Goal: Task Accomplishment & Management: Complete application form

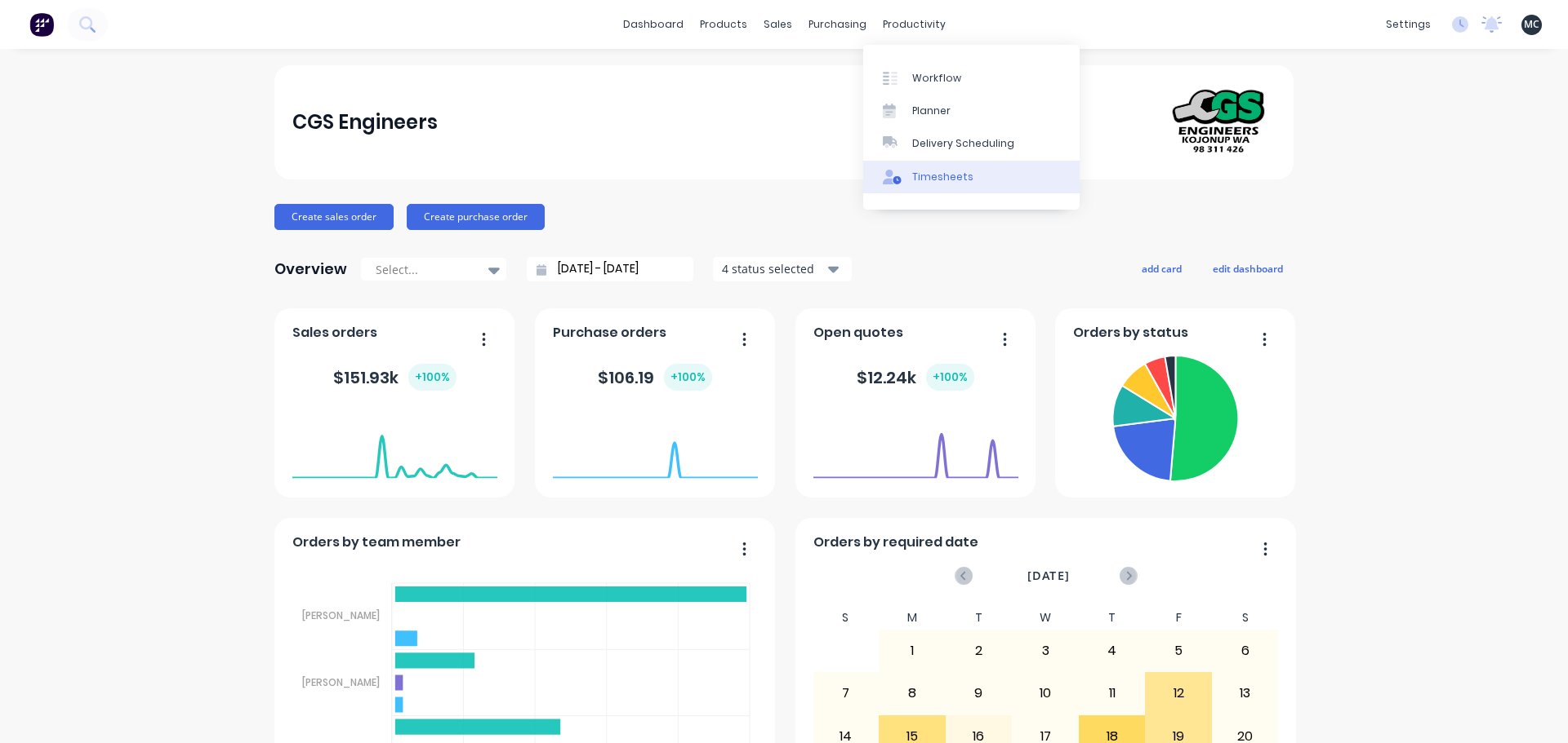
click at [916, 168] on link "Timesheets" at bounding box center [972, 177] width 217 height 33
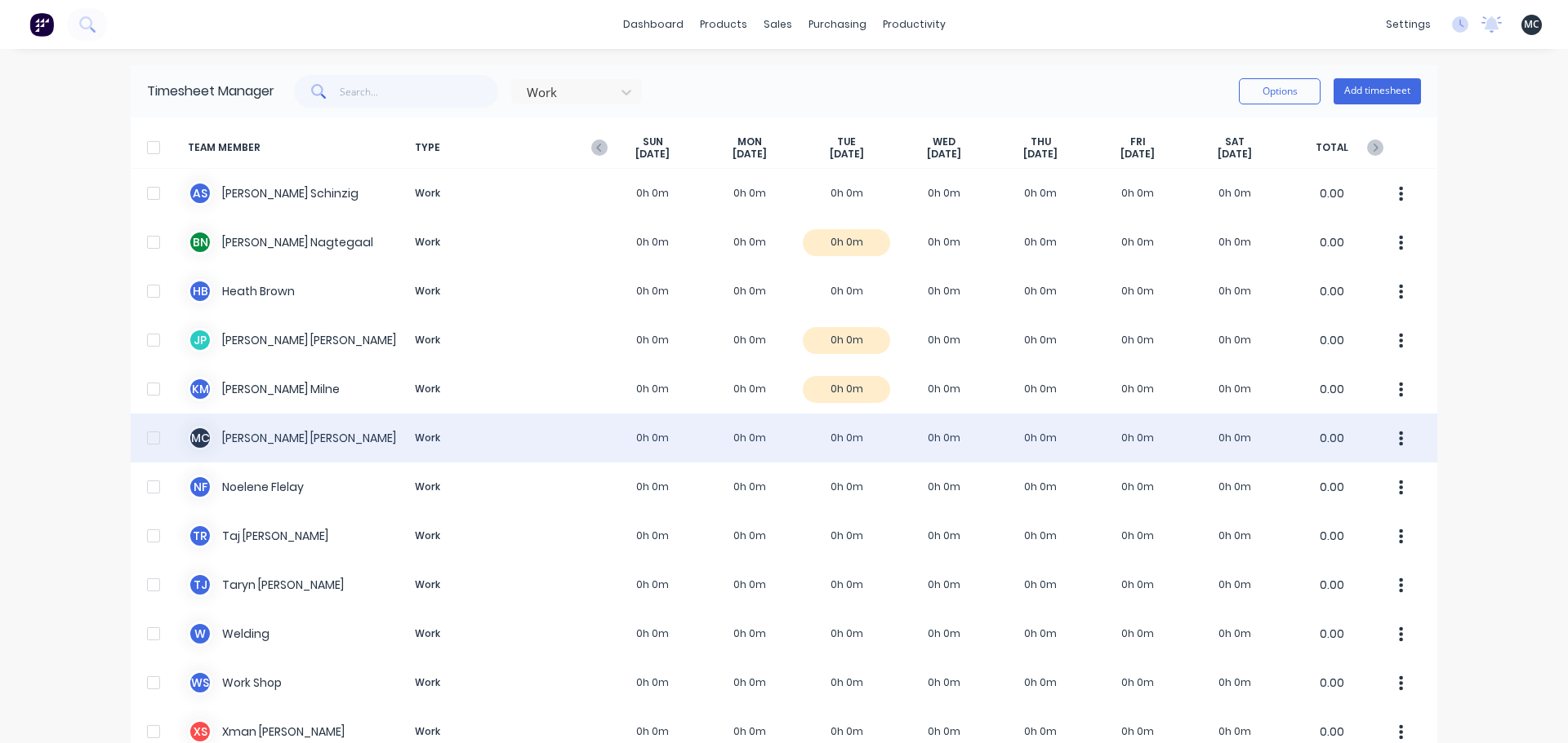
click at [431, 438] on div "M C [PERSON_NAME] Work 0h 0m 0h 0m 0h 0m 0h 0m 0h 0m 0h 0m 0h 0m 0.00" at bounding box center [783, 438] width 1306 height 49
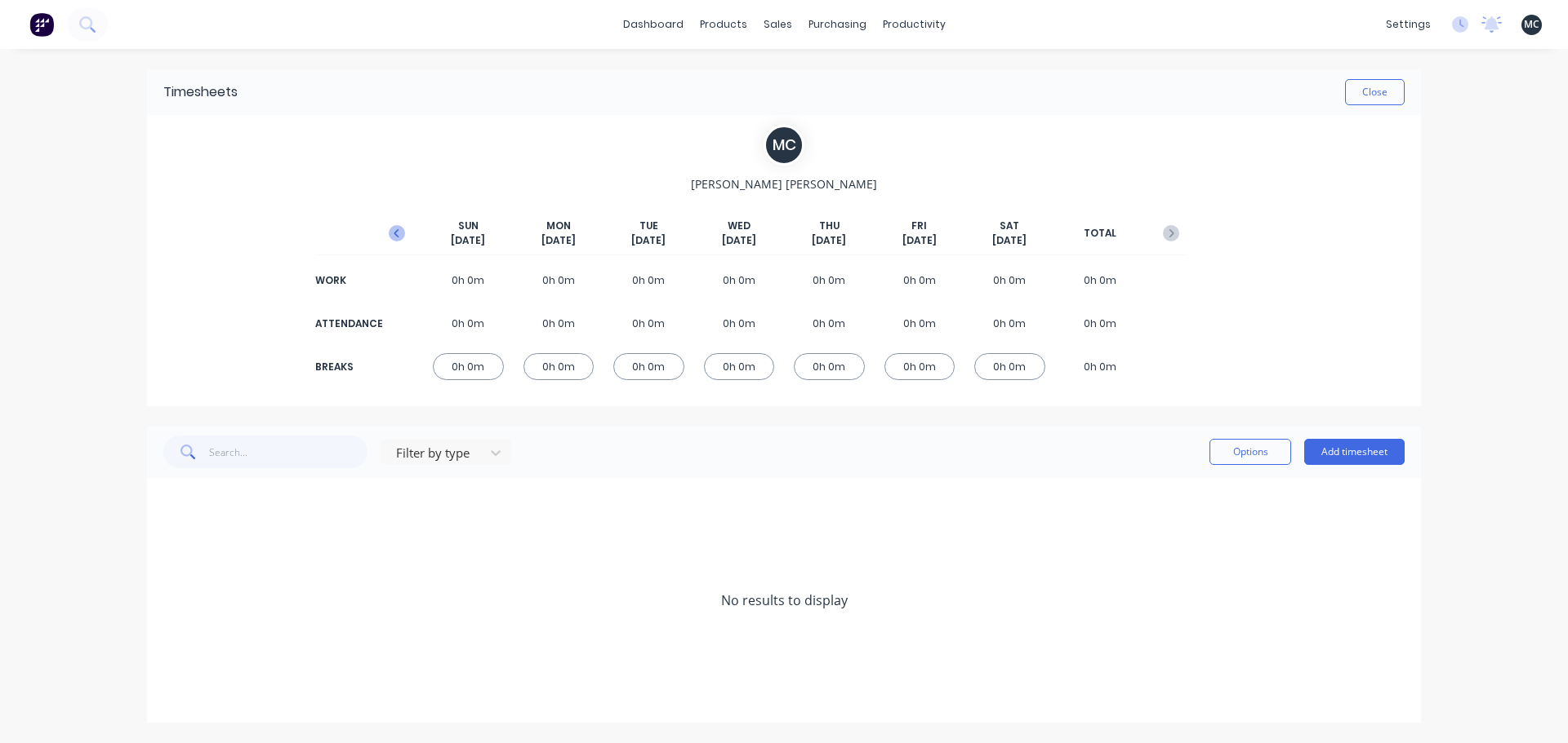
click at [395, 236] on icon "button" at bounding box center [396, 233] width 17 height 17
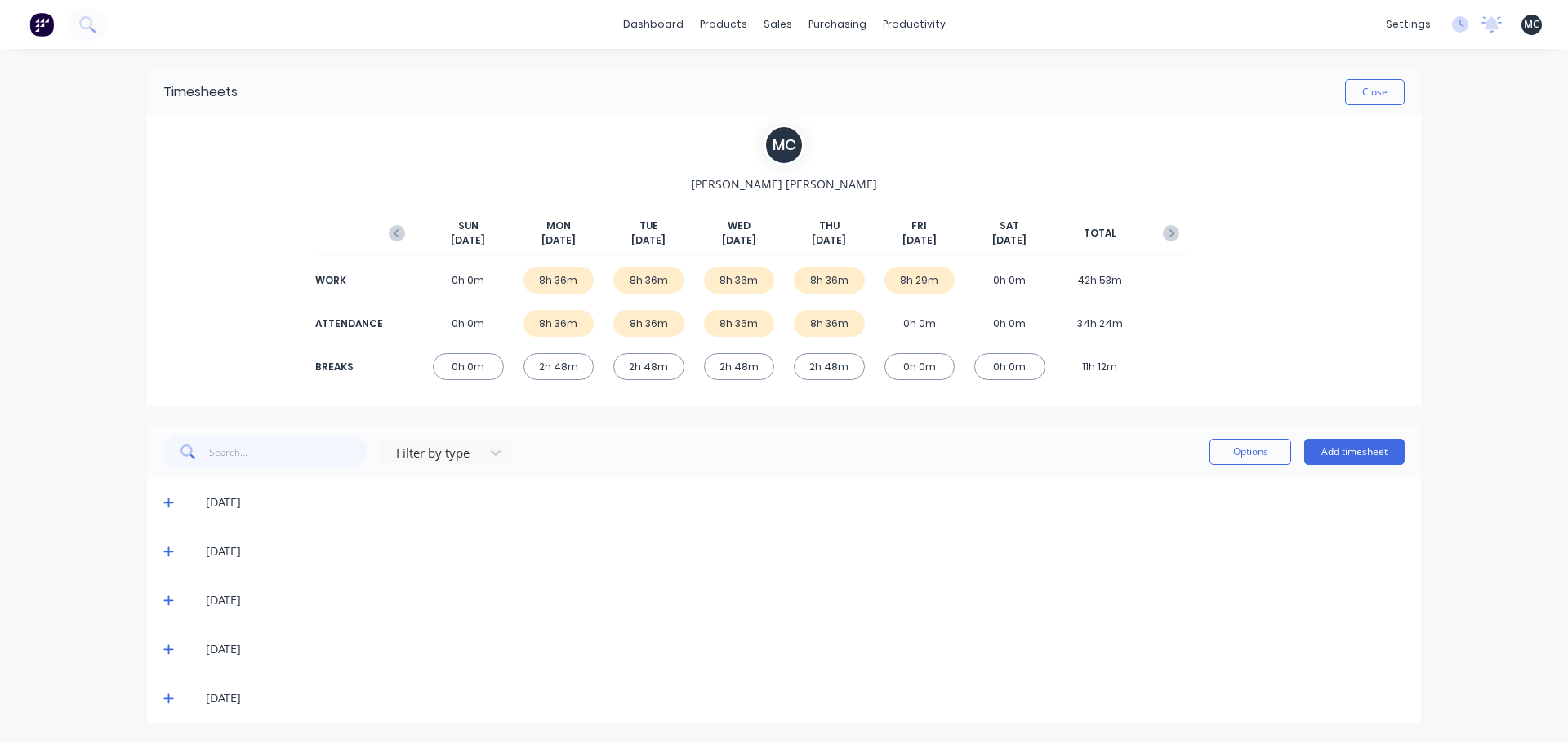
click at [165, 501] on icon at bounding box center [168, 502] width 11 height 11
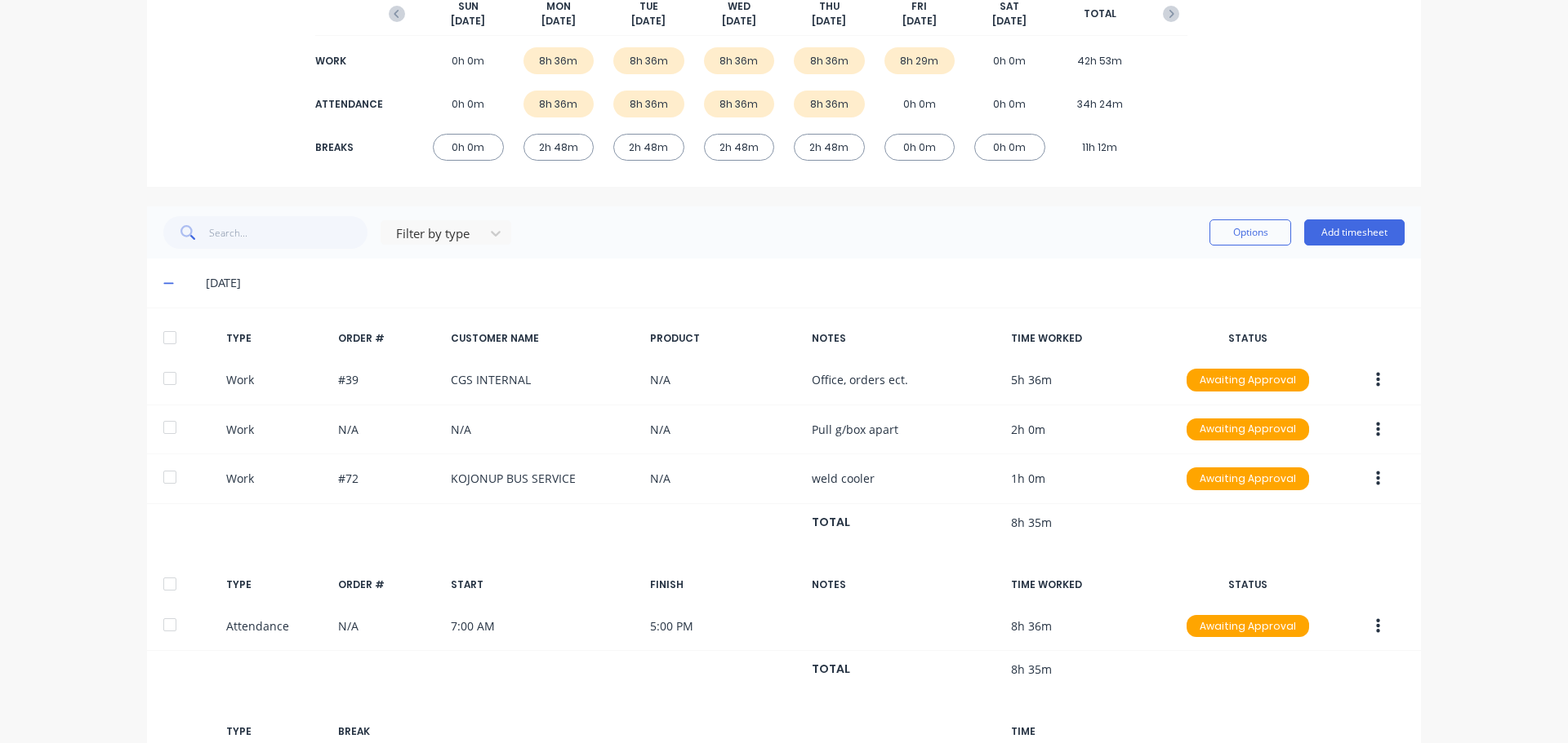
scroll to position [245, 0]
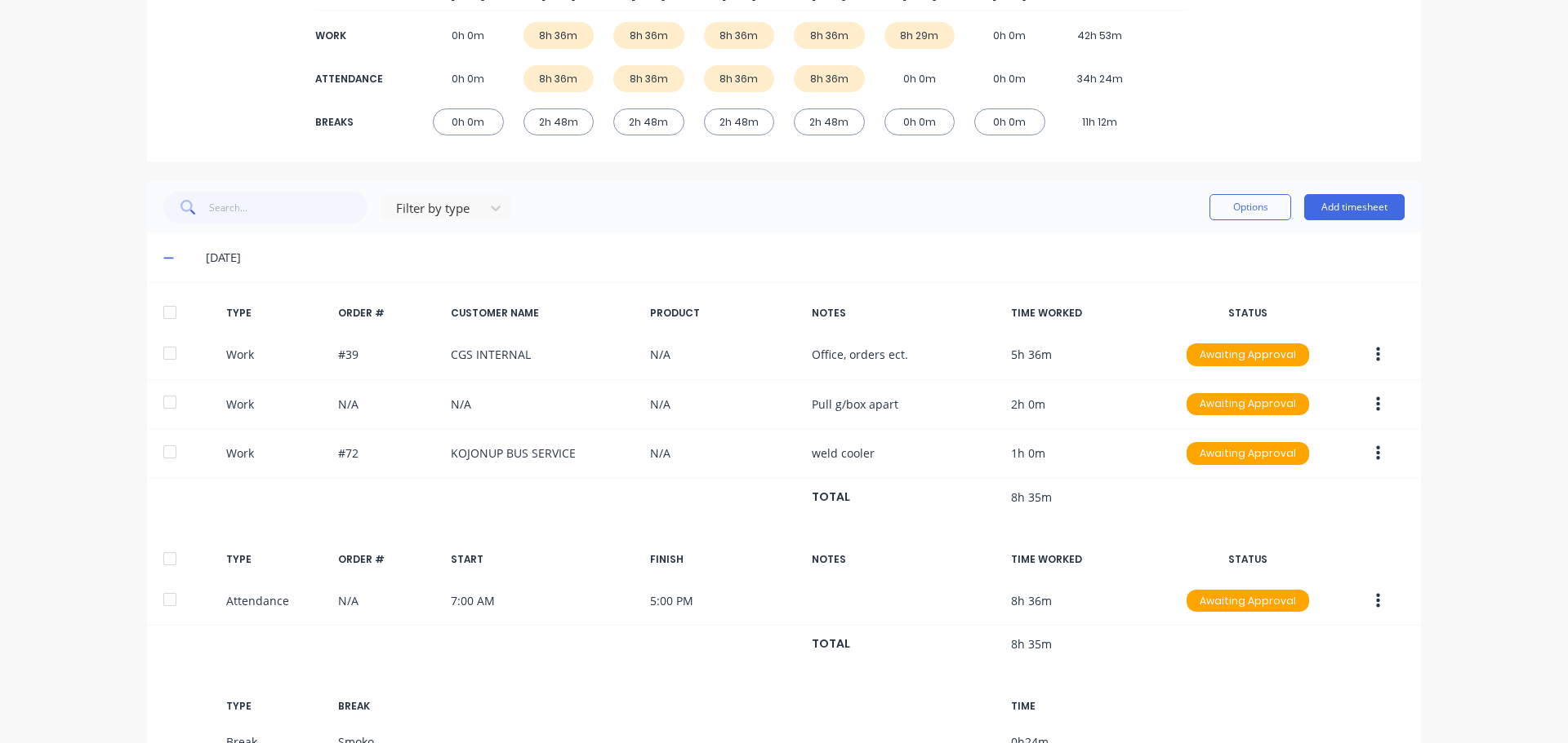
click at [167, 258] on span at bounding box center [171, 258] width 17 height 17
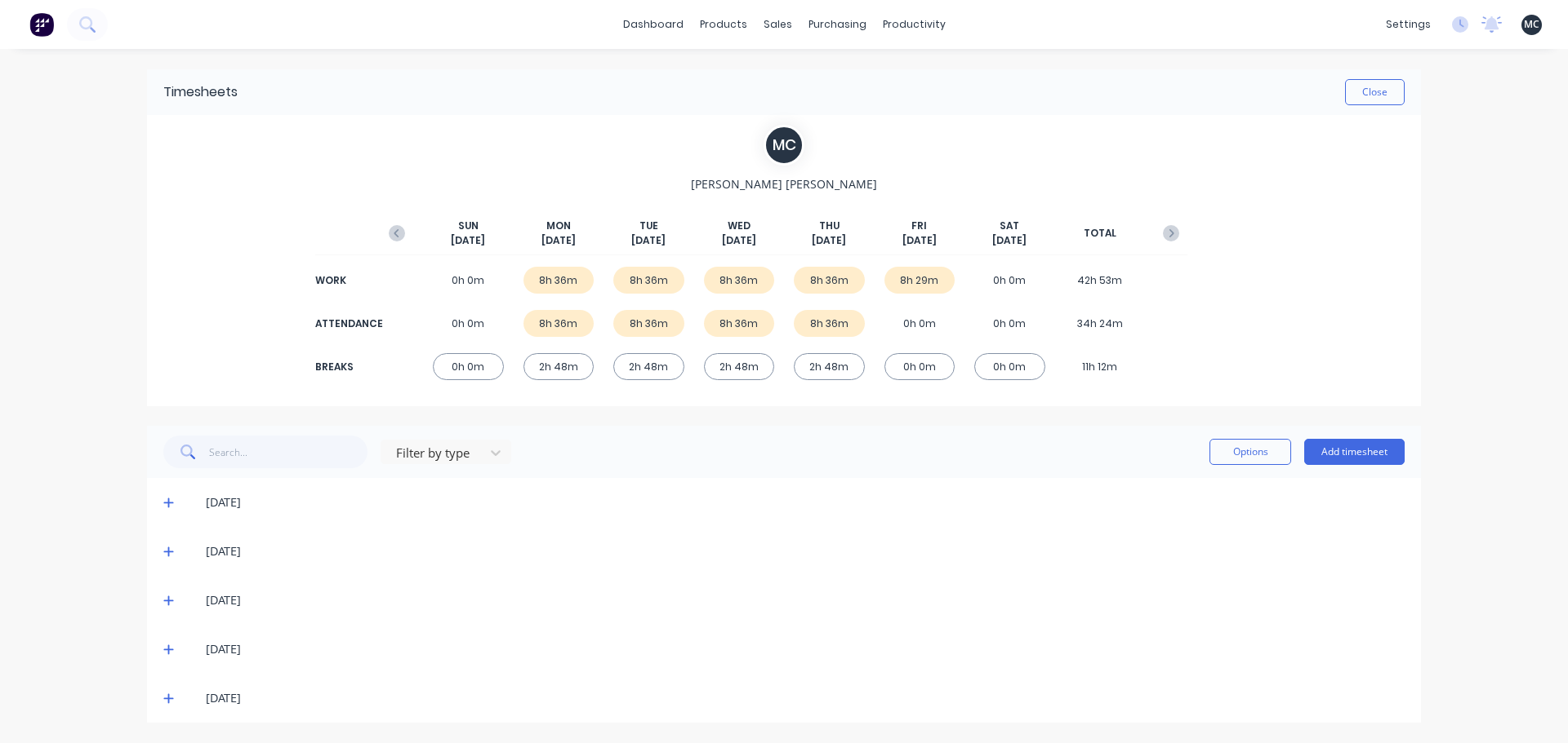
click at [168, 699] on icon at bounding box center [167, 699] width 10 height 10
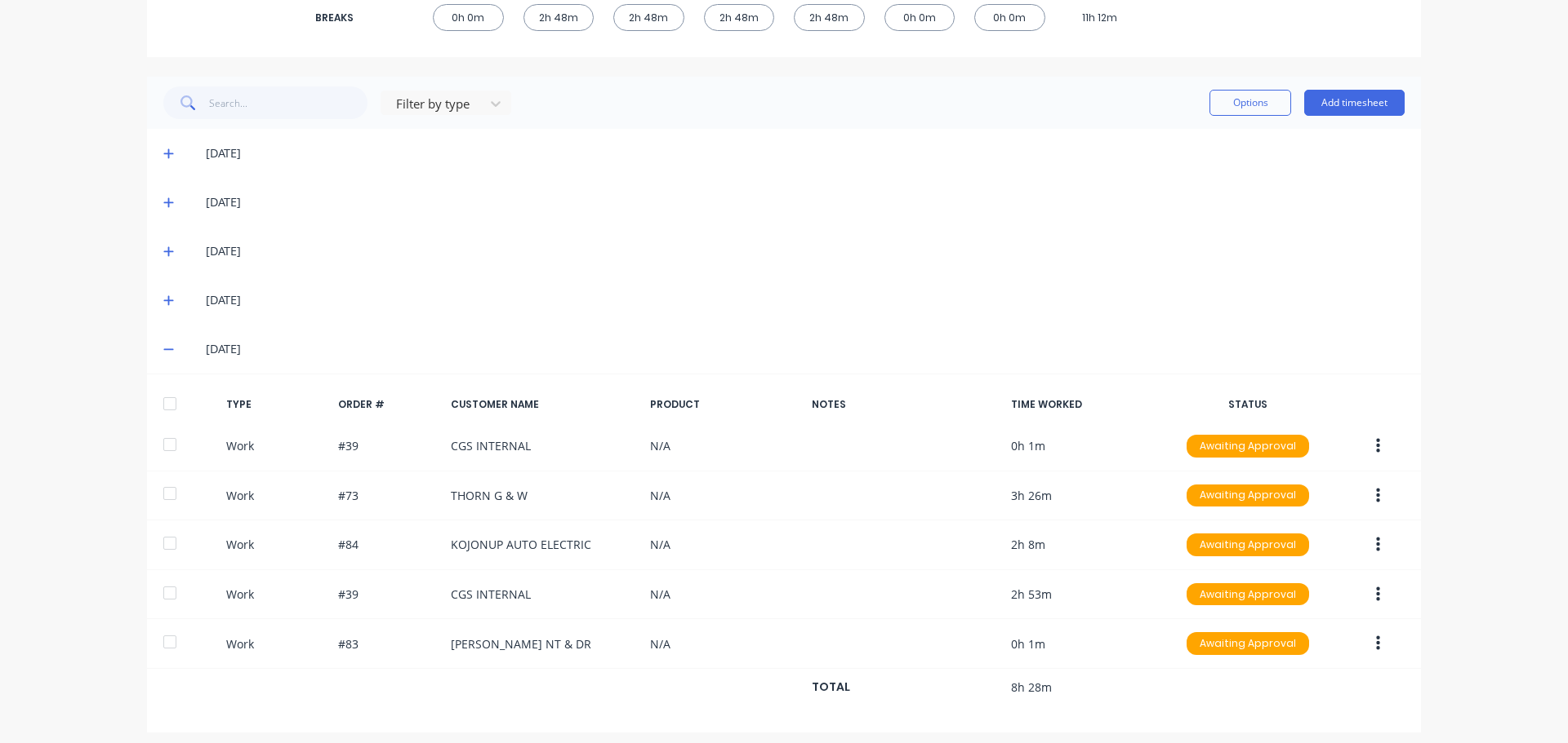
scroll to position [359, 0]
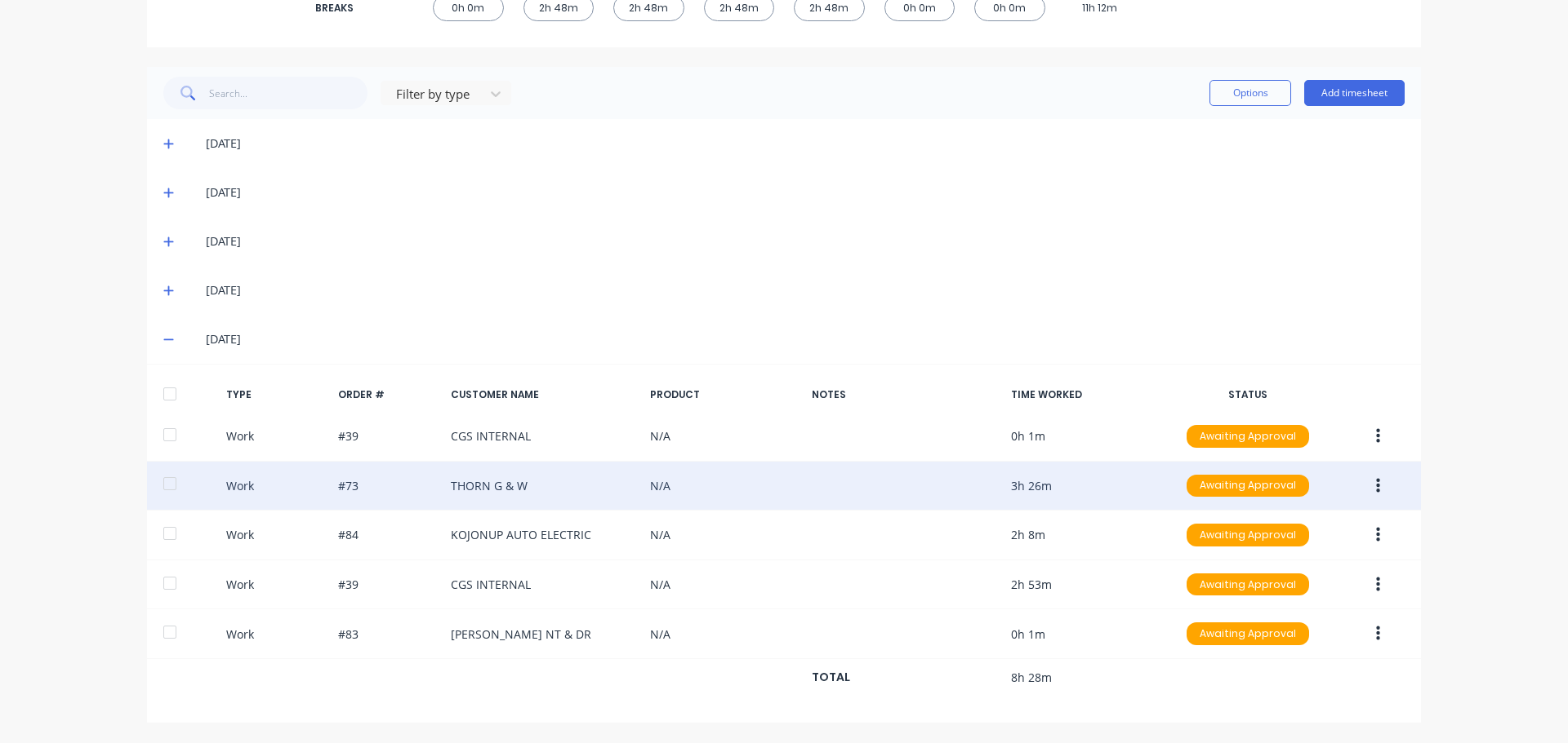
click at [1375, 489] on button "button" at bounding box center [1378, 486] width 39 height 29
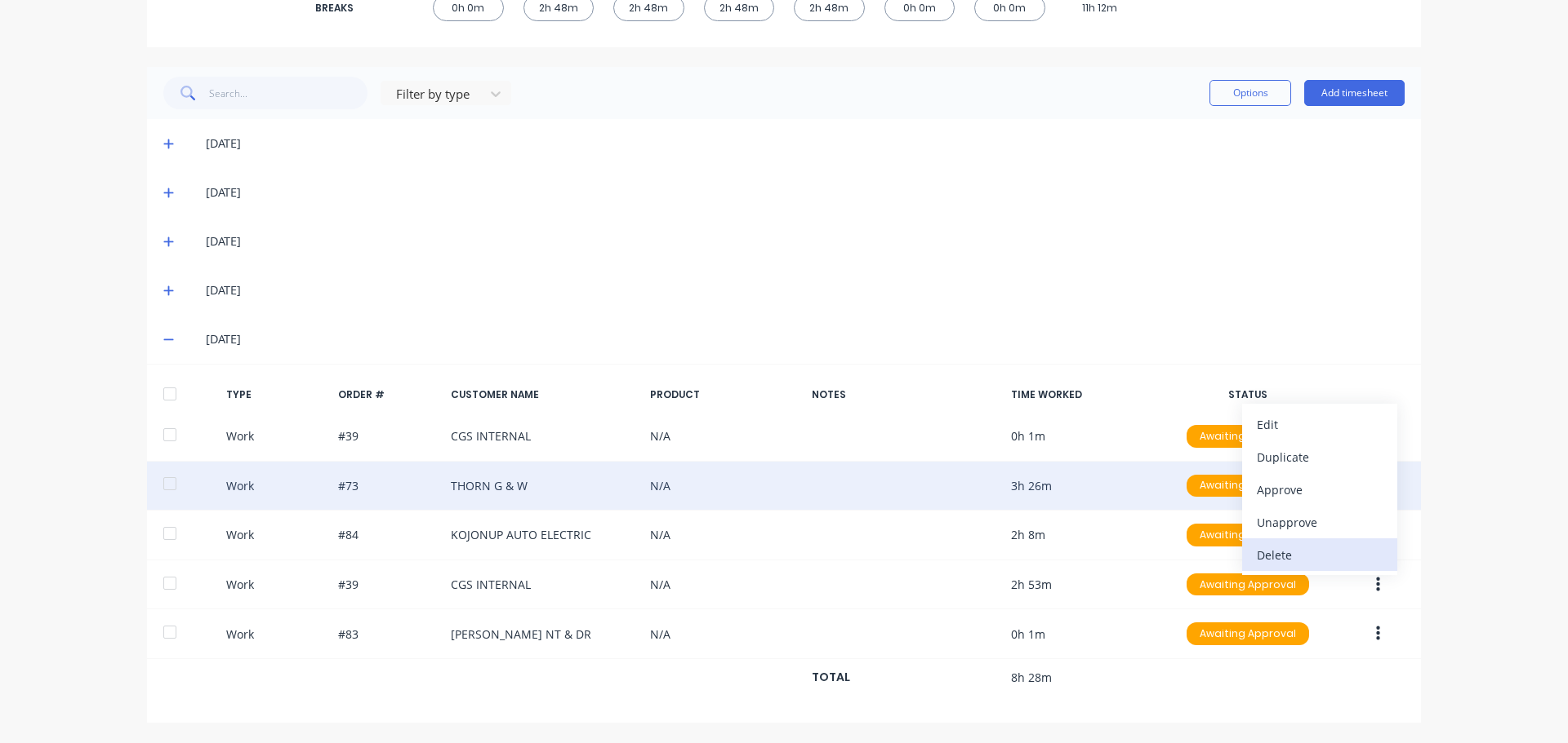
click at [1340, 558] on div "Delete" at bounding box center [1319, 555] width 126 height 24
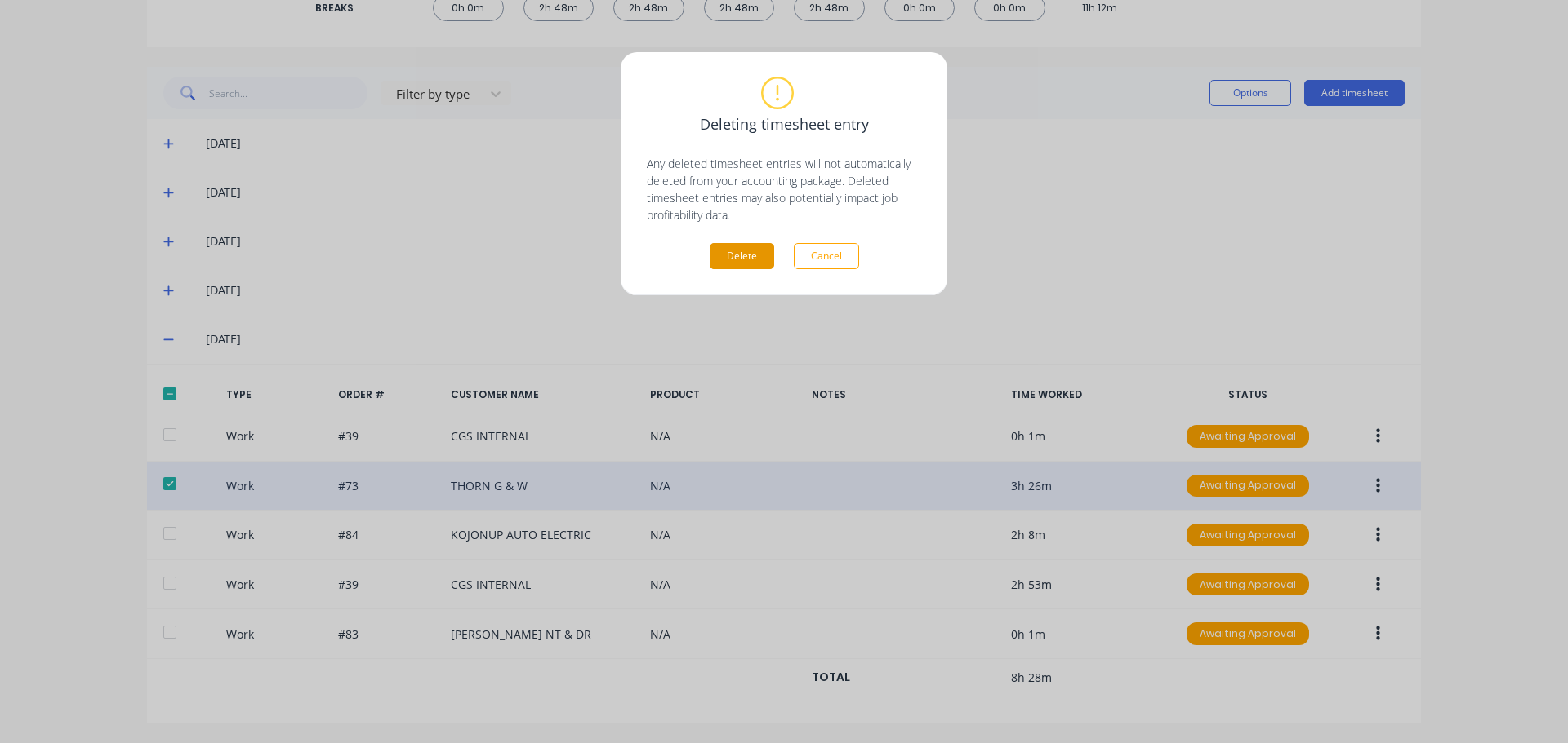
click at [743, 251] on button "Delete" at bounding box center [741, 256] width 64 height 26
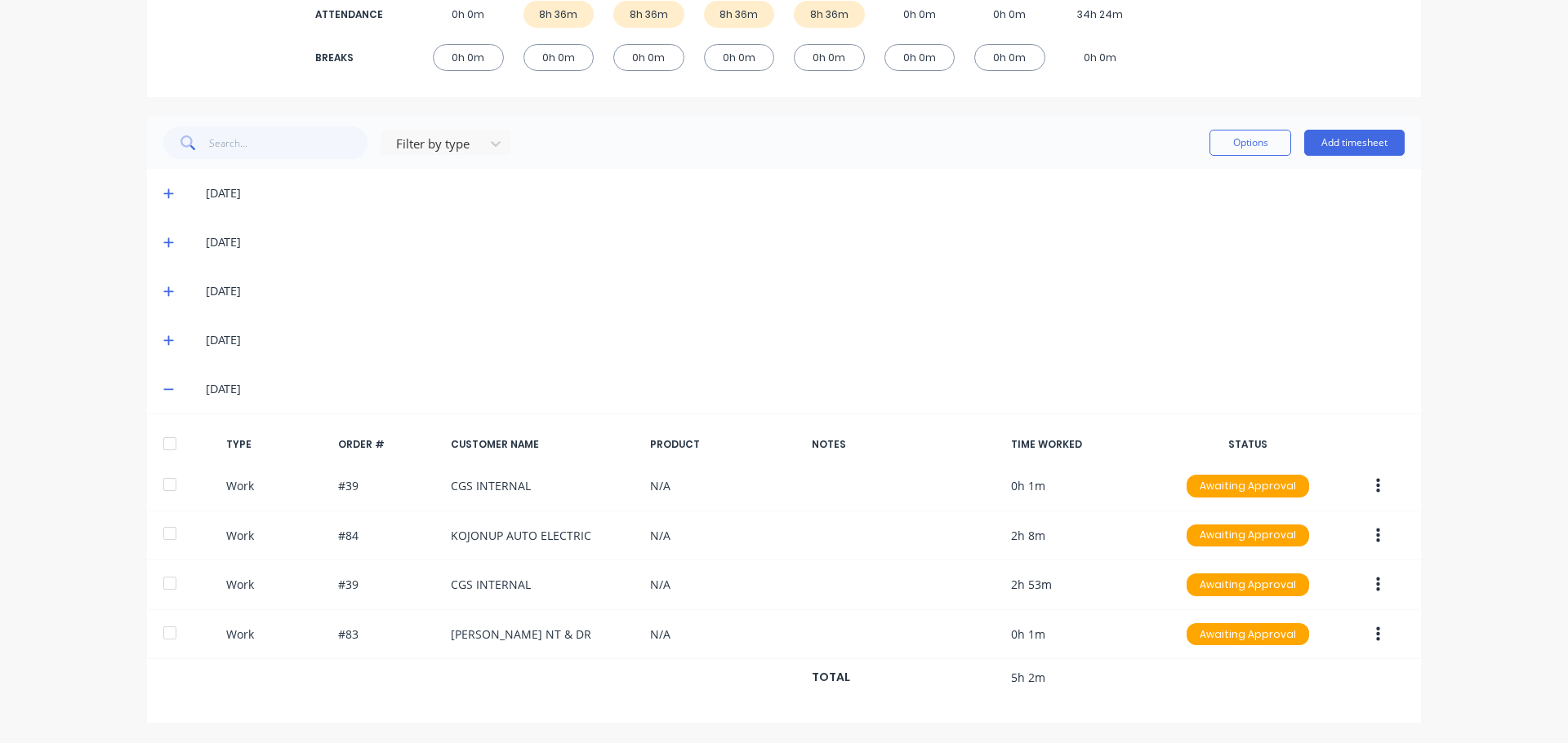
scroll to position [309, 0]
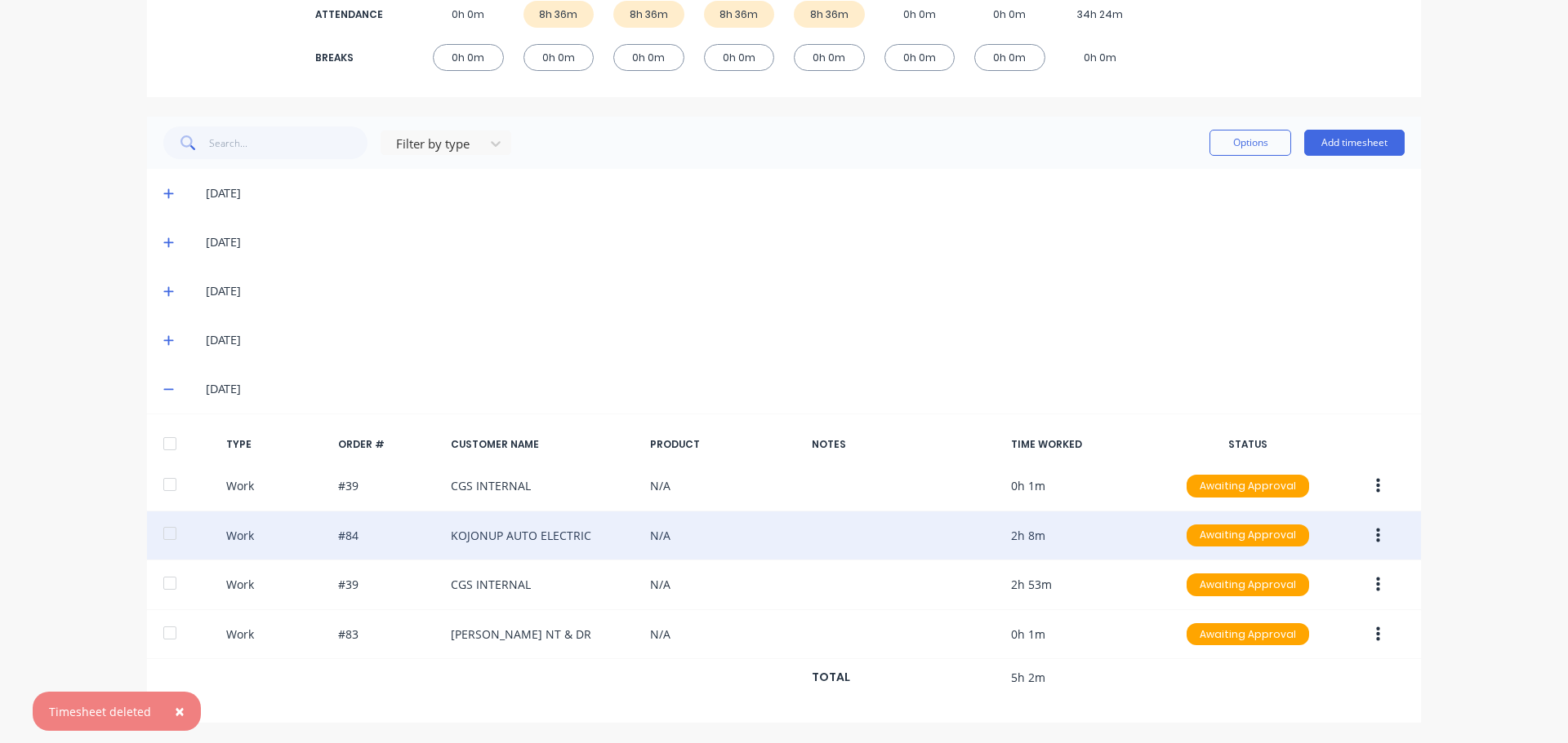
click at [1374, 541] on button "button" at bounding box center [1378, 535] width 39 height 29
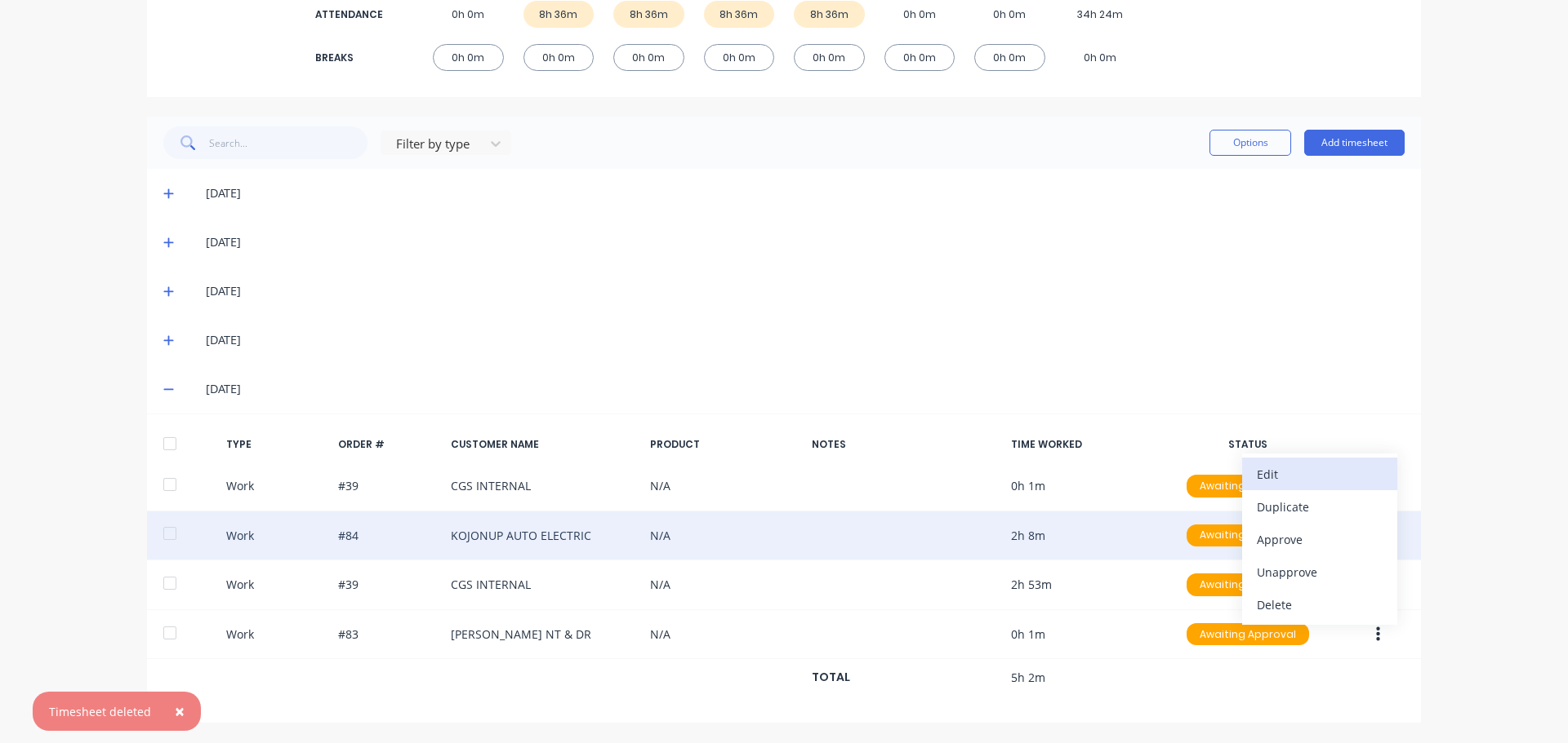
click at [1328, 482] on div "Edit" at bounding box center [1319, 474] width 126 height 24
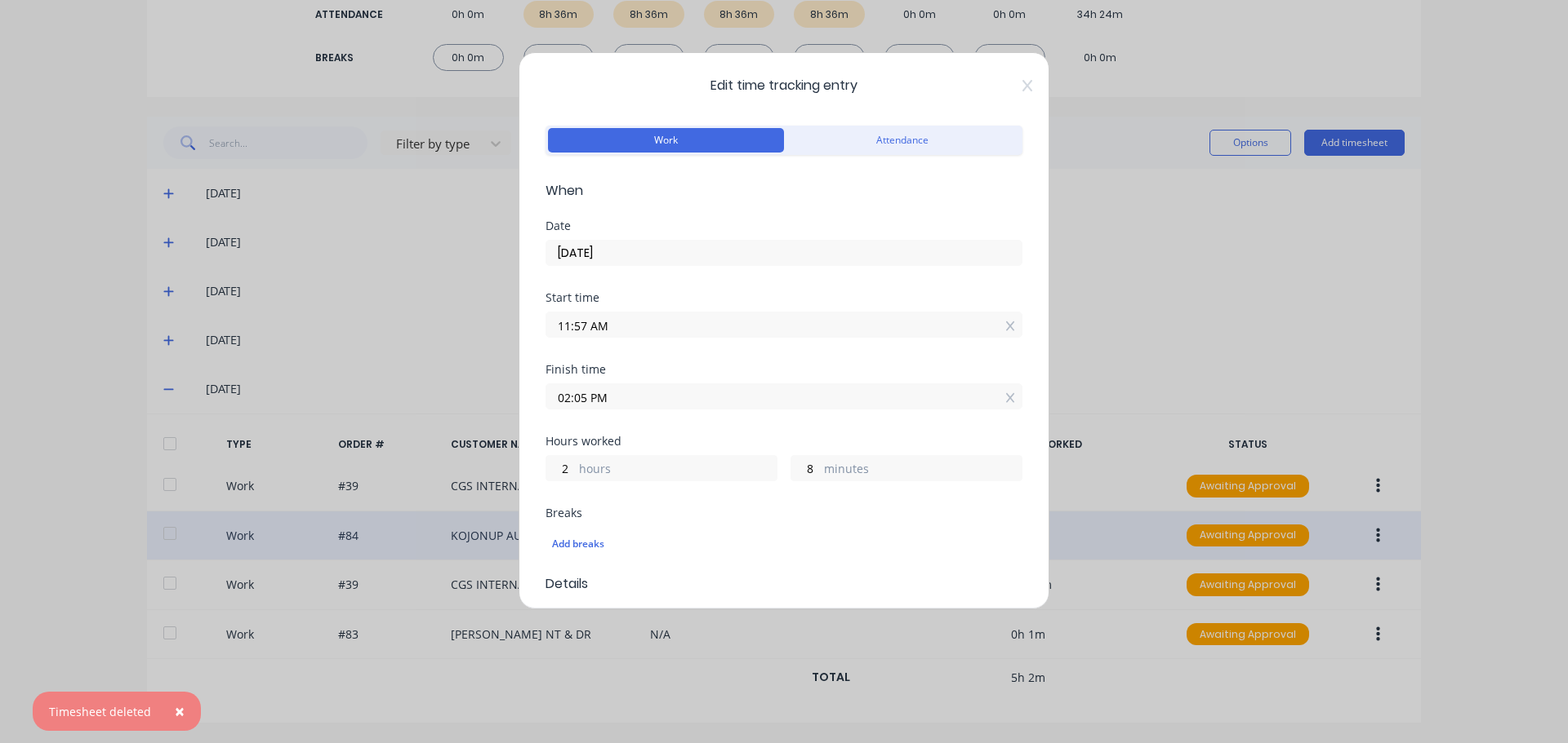
drag, startPoint x: 586, startPoint y: 327, endPoint x: 536, endPoint y: 323, distance: 50.2
click at [536, 323] on div "Edit time tracking entry Work Attendance When Date [DATE] Start time 11:57 AM F…" at bounding box center [784, 330] width 530 height 557
type input "07:00 AM"
type input "7"
type input "5"
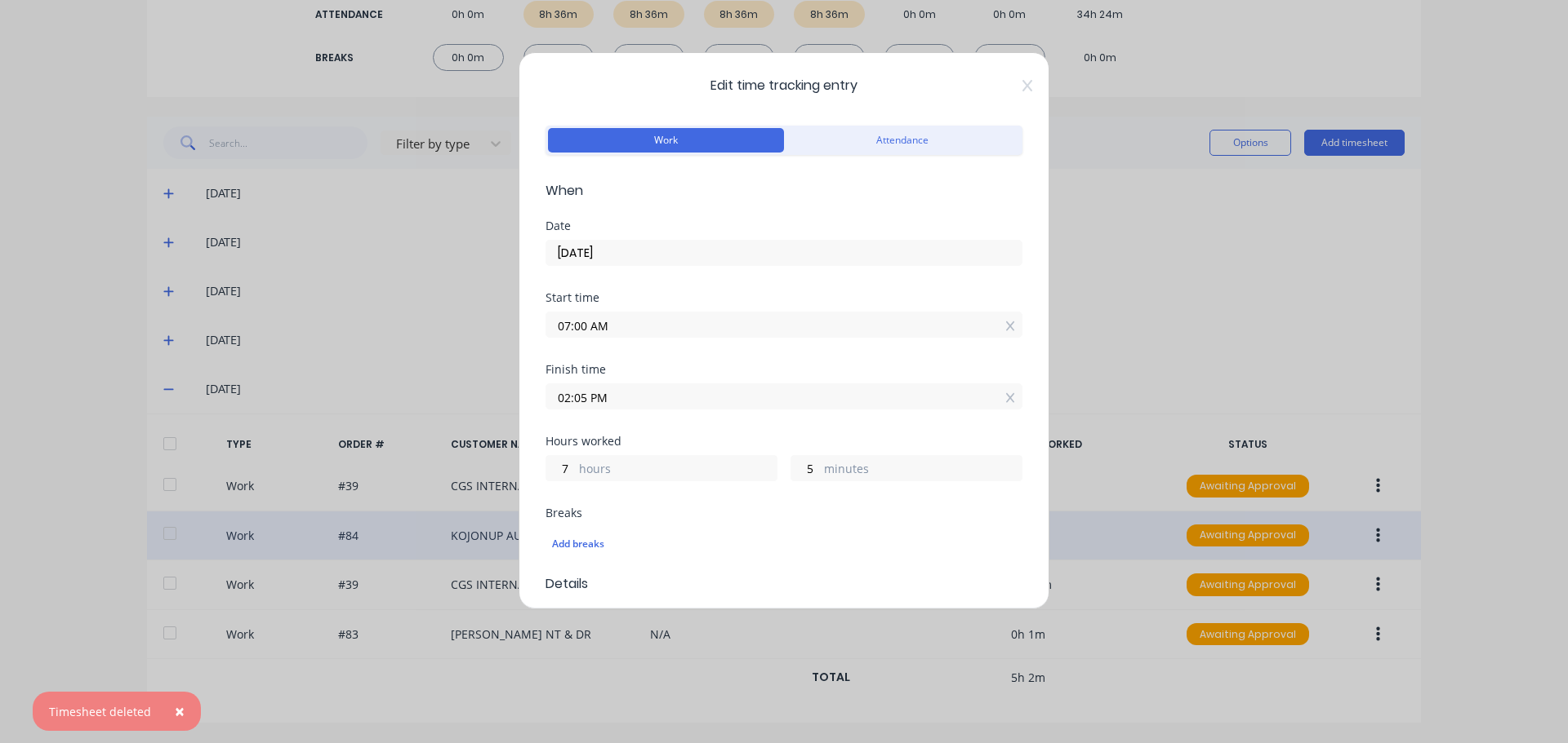
drag, startPoint x: 586, startPoint y: 396, endPoint x: 541, endPoint y: 395, distance: 45.0
click at [541, 395] on div "Edit time tracking entry Work Attendance When Date [DATE] Start time 07:00 AM F…" at bounding box center [784, 330] width 530 height 557
click at [590, 400] on input "7:30 PM" at bounding box center [783, 397] width 475 height 25
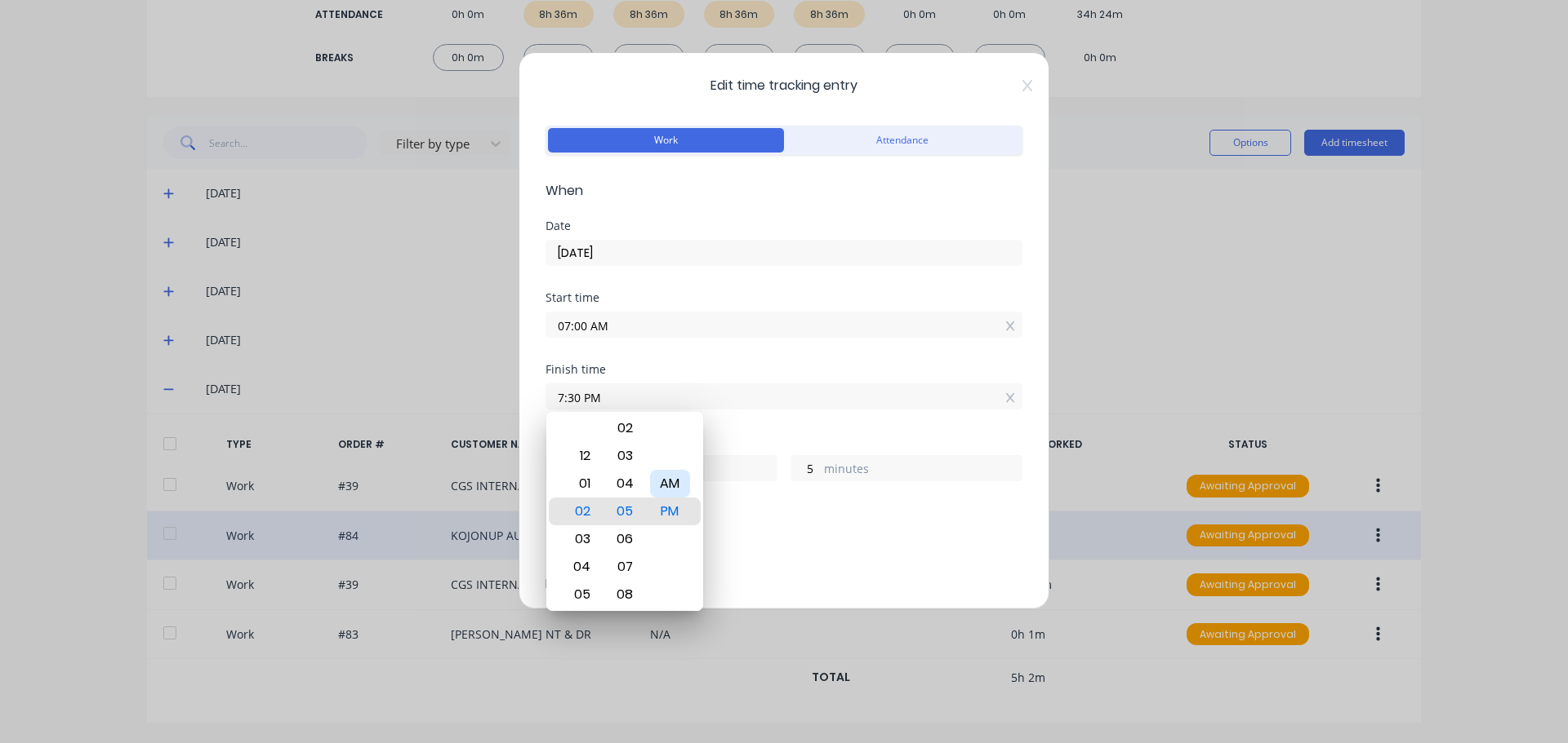
click at [673, 479] on div "AM" at bounding box center [669, 484] width 40 height 28
type input "07:30 AM"
type input "0"
type input "30"
click at [741, 414] on div "Finish time 07:30 AM" at bounding box center [783, 400] width 477 height 72
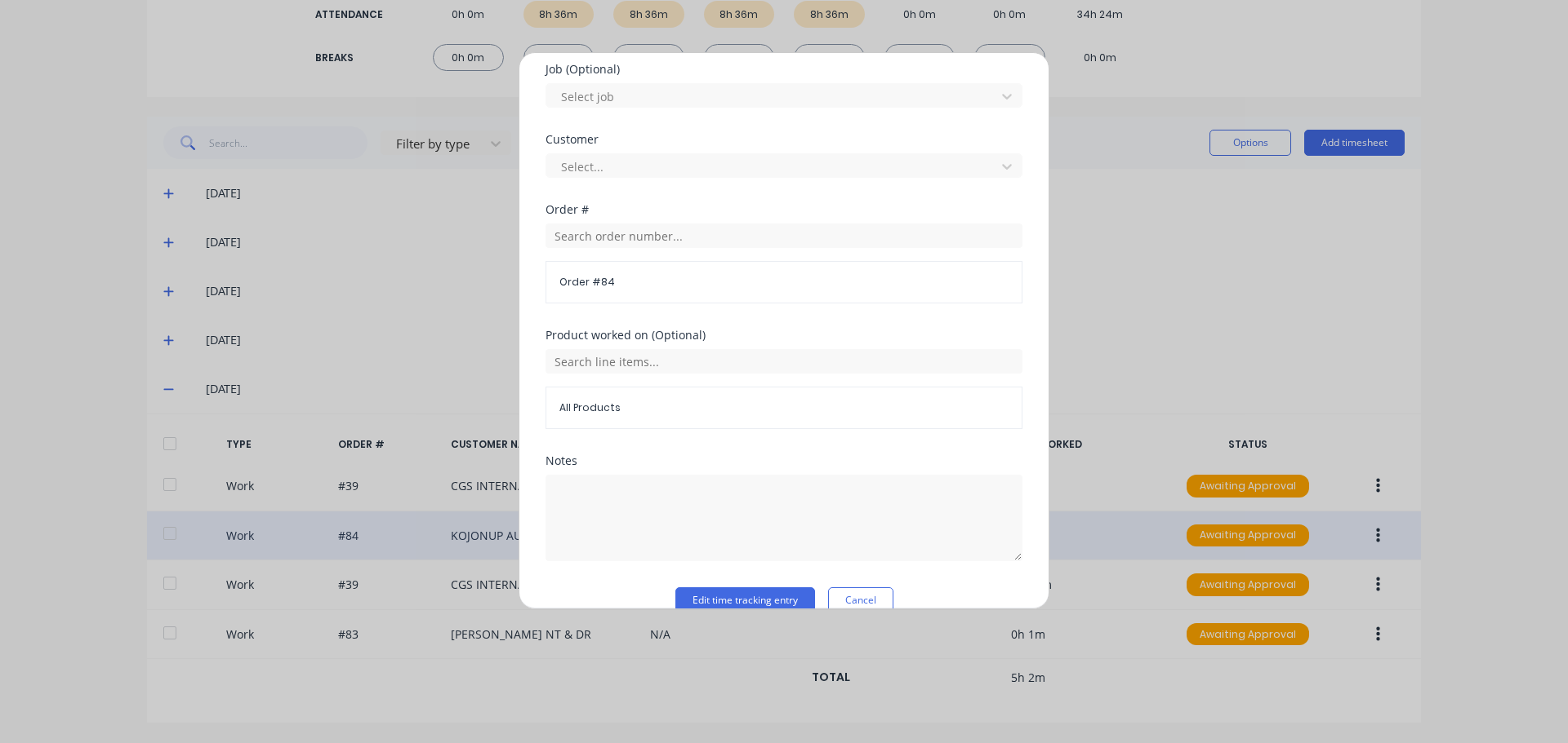
scroll to position [718, 0]
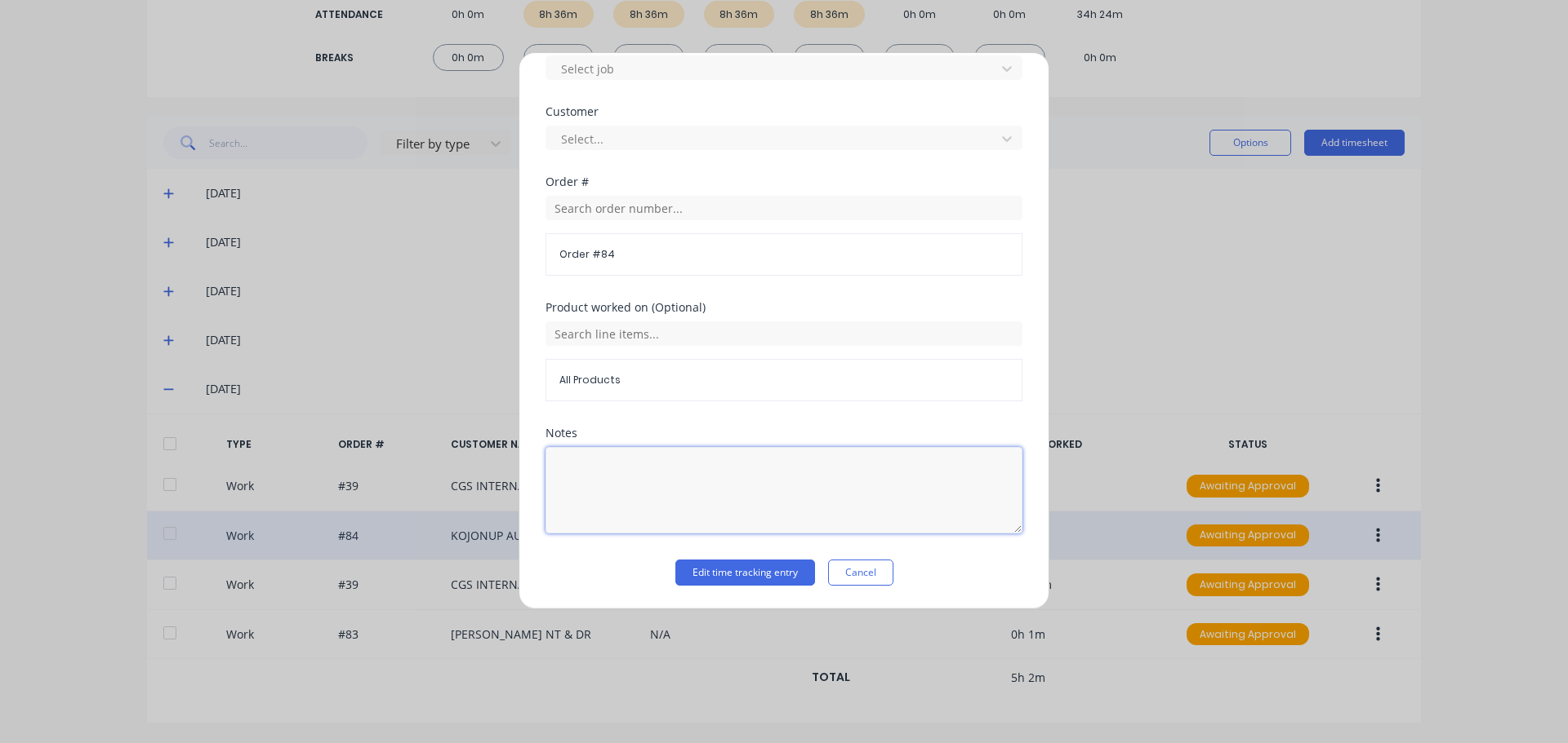
click at [670, 474] on textarea at bounding box center [783, 490] width 477 height 86
click at [588, 474] on textarea "starighten and weld cracks" at bounding box center [783, 490] width 477 height 86
type textarea "straighten and weld cracks"
click at [743, 575] on button "Edit time tracking entry" at bounding box center [744, 573] width 139 height 26
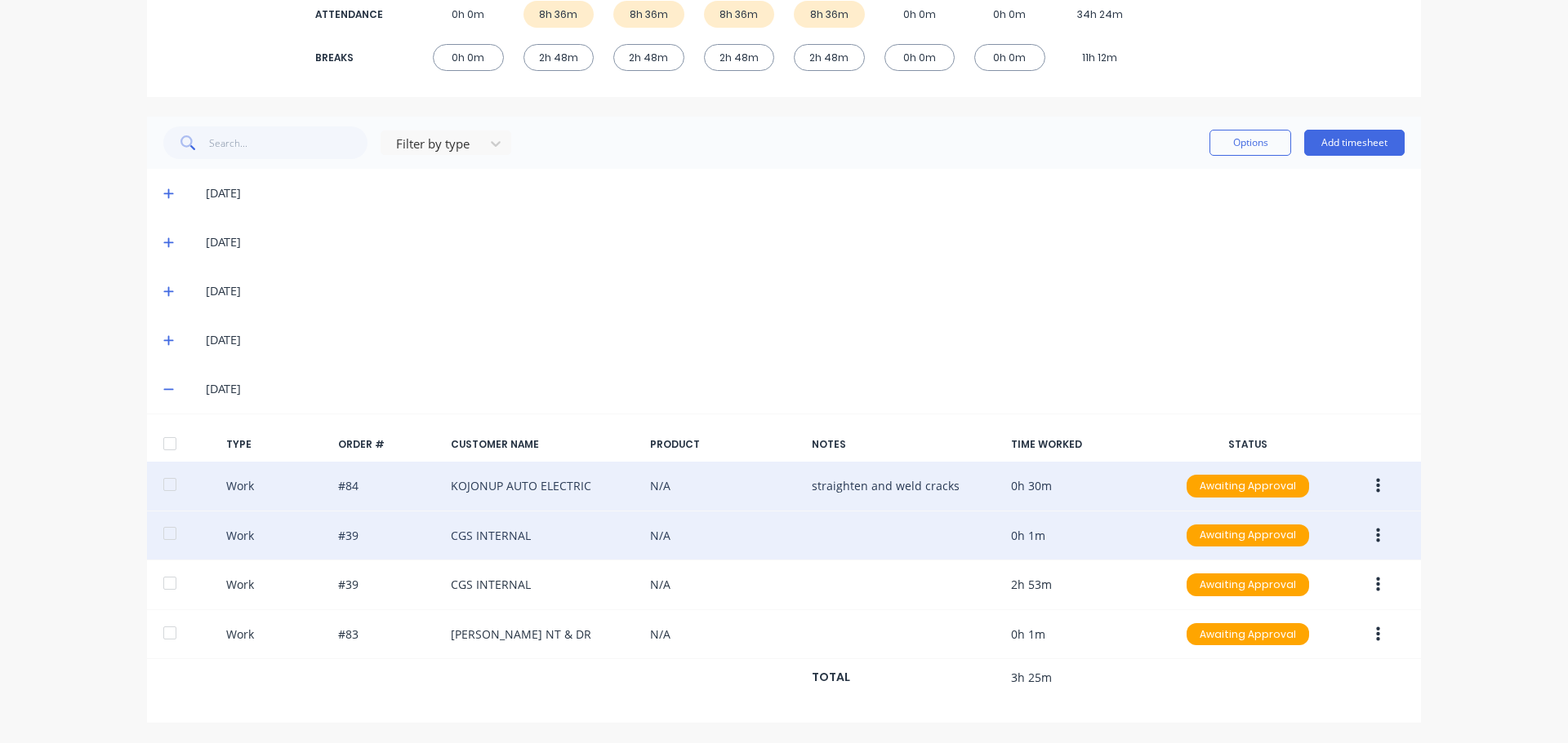
click at [1366, 534] on button "button" at bounding box center [1378, 535] width 39 height 29
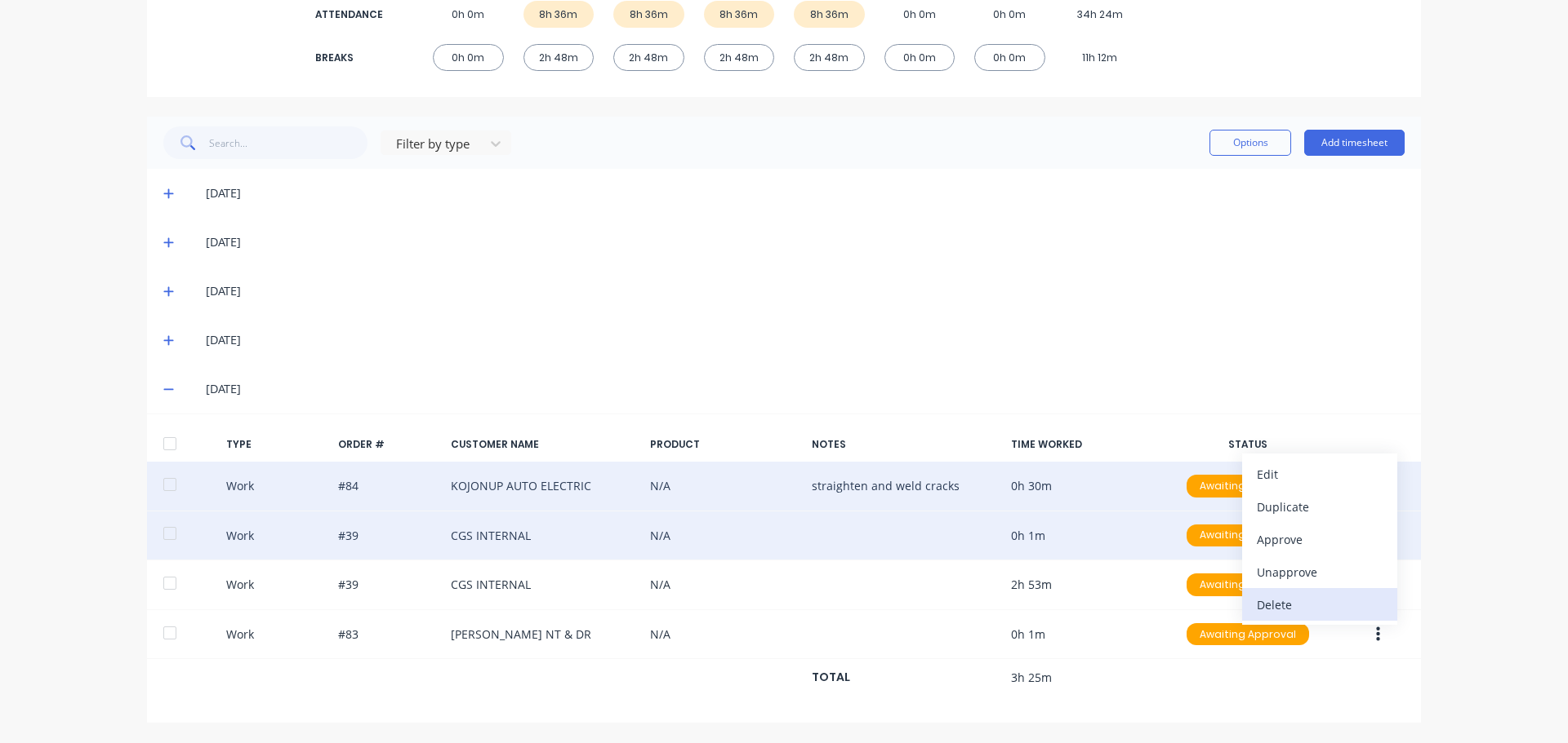
click at [1332, 607] on div "Delete" at bounding box center [1319, 605] width 126 height 24
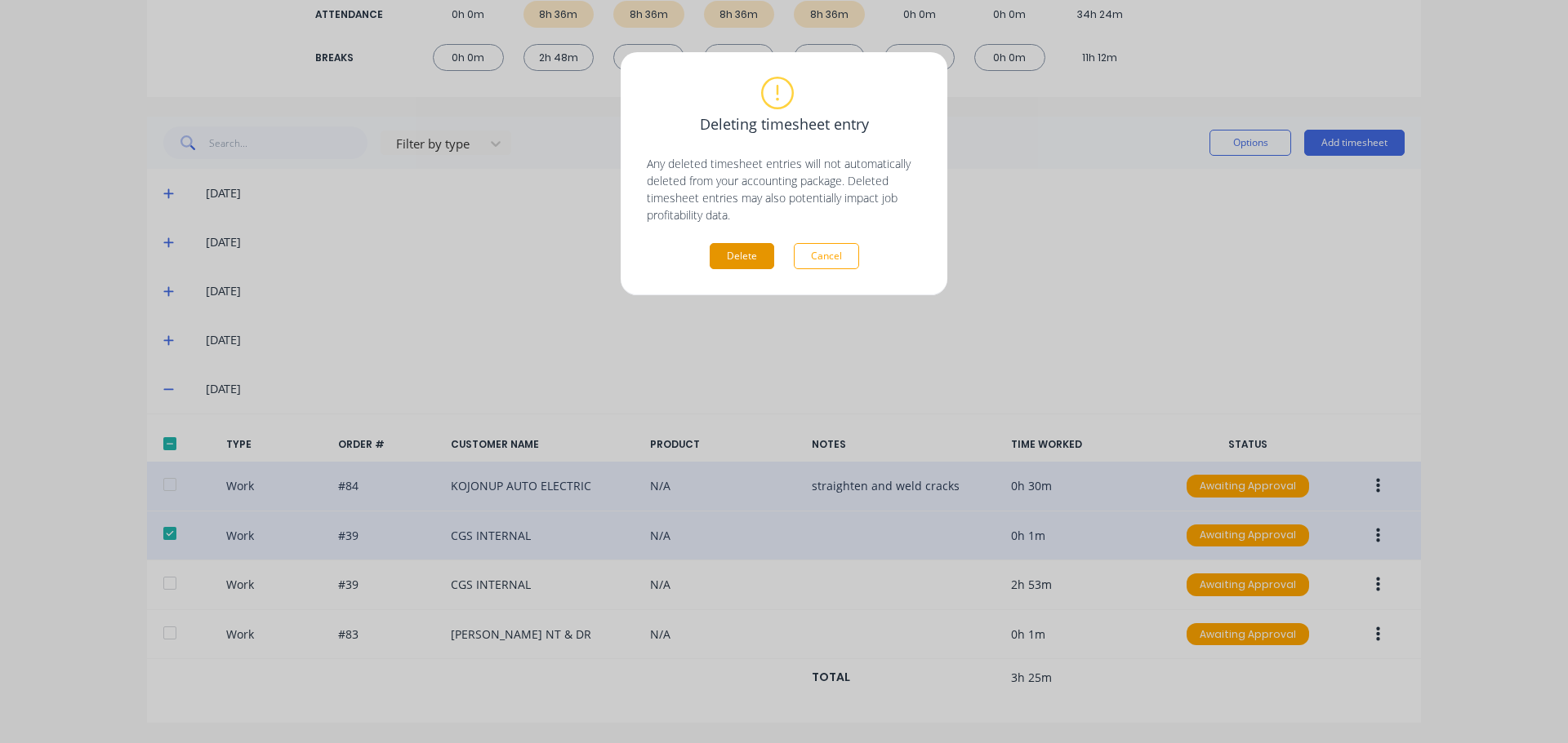
click at [743, 252] on button "Delete" at bounding box center [741, 256] width 64 height 26
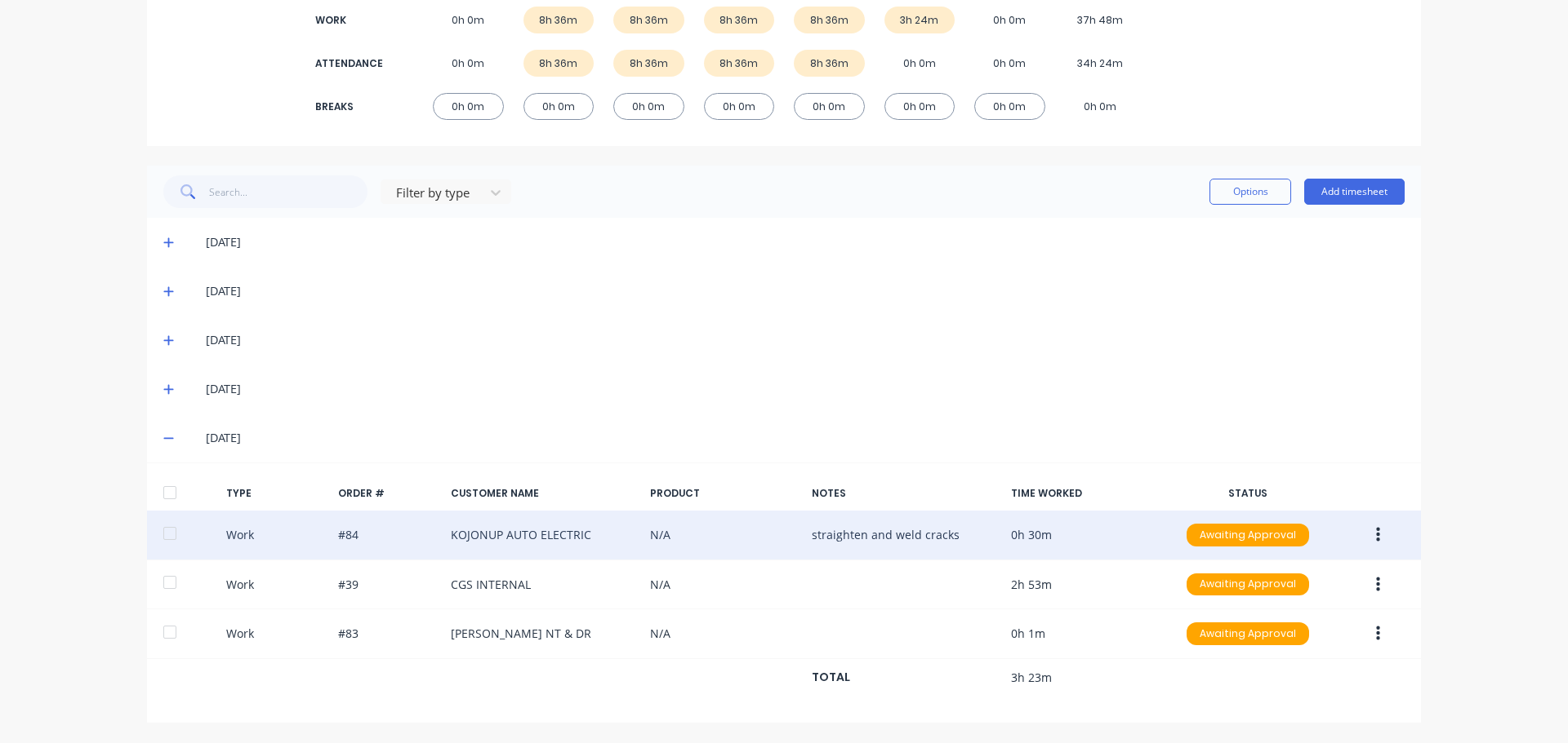
scroll to position [261, 0]
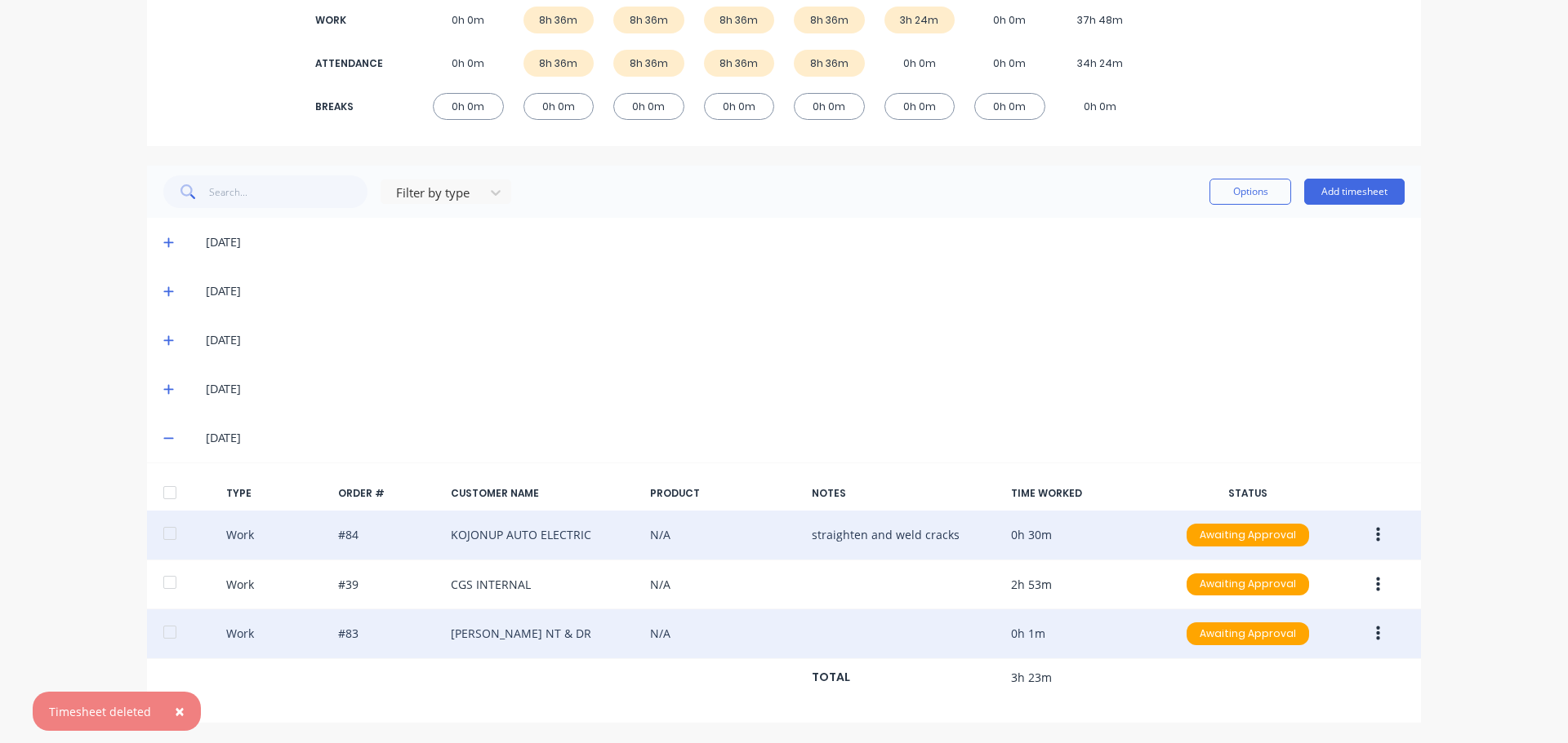
click at [1376, 639] on icon "button" at bounding box center [1378, 634] width 4 height 15
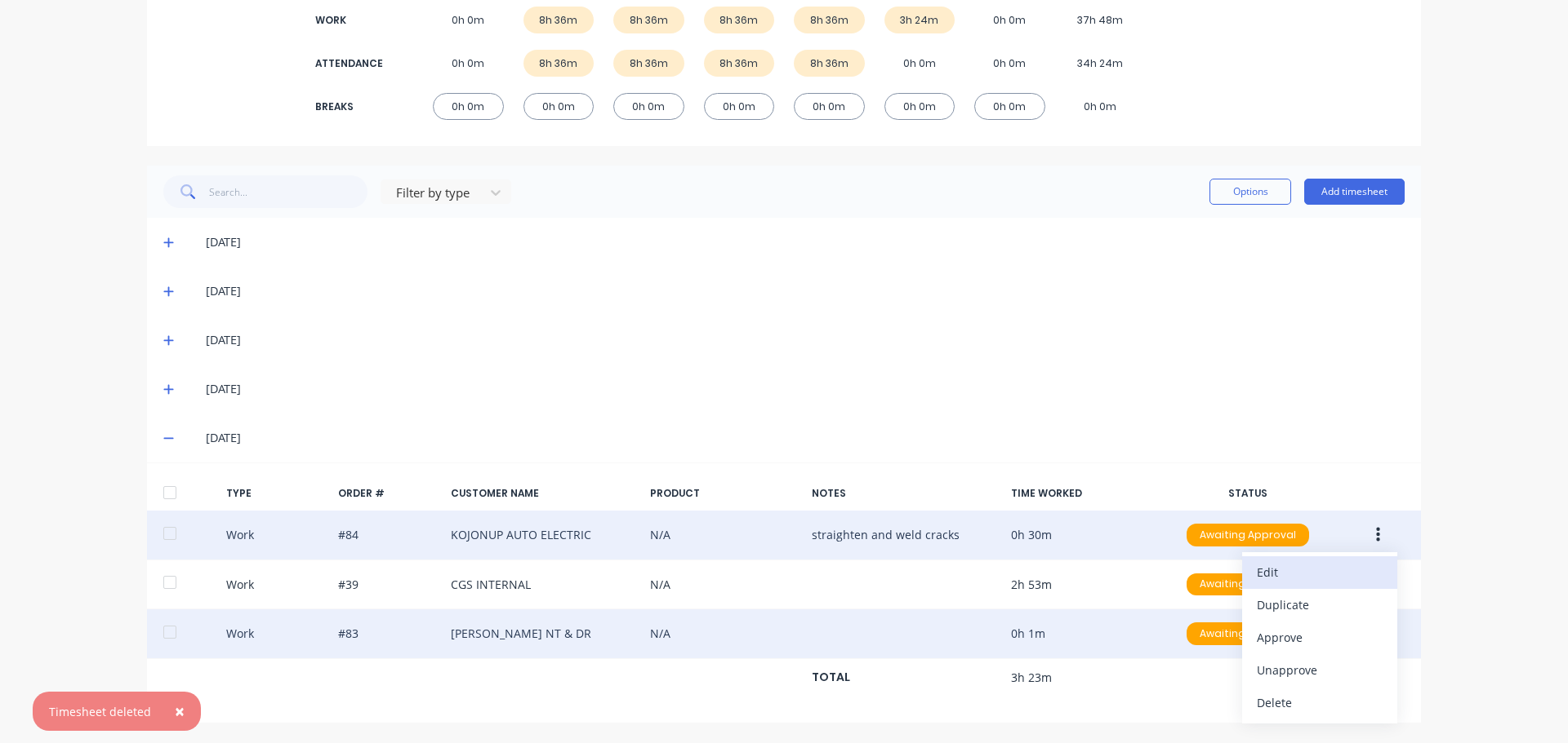
click at [1322, 570] on div "Edit" at bounding box center [1319, 572] width 126 height 24
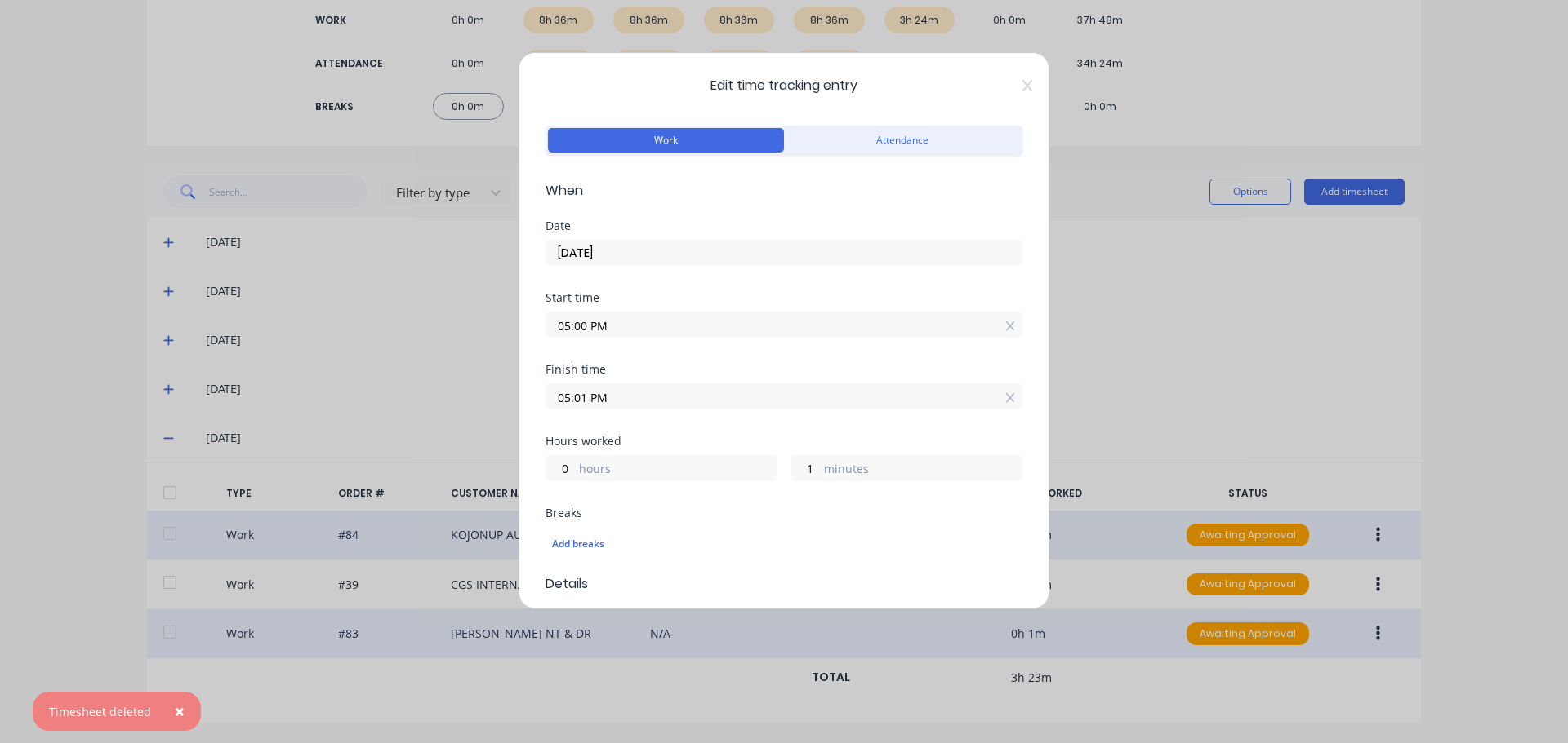
click at [588, 326] on input "05:00 PM" at bounding box center [783, 325] width 475 height 25
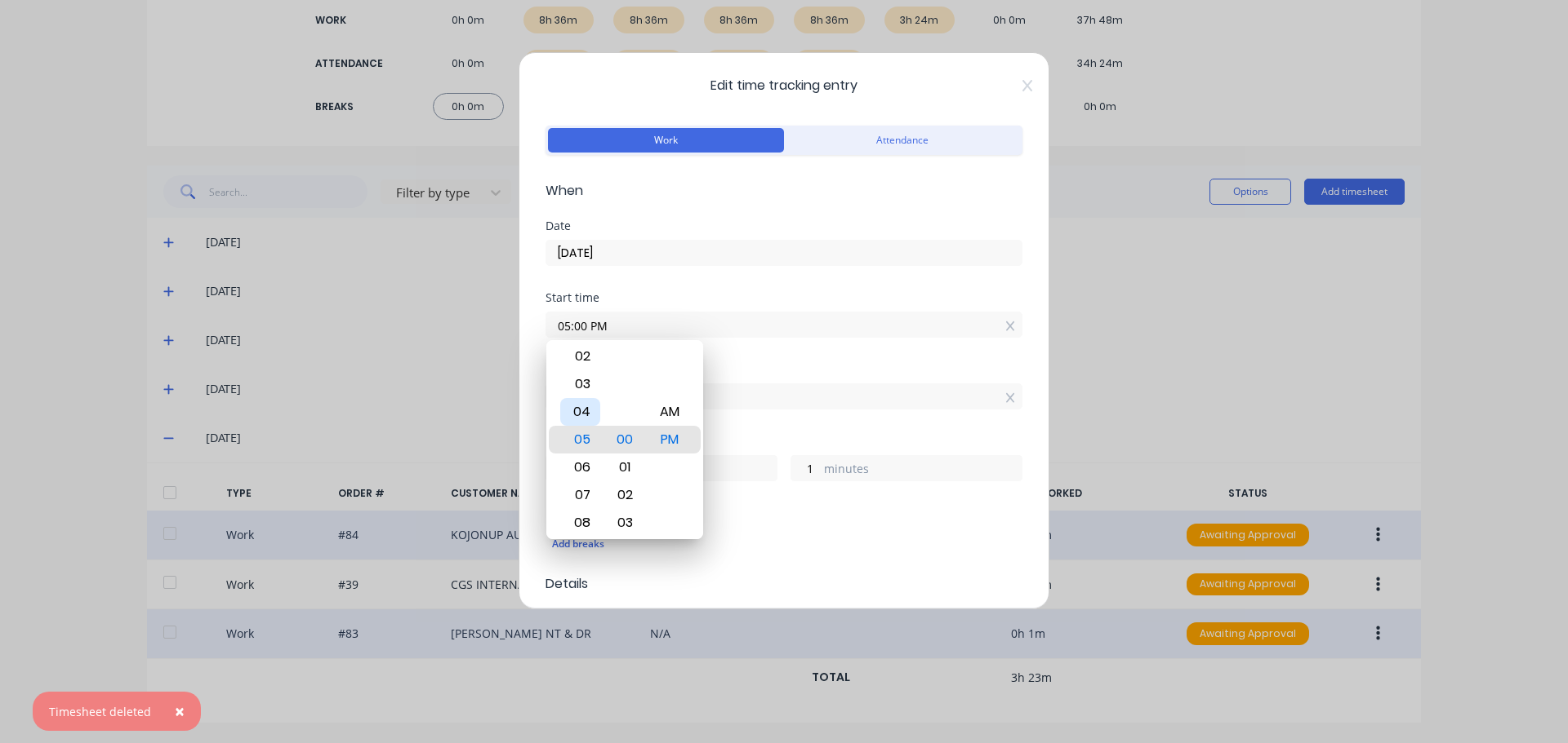
click at [579, 408] on div "04" at bounding box center [580, 412] width 40 height 28
type input "04:00 PM"
type input "1"
type input "04:07 PM"
type input "0"
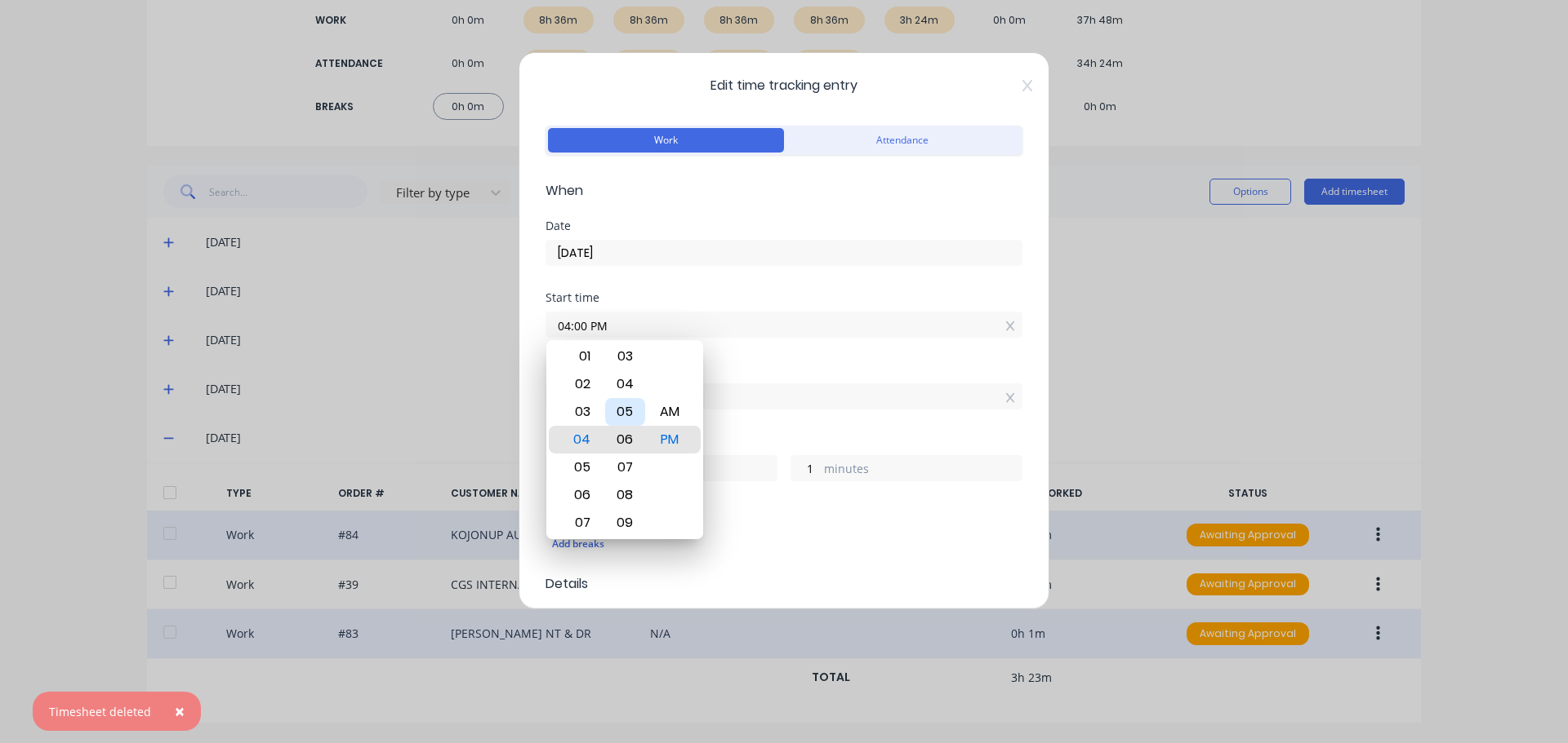
type input "54"
type input "04:12 PM"
type input "49"
type input "04:17 PM"
type input "44"
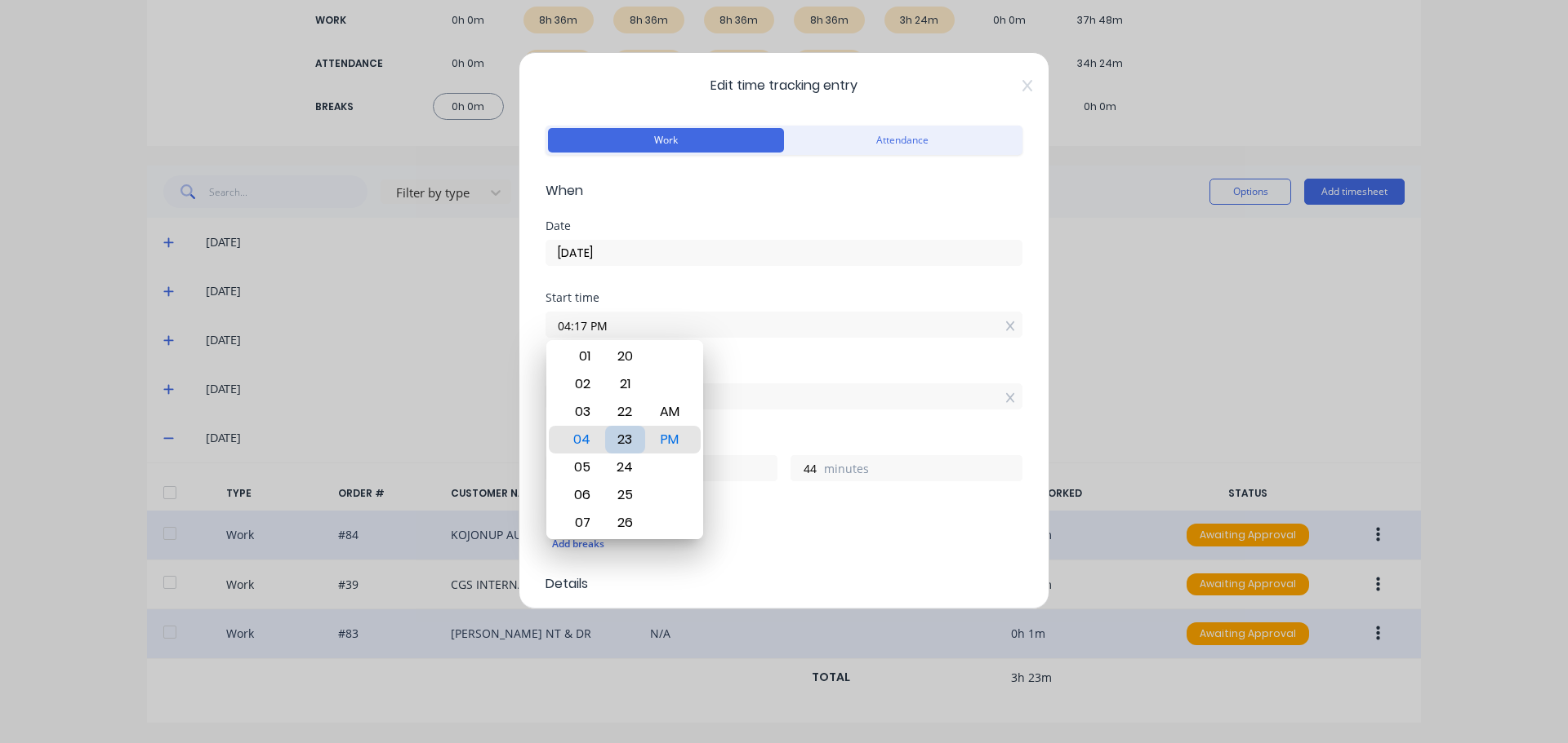
type input "04:23 PM"
type input "38"
type input "04:26 PM"
type input "35"
type input "04:28 PM"
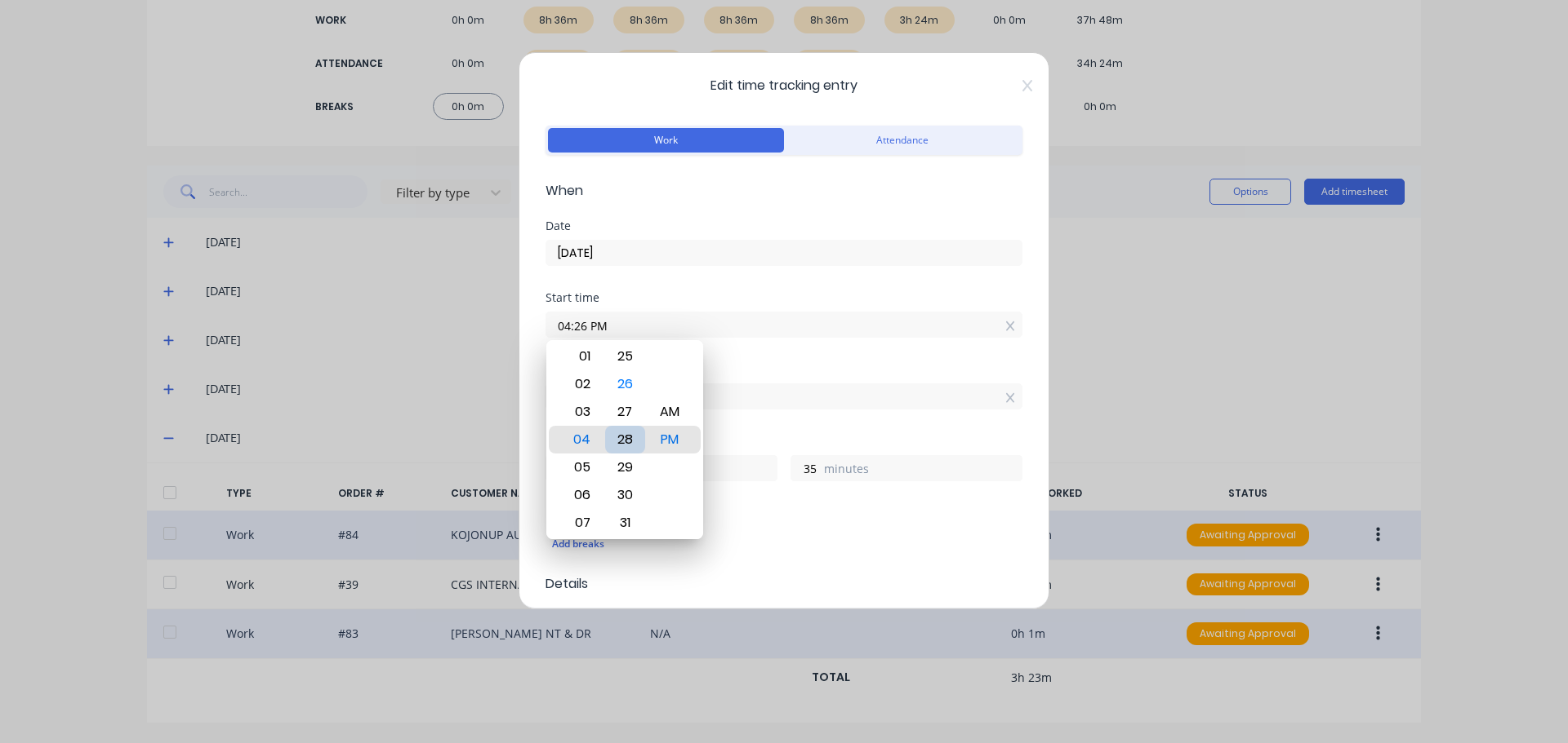
type input "33"
type input "04:29 PM"
type input "32"
click at [624, 470] on div "30" at bounding box center [625, 467] width 40 height 28
type input "04:30 PM"
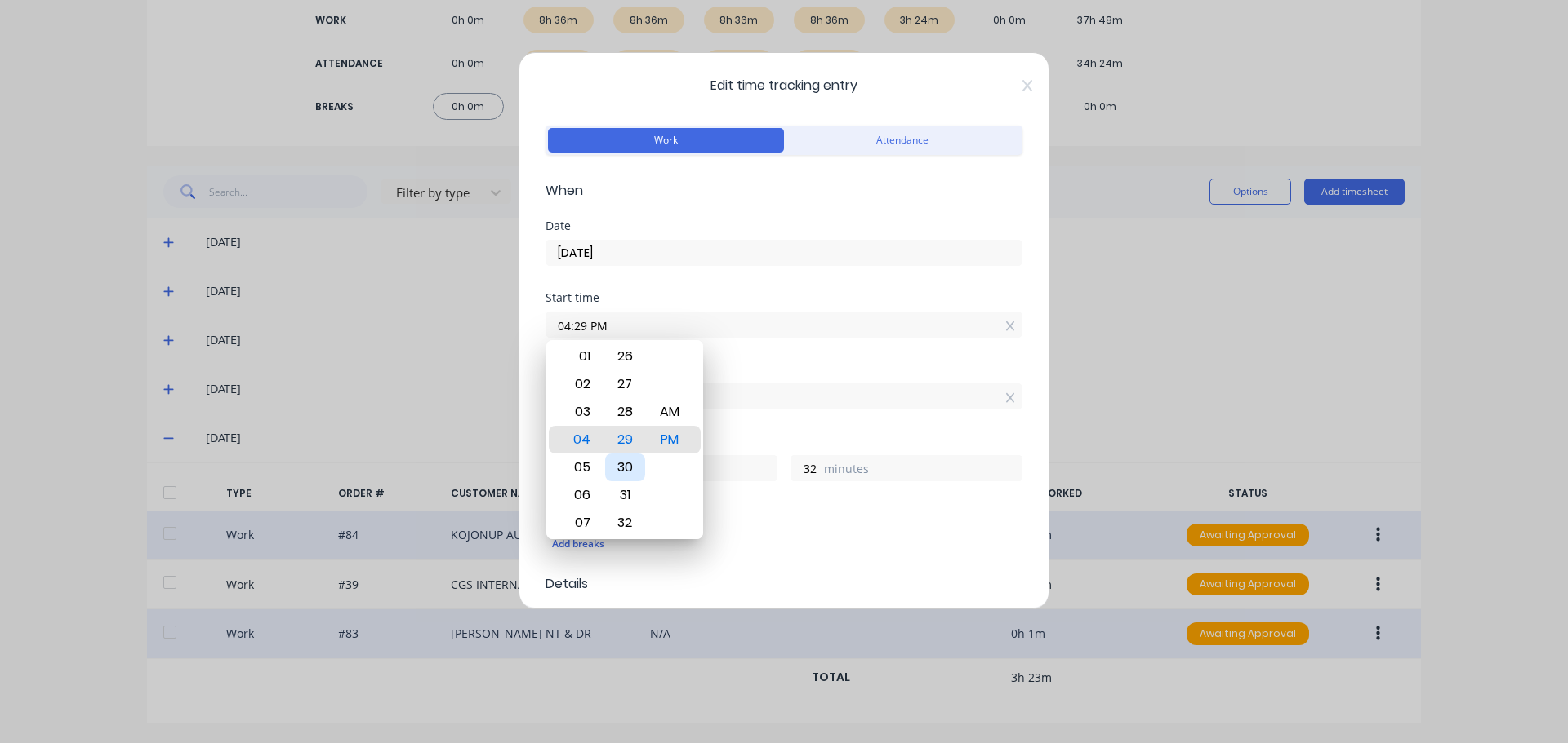
type input "31"
click at [742, 426] on div "Finish time 05:01 PM" at bounding box center [783, 400] width 477 height 72
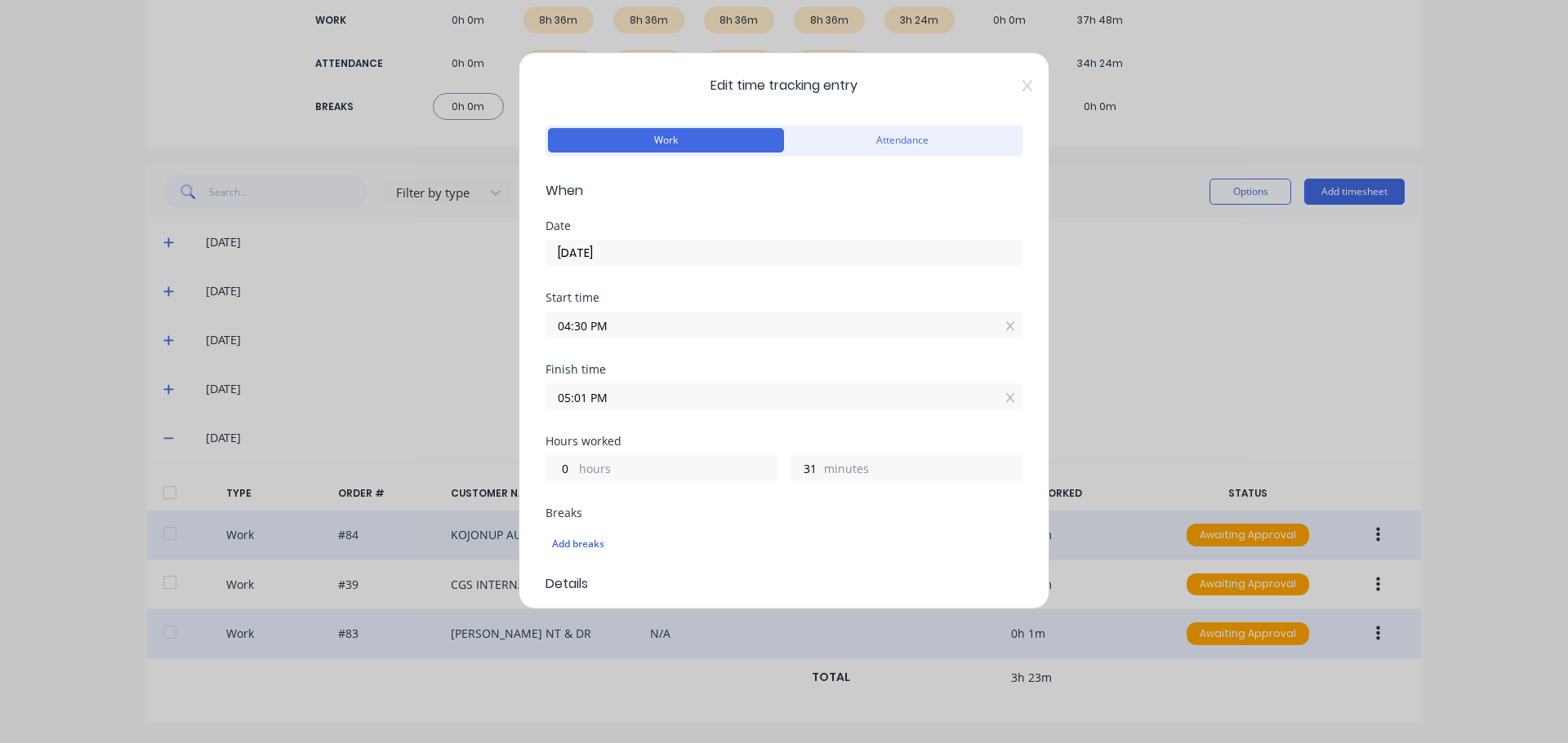
click at [586, 398] on input "05:01 PM" at bounding box center [783, 397] width 475 height 25
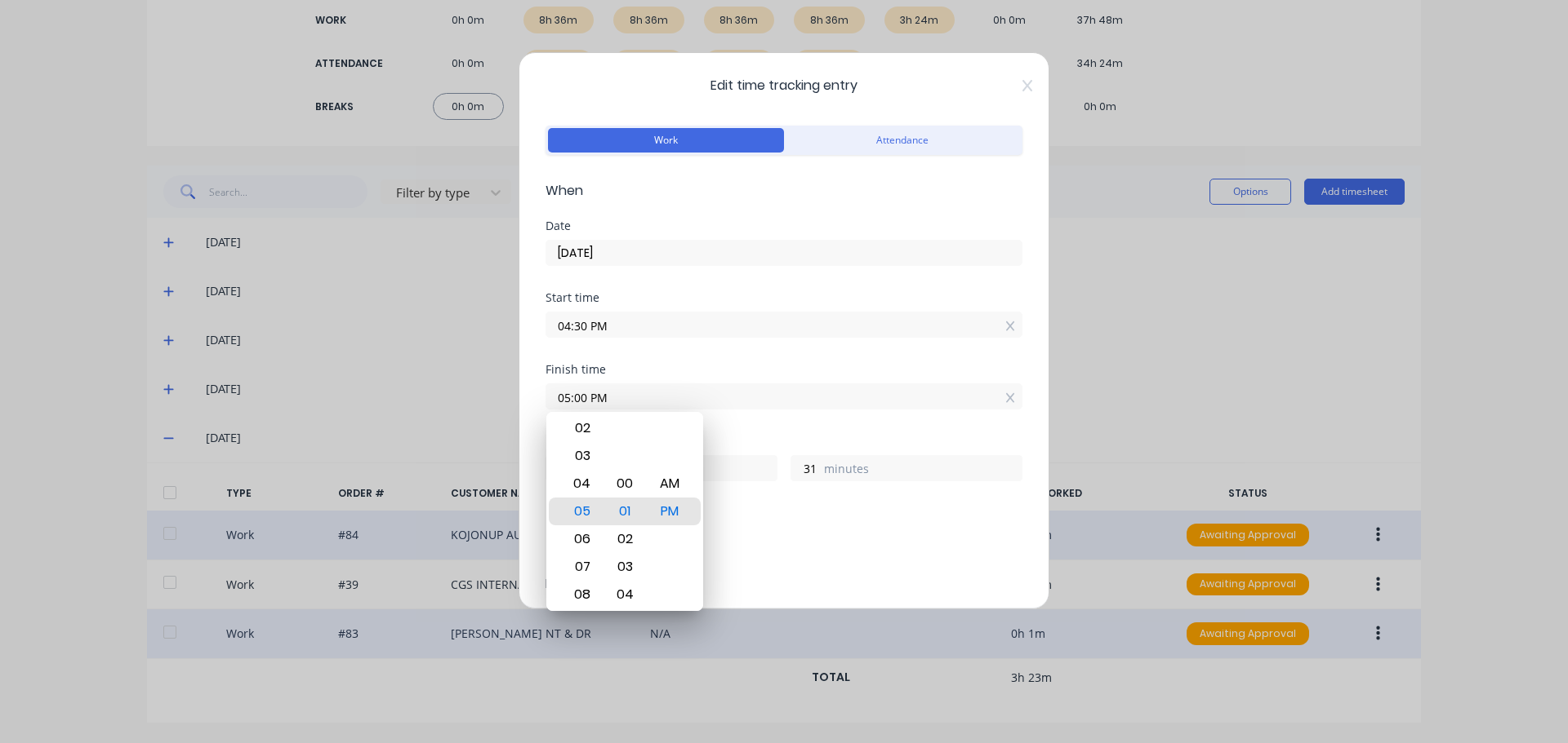
type input "05:00 PM"
click at [726, 419] on div "Finish time 05:00 PM" at bounding box center [783, 400] width 477 height 72
type input "30"
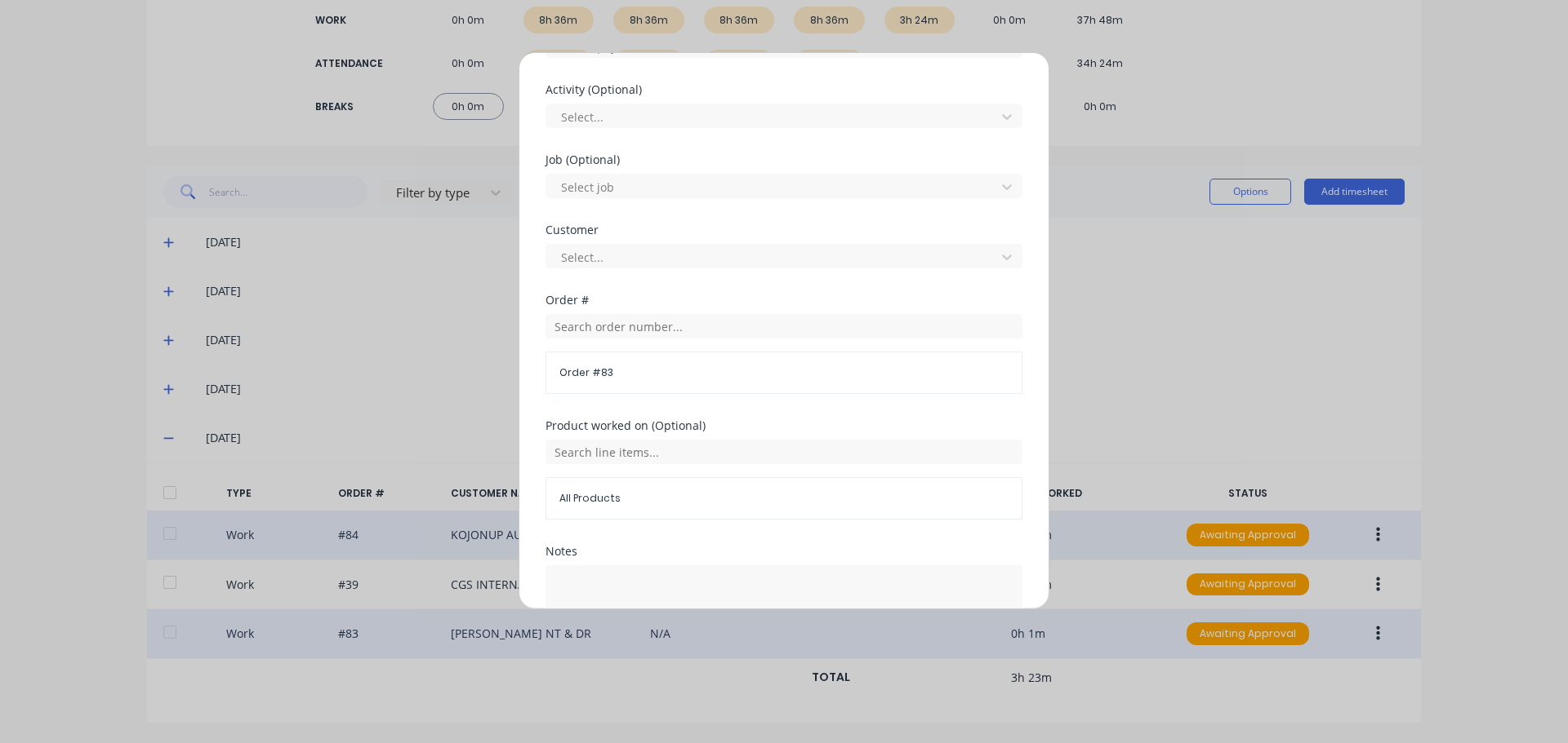
scroll to position [718, 0]
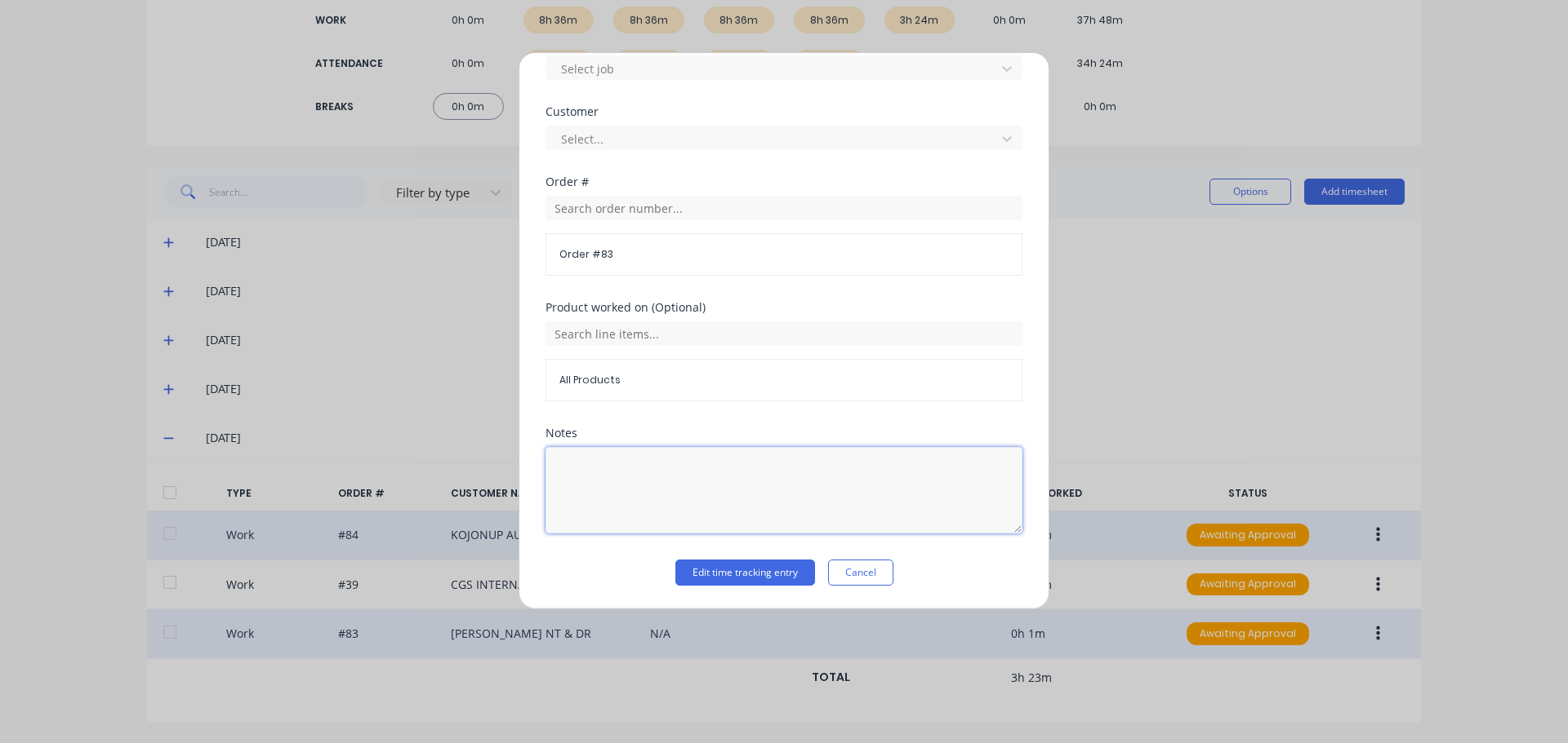
click at [674, 474] on textarea at bounding box center [783, 490] width 477 height 86
type textarea "load onto trailer"
click at [727, 576] on button "Edit time tracking entry" at bounding box center [744, 573] width 139 height 26
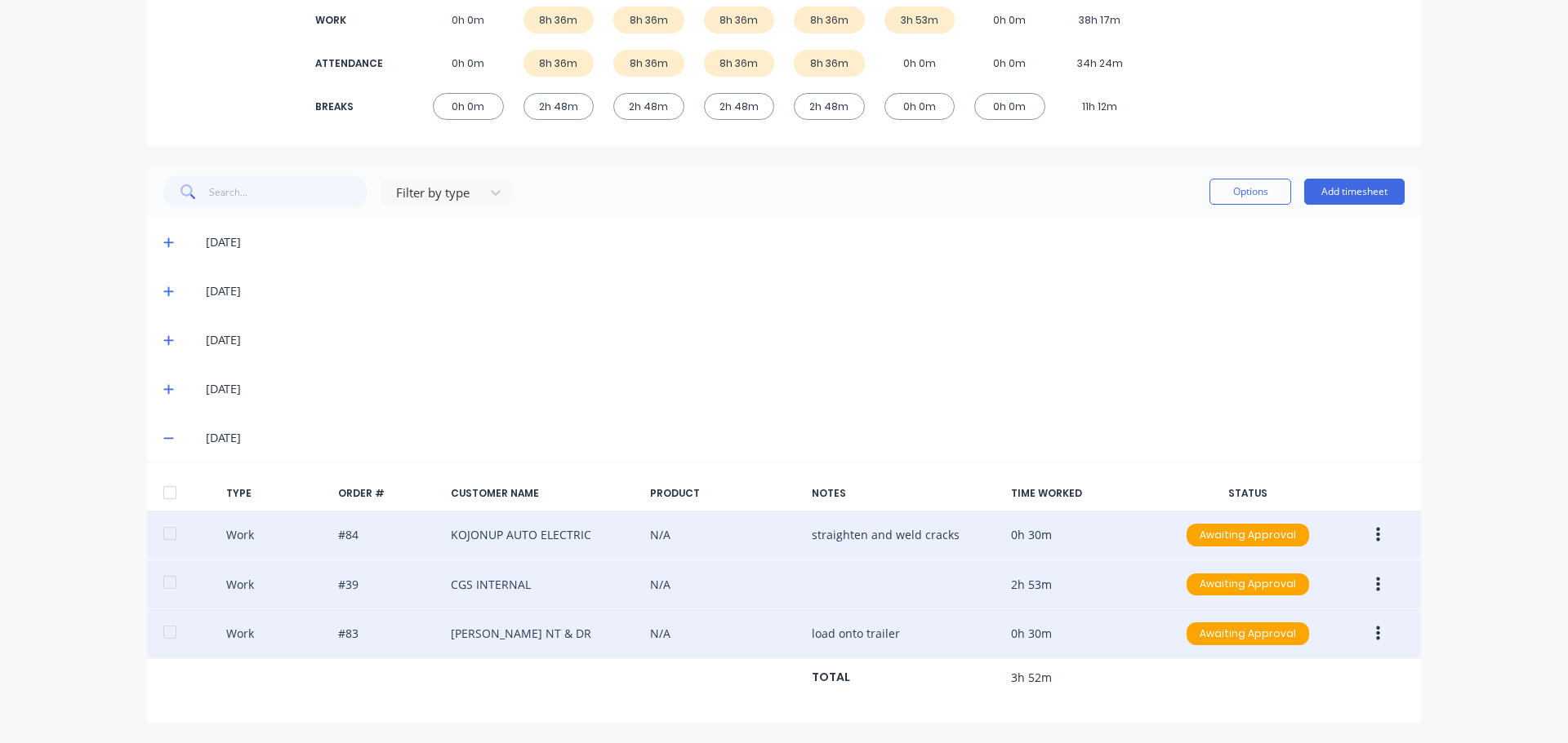
click at [1376, 580] on icon "button" at bounding box center [1378, 585] width 4 height 18
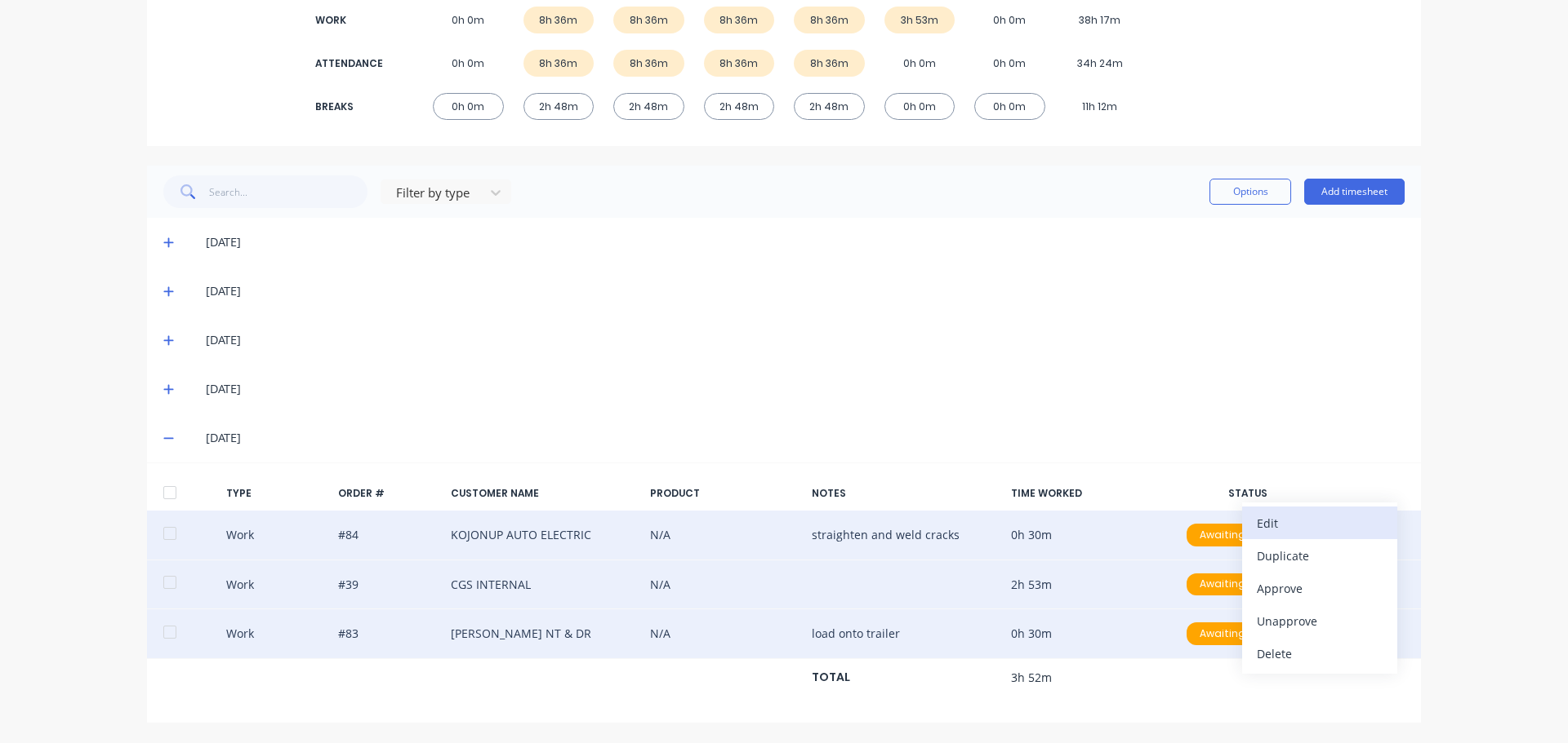
click at [1359, 519] on div "Edit" at bounding box center [1319, 523] width 126 height 24
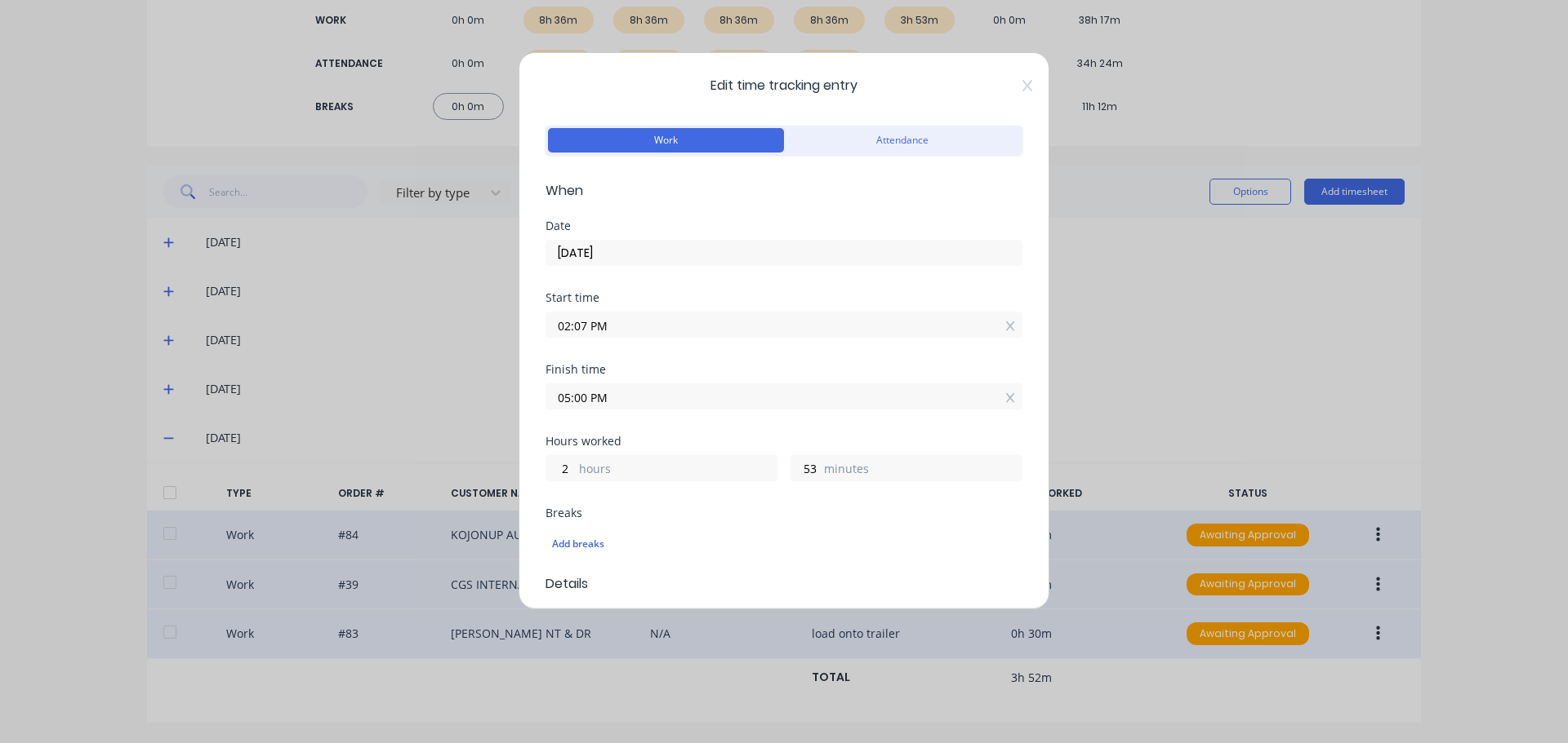
click at [618, 328] on input "02:07 PM" at bounding box center [783, 325] width 475 height 25
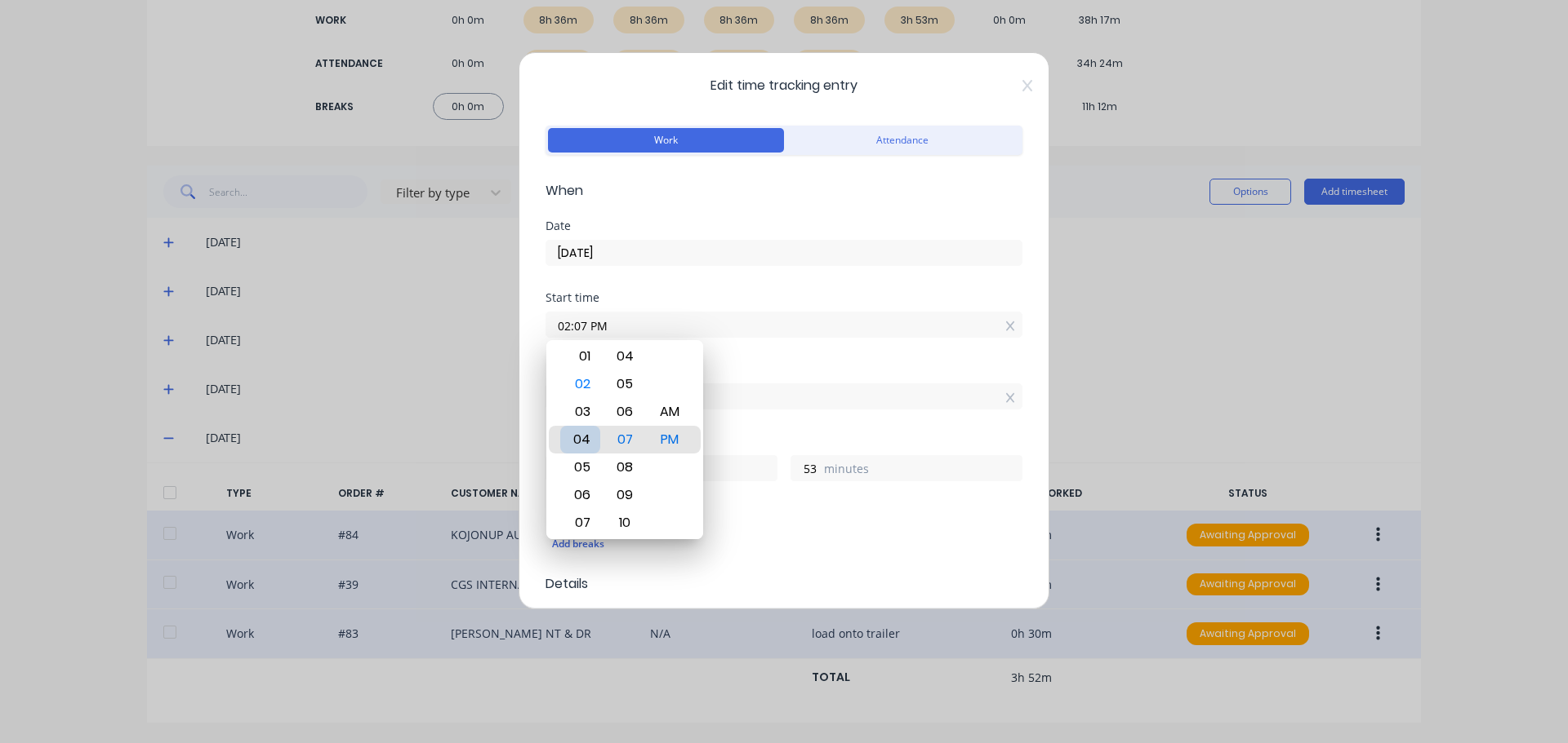
type input "04:07 PM"
type input "0"
type input "06:07 PM"
type input "22"
click at [589, 461] on div "07" at bounding box center [580, 467] width 40 height 28
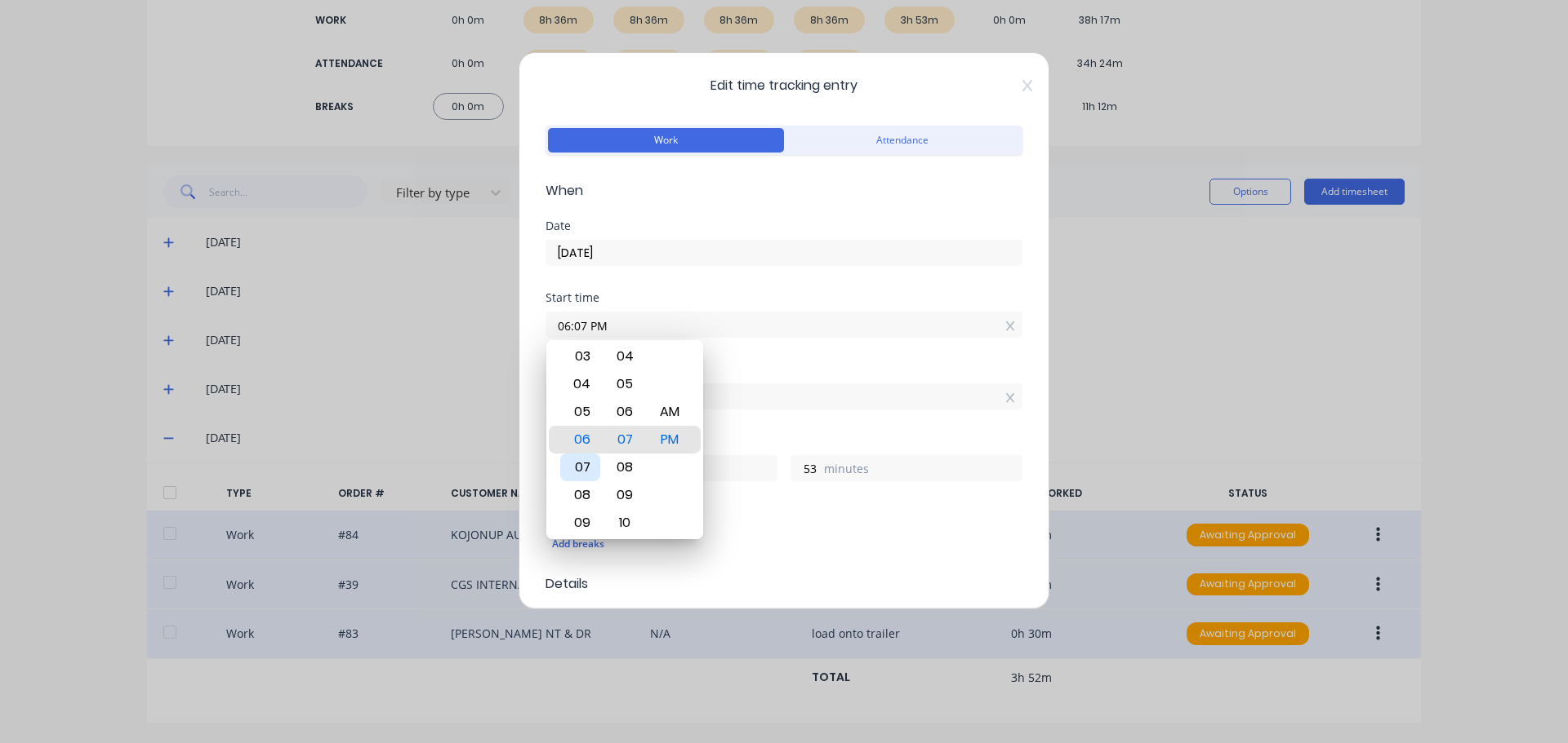
type input "07:07 PM"
type input "21"
type input "07:11 PM"
type input "49"
type input "07:15 PM"
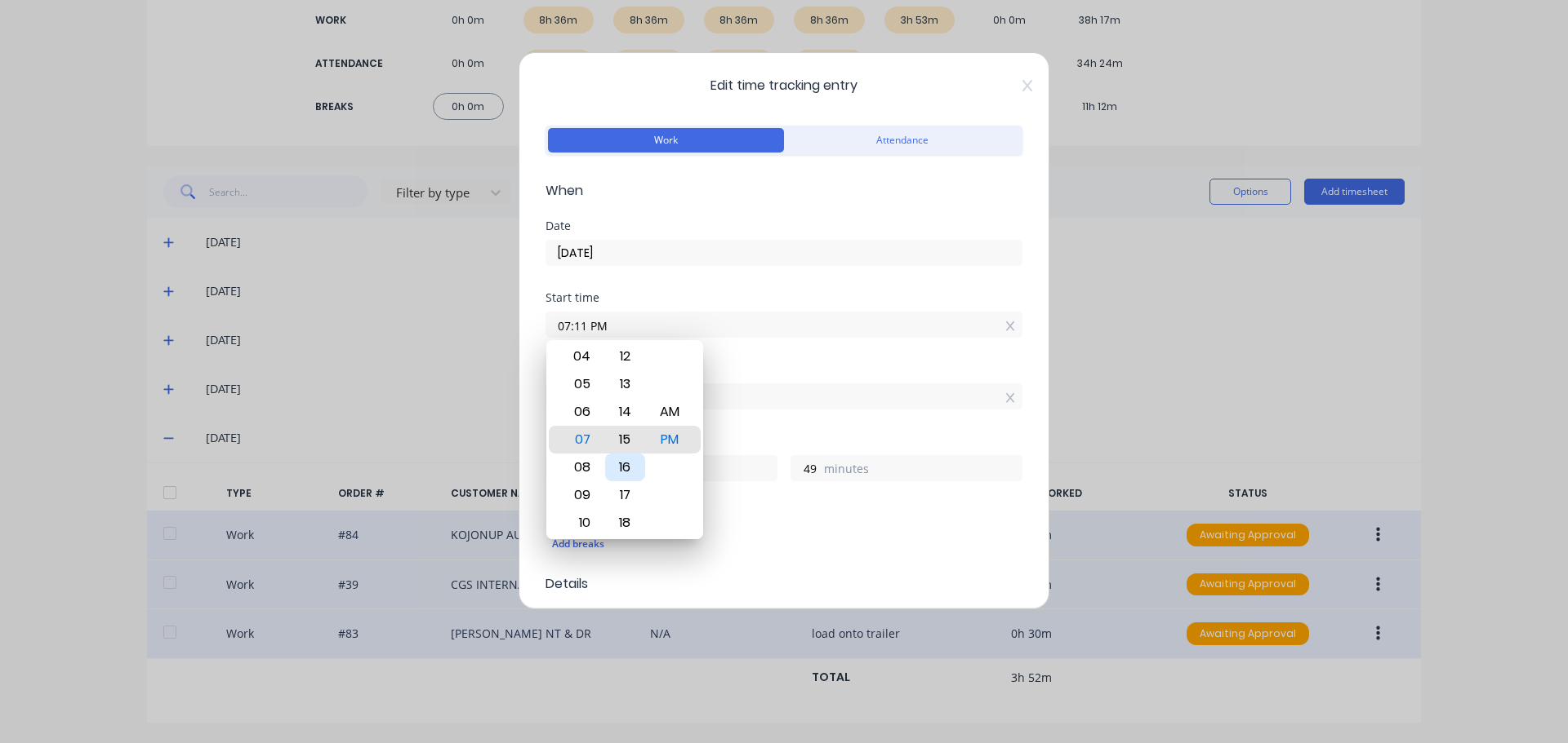
type input "45"
type input "07:18 PM"
type input "42"
type input "07:22 PM"
type input "38"
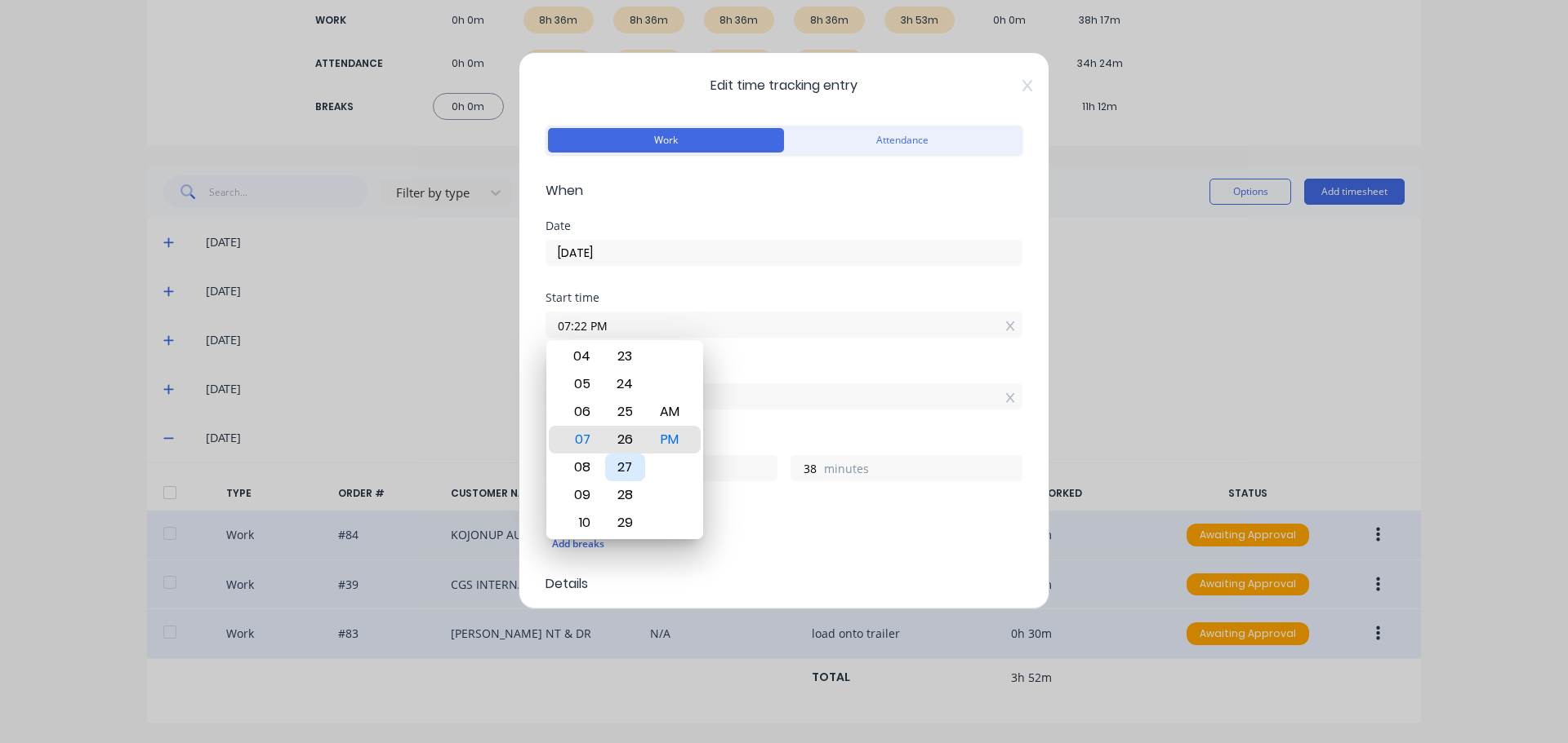
type input "07:26 PM"
type input "34"
type input "07:30 PM"
type input "30"
click at [618, 438] on div "30" at bounding box center [625, 440] width 40 height 28
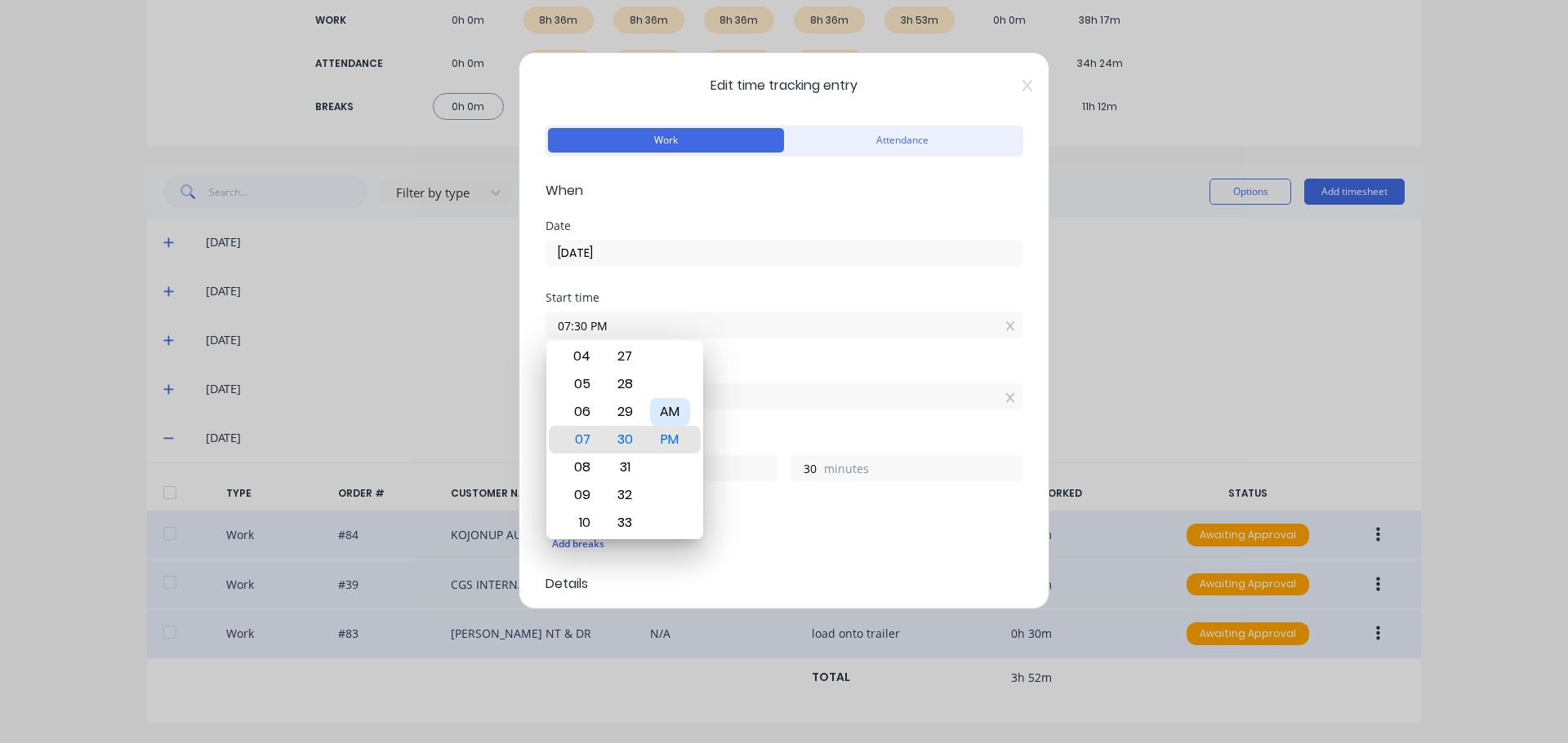
click at [670, 414] on div "AM" at bounding box center [669, 412] width 40 height 28
type input "07:30 AM"
type input "9"
click at [734, 346] on div "Start time 07:30 AM" at bounding box center [783, 328] width 477 height 72
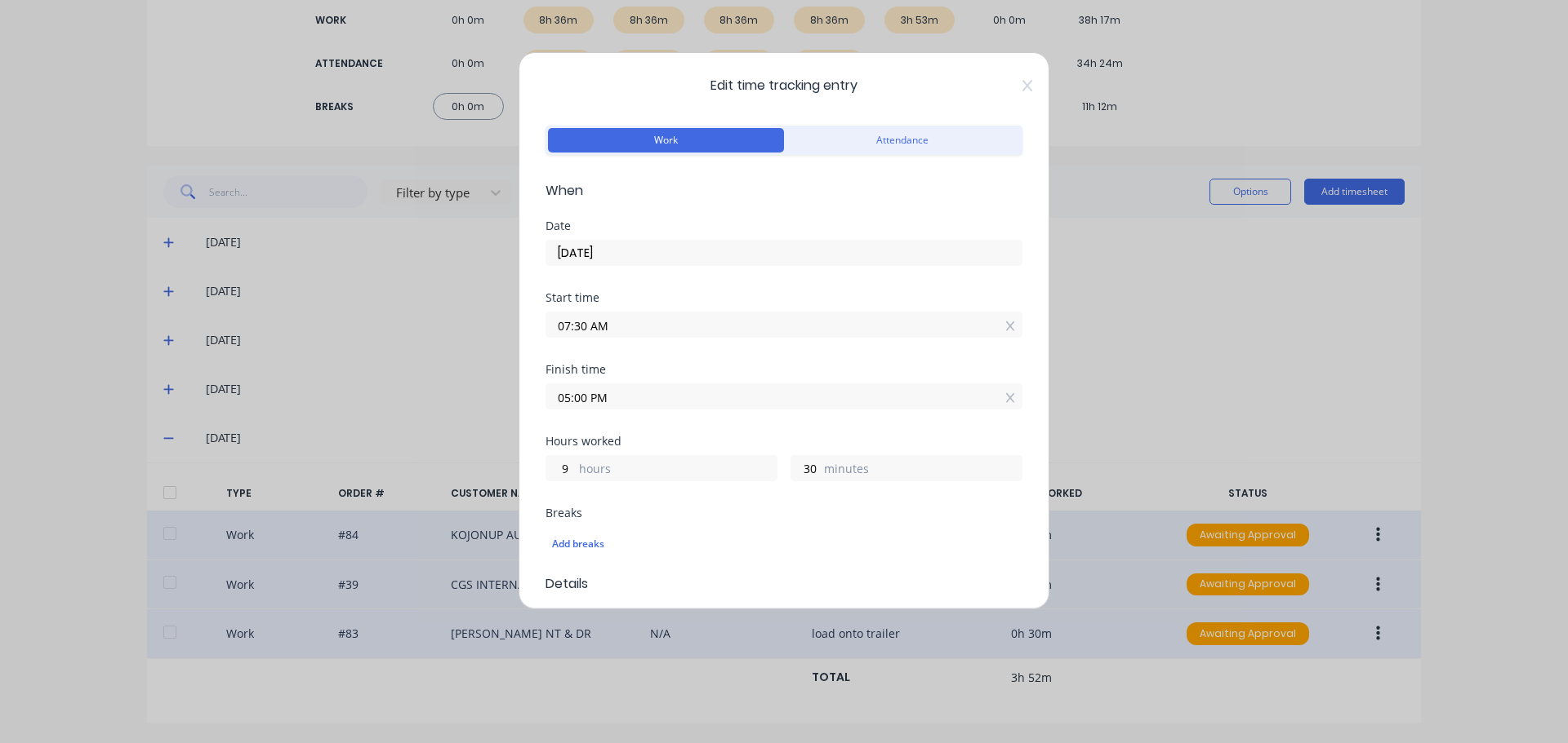
click at [675, 401] on input "05:00 PM" at bounding box center [783, 397] width 475 height 25
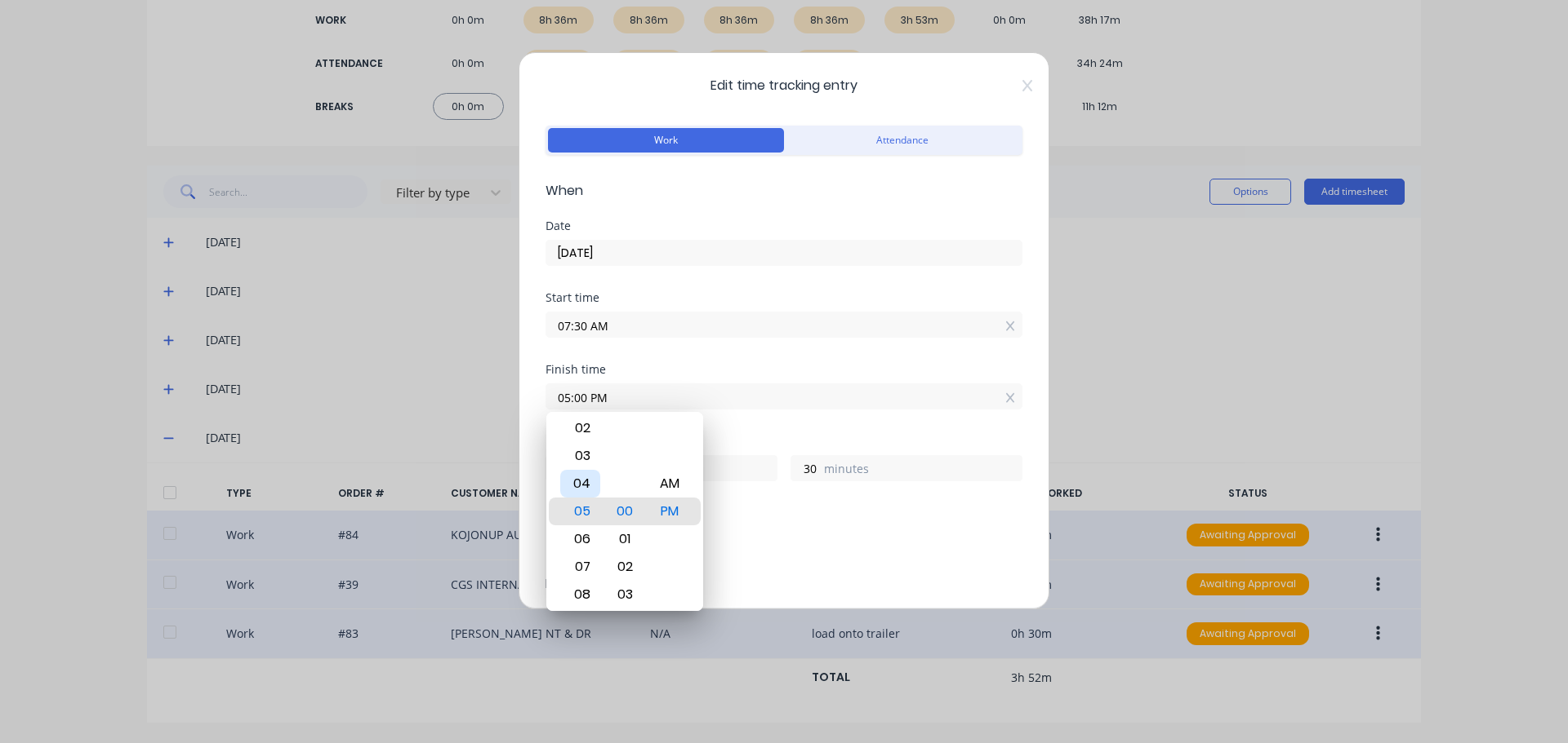
click at [593, 478] on div "04" at bounding box center [580, 484] width 40 height 28
type input "04:00 PM"
type input "8"
type input "04:02 PM"
type input "32"
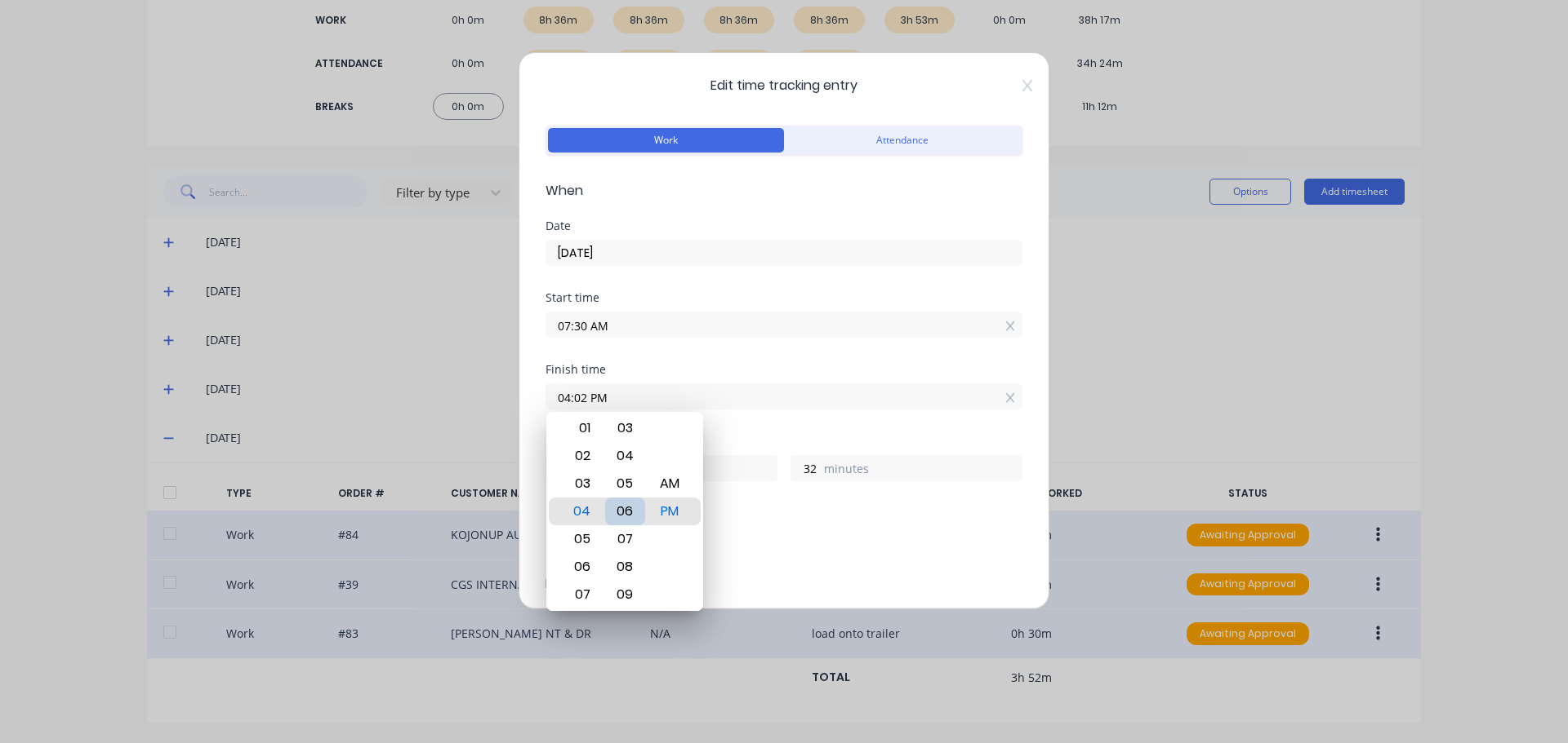
type input "04:06 PM"
type input "36"
type input "04:10 PM"
type input "40"
type input "04:15 PM"
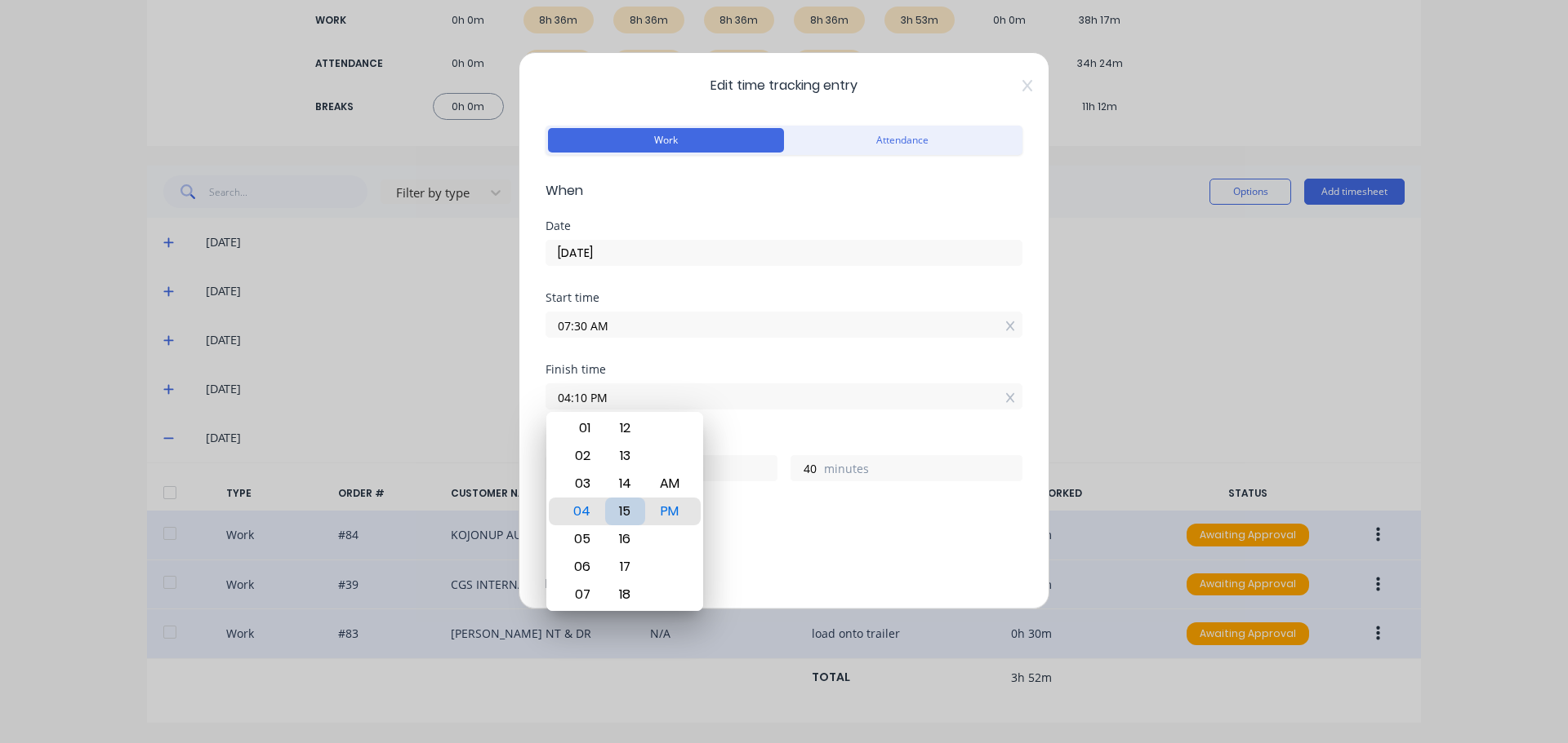
type input "45"
type input "04:18 PM"
type input "48"
type input "04:22 PM"
type input "52"
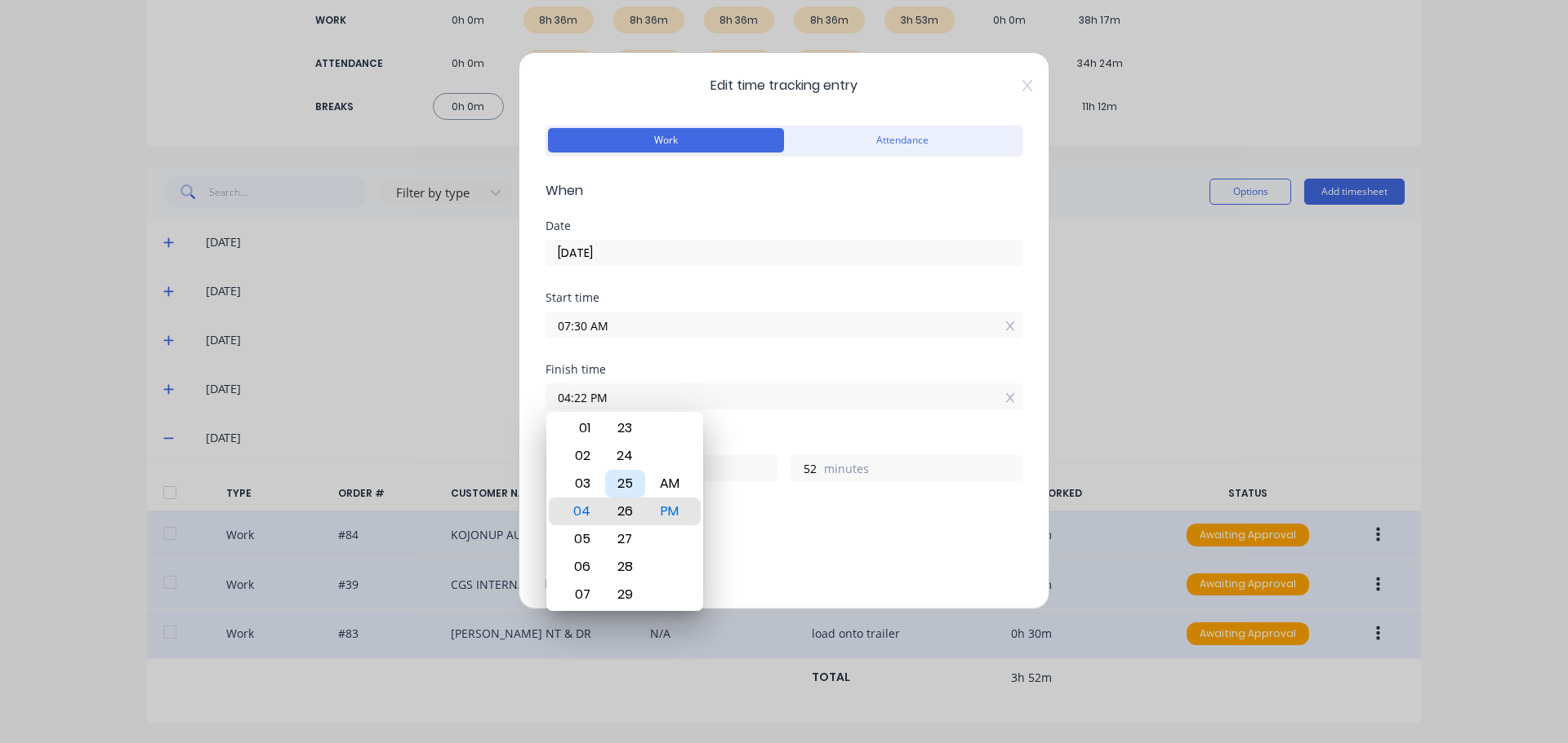
type input "04:27 PM"
type input "57"
type input "04:30 PM"
type input "9"
type input "0"
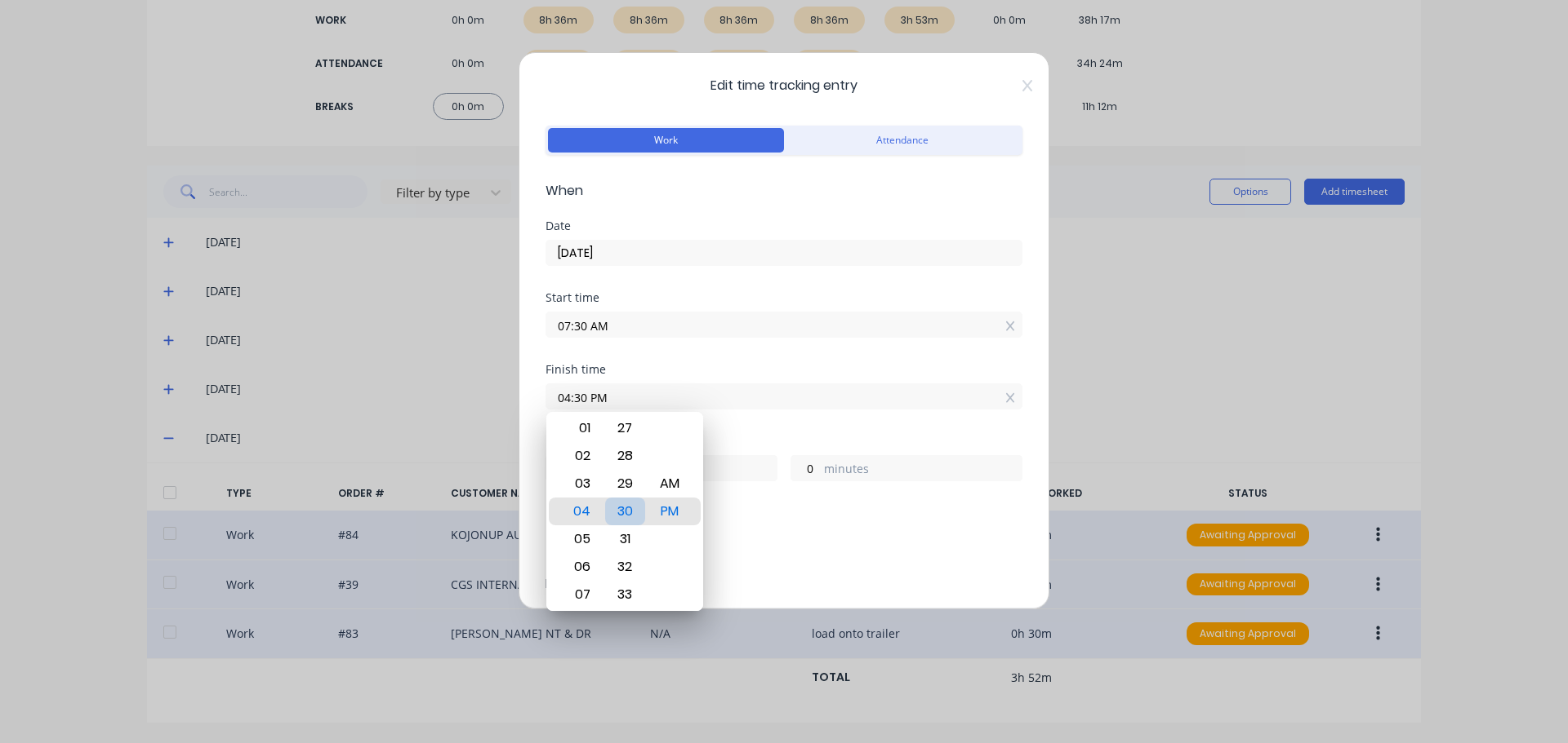
click at [627, 505] on div "30" at bounding box center [625, 511] width 40 height 28
click at [773, 441] on div "Hours worked" at bounding box center [783, 441] width 477 height 11
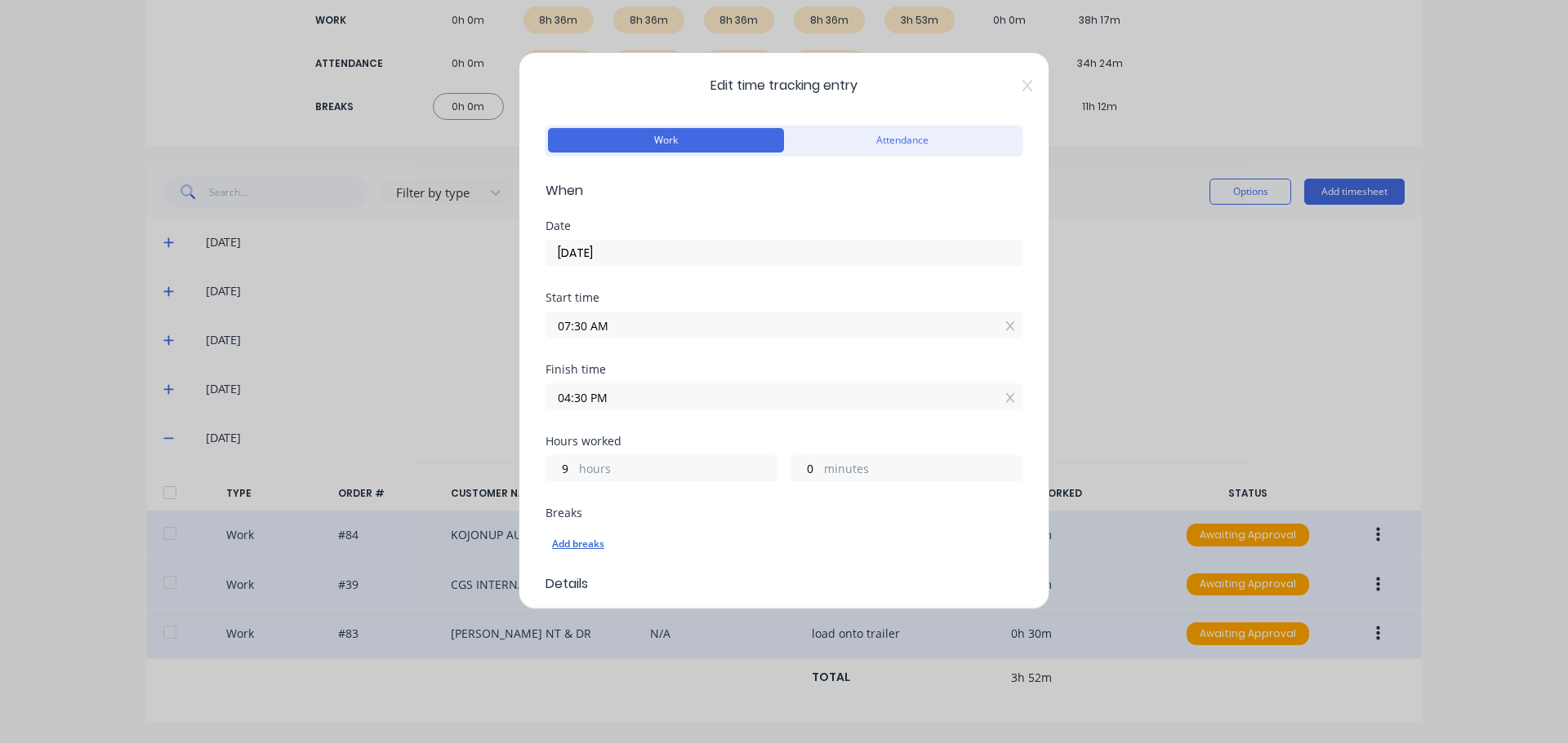
click at [580, 541] on div "Add breaks" at bounding box center [784, 544] width 463 height 21
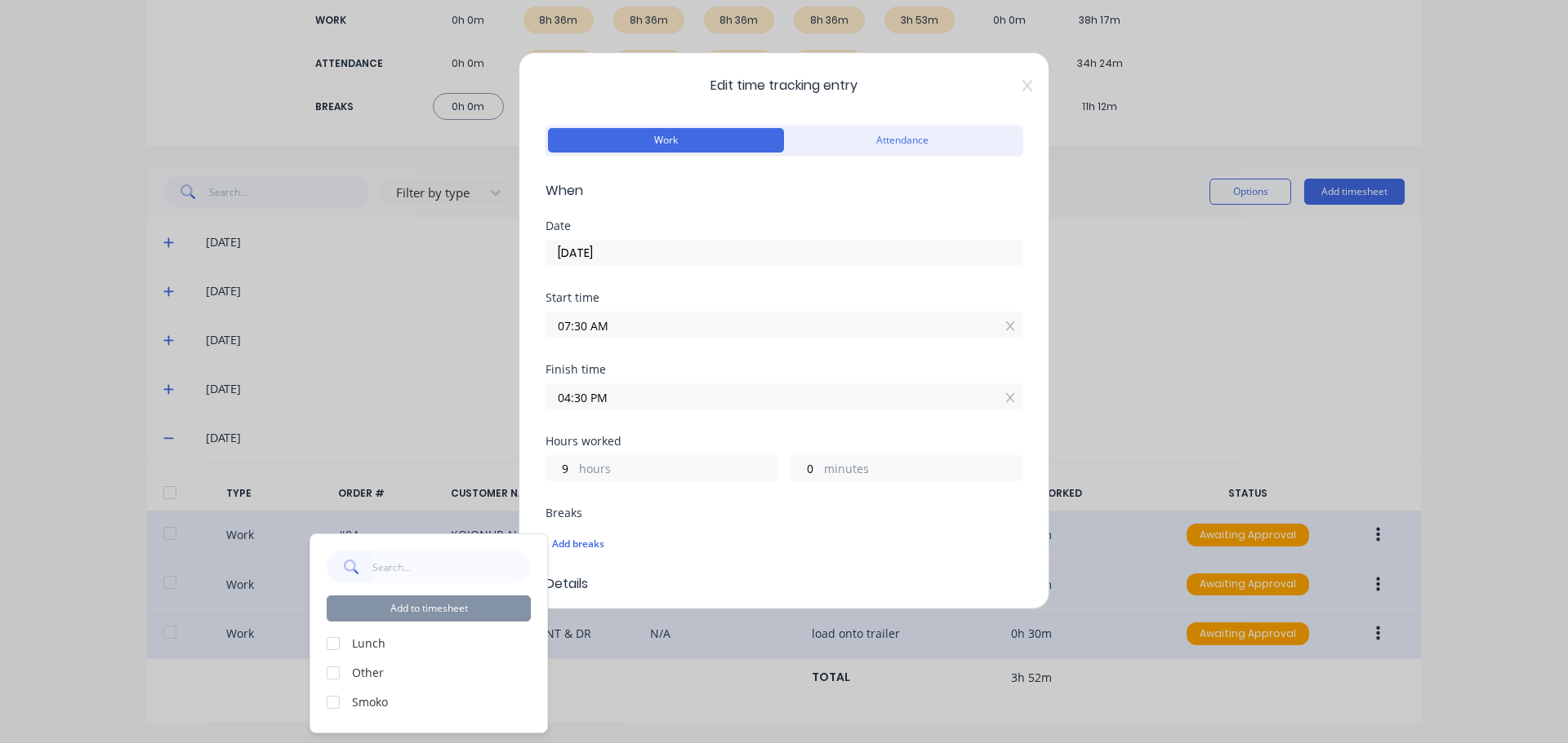
click at [335, 634] on div "Add to timesheet Lunch Other Smoko" at bounding box center [428, 633] width 237 height 198
click at [337, 644] on div at bounding box center [333, 644] width 33 height 33
click at [337, 703] on div at bounding box center [333, 702] width 33 height 33
click at [439, 613] on button "Add to timesheet" at bounding box center [429, 609] width 204 height 26
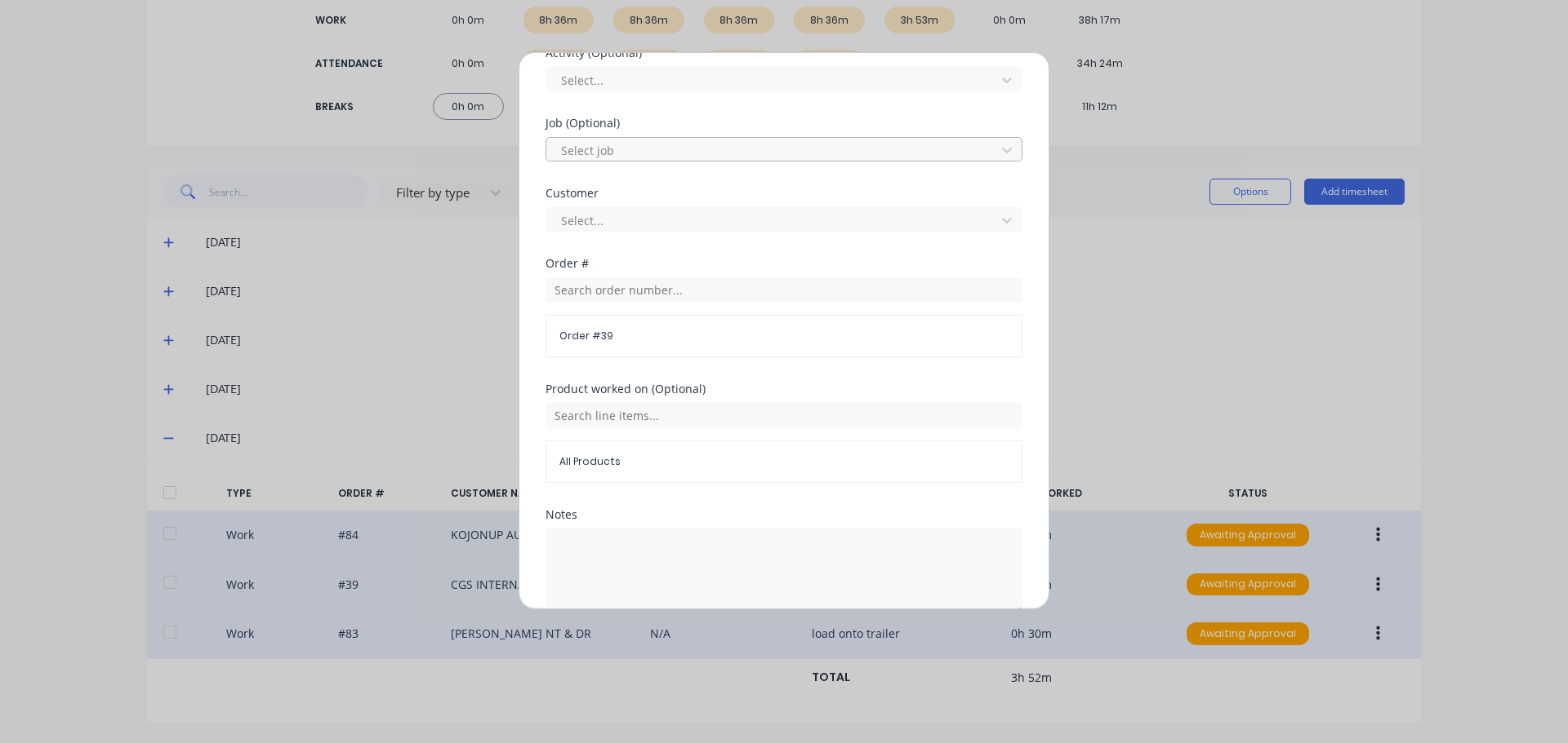
scroll to position [774, 0]
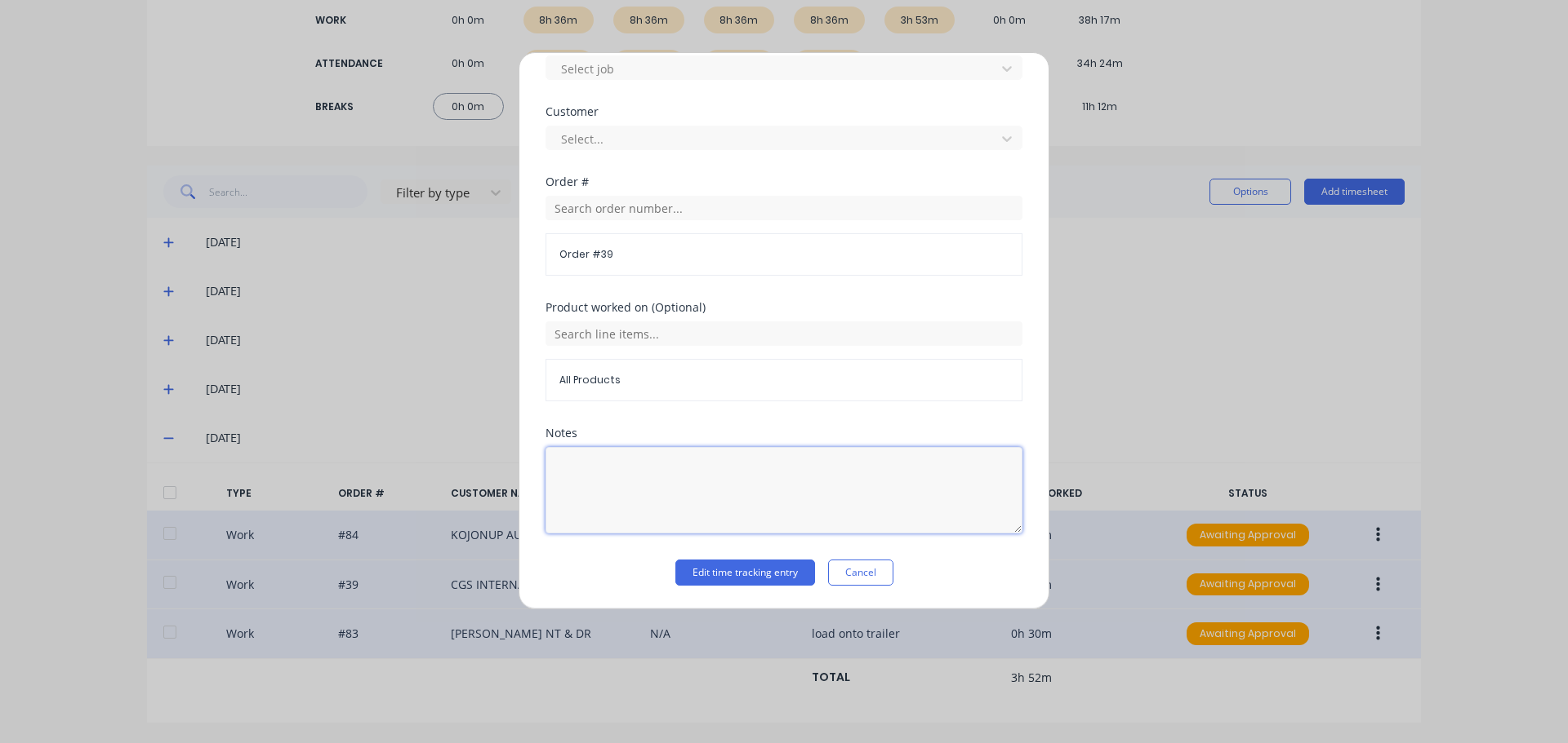
click at [642, 497] on textarea at bounding box center [783, 490] width 477 height 86
type textarea "Office, customers, sort jobs"
click at [757, 577] on button "Edit time tracking entry" at bounding box center [744, 573] width 139 height 26
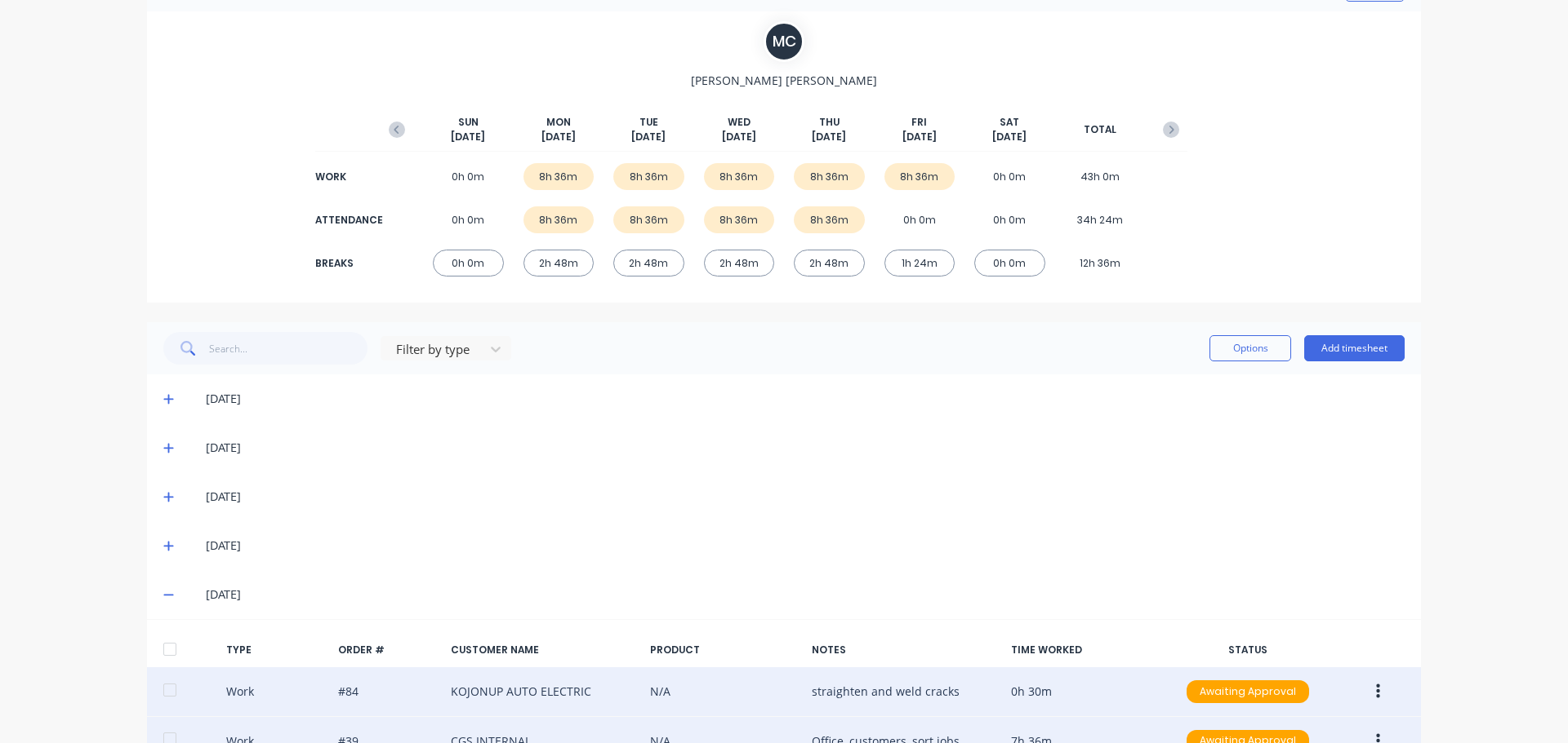
scroll to position [0, 0]
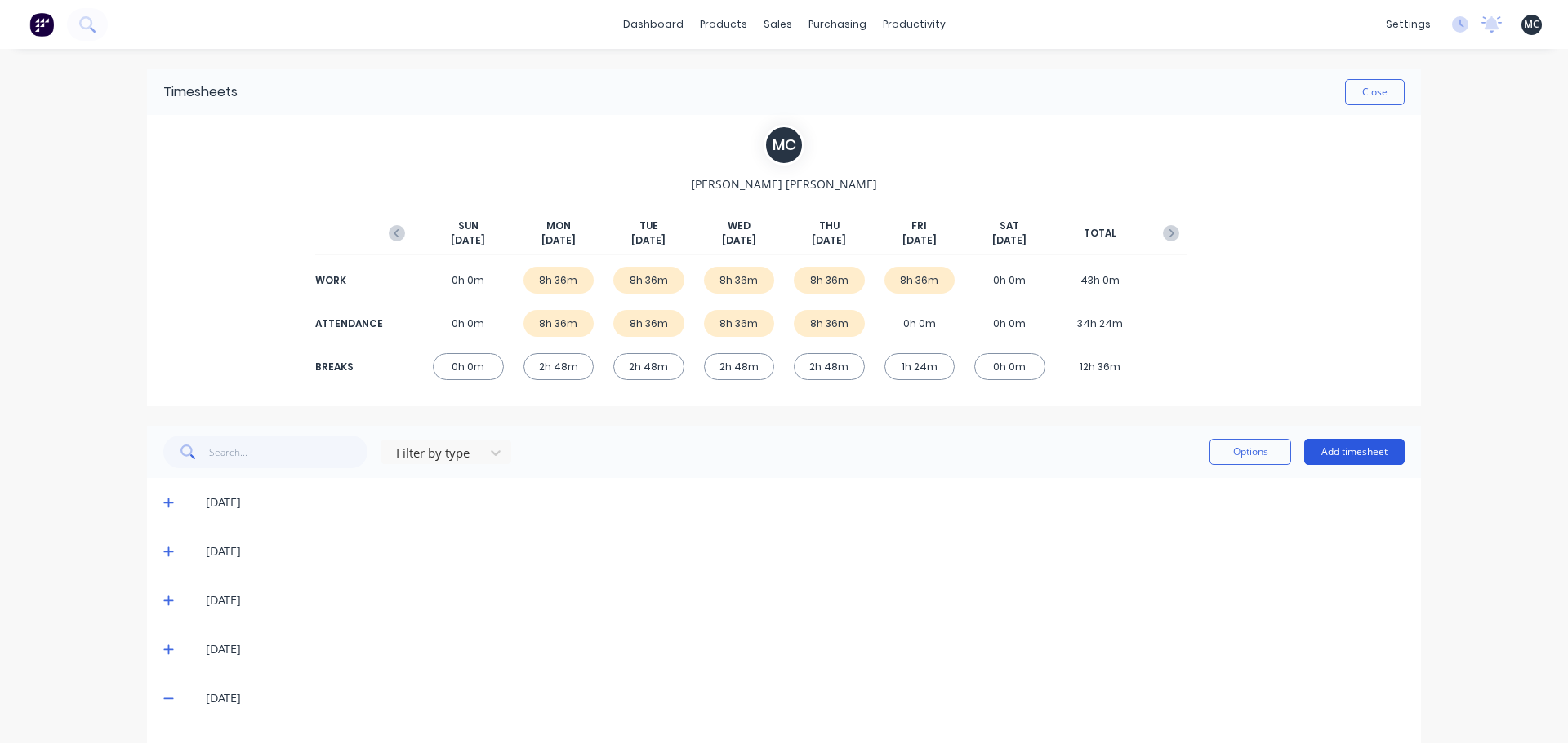
click at [1357, 451] on button "Add timesheet" at bounding box center [1354, 452] width 100 height 26
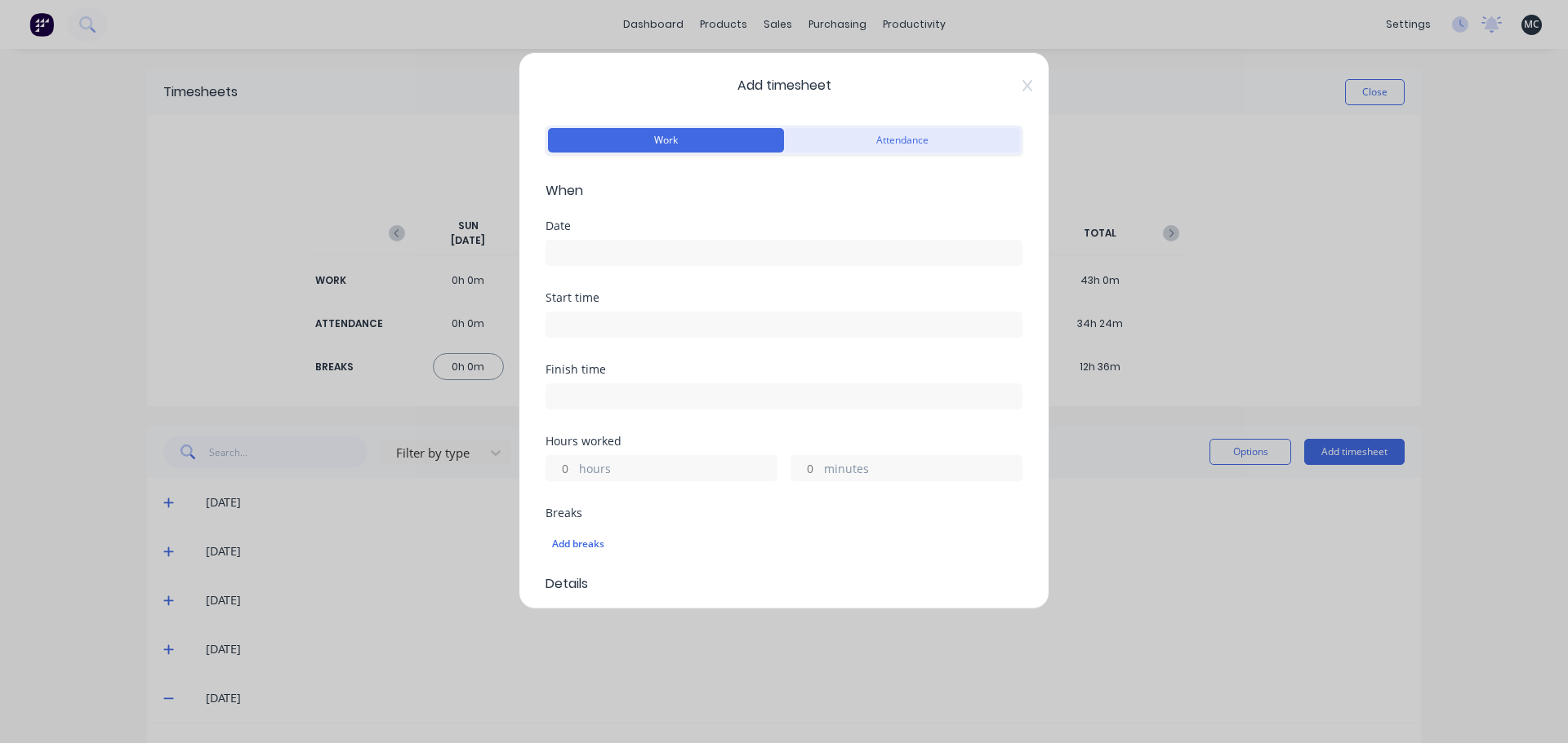
click at [835, 139] on button "Attendance" at bounding box center [902, 141] width 236 height 25
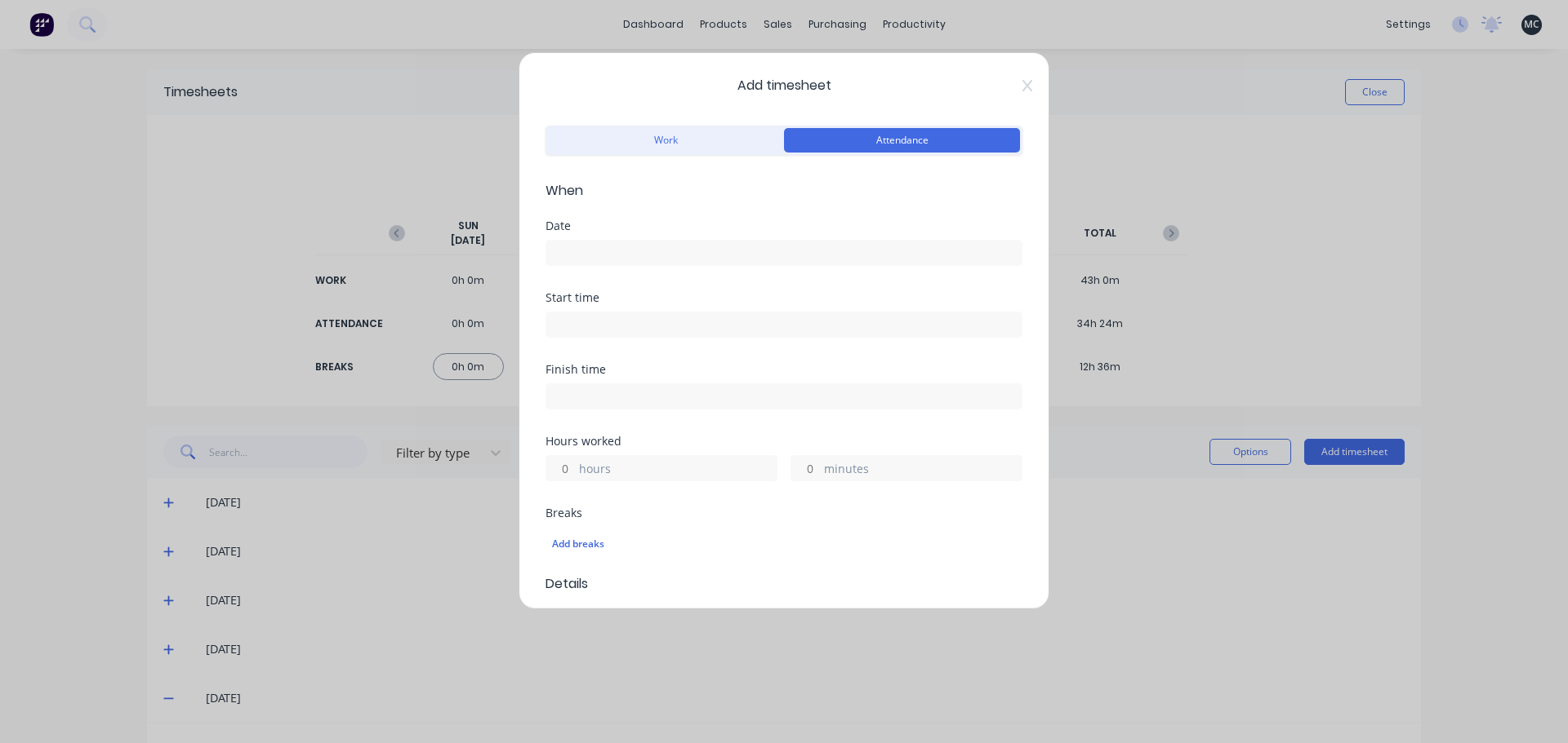
click at [628, 246] on input at bounding box center [783, 253] width 475 height 25
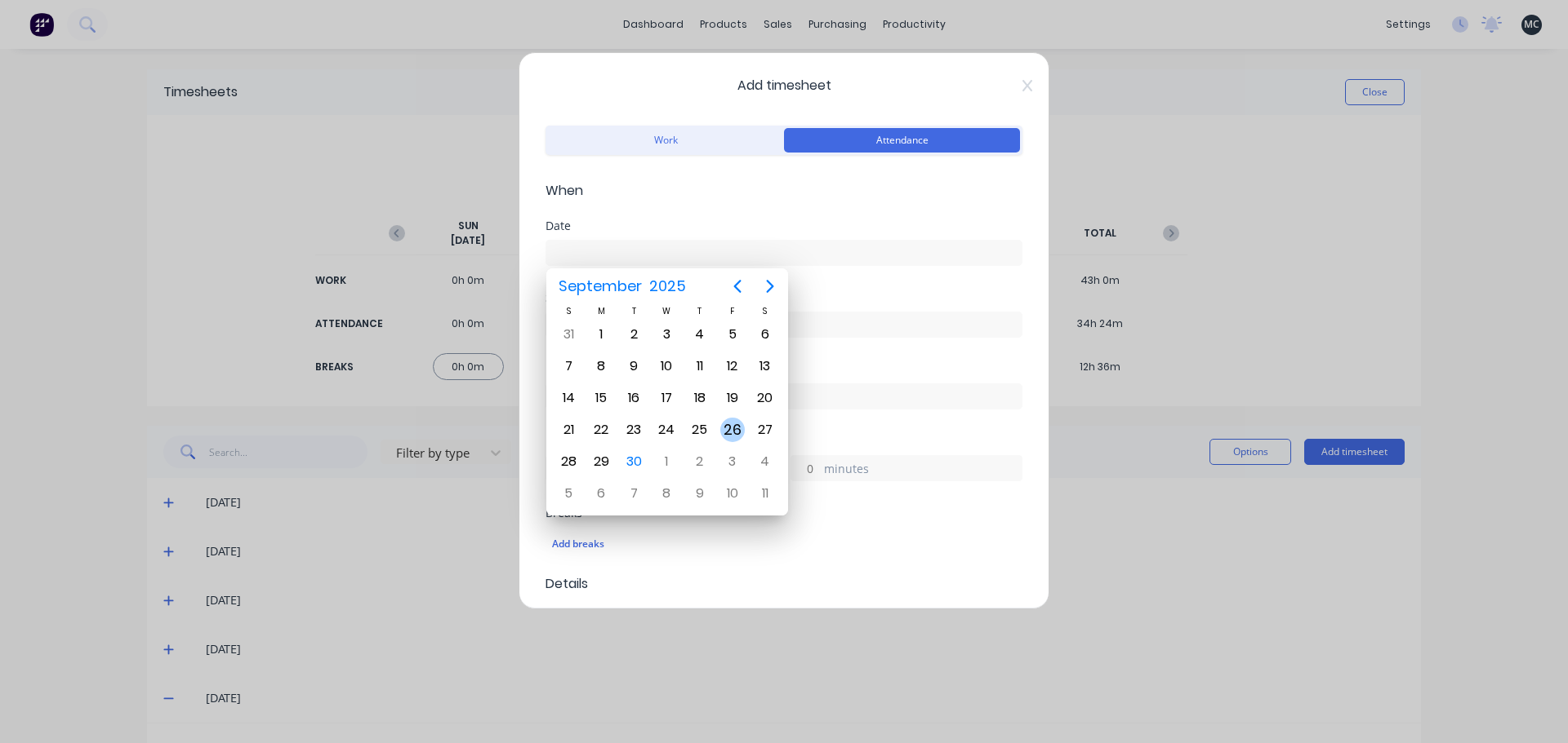
click at [732, 428] on div "26" at bounding box center [732, 430] width 25 height 25
type input "[DATE]"
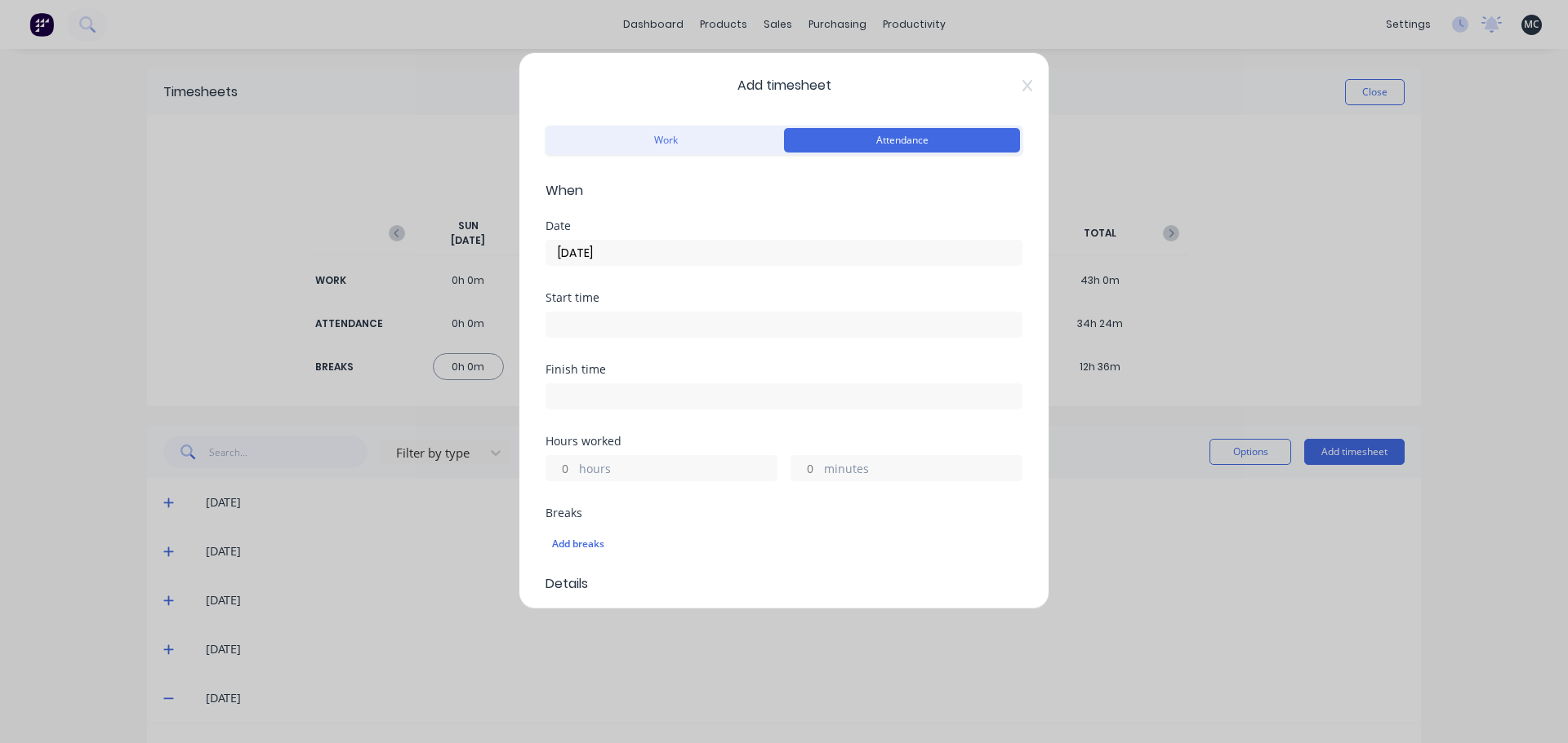
click at [667, 318] on input at bounding box center [783, 325] width 475 height 25
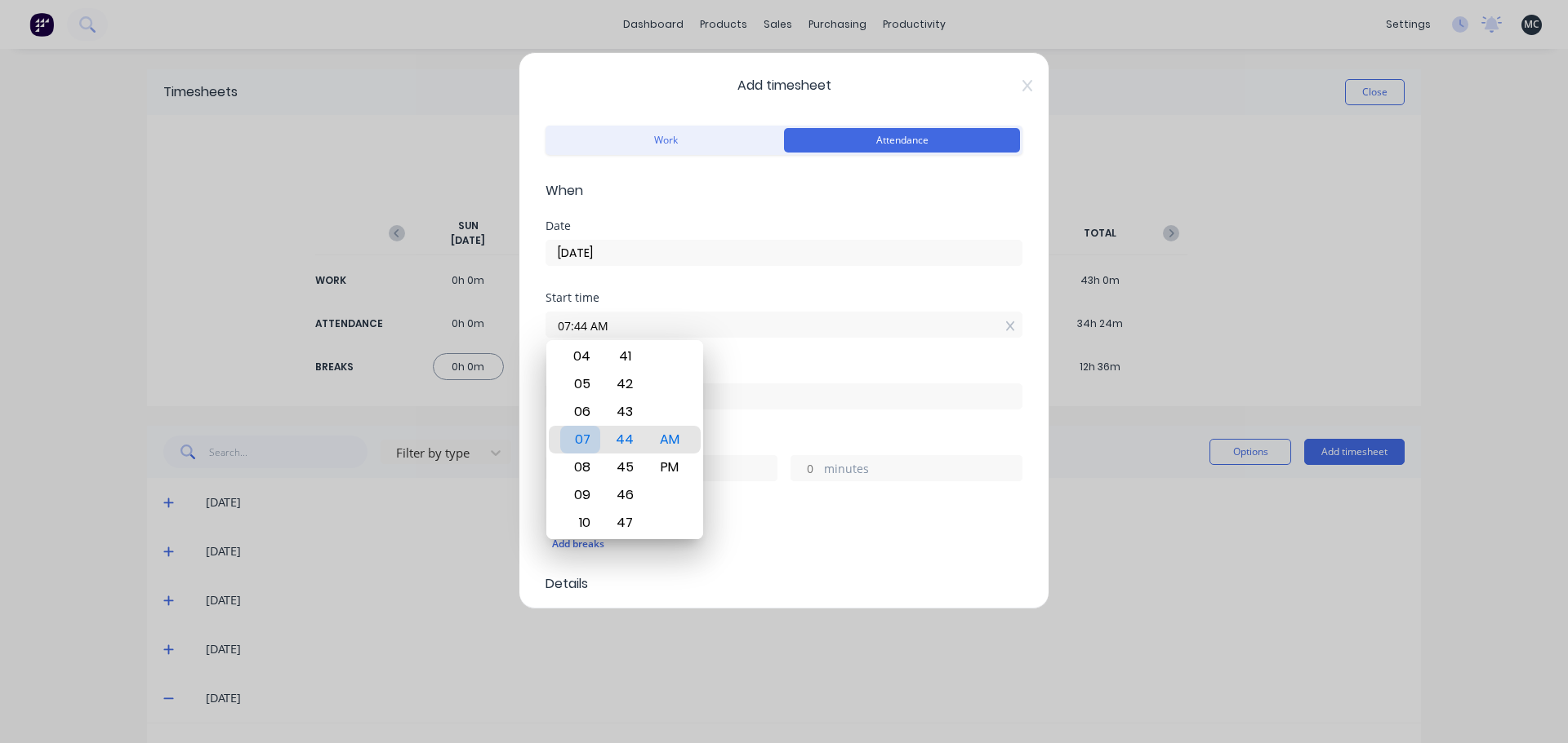
click at [580, 438] on div "07" at bounding box center [580, 440] width 40 height 28
type input "07:00 AM"
click at [628, 451] on div "00" at bounding box center [625, 440] width 40 height 28
click at [630, 442] on div "00" at bounding box center [625, 440] width 40 height 28
click at [774, 379] on div "Finish time" at bounding box center [783, 386] width 477 height 46
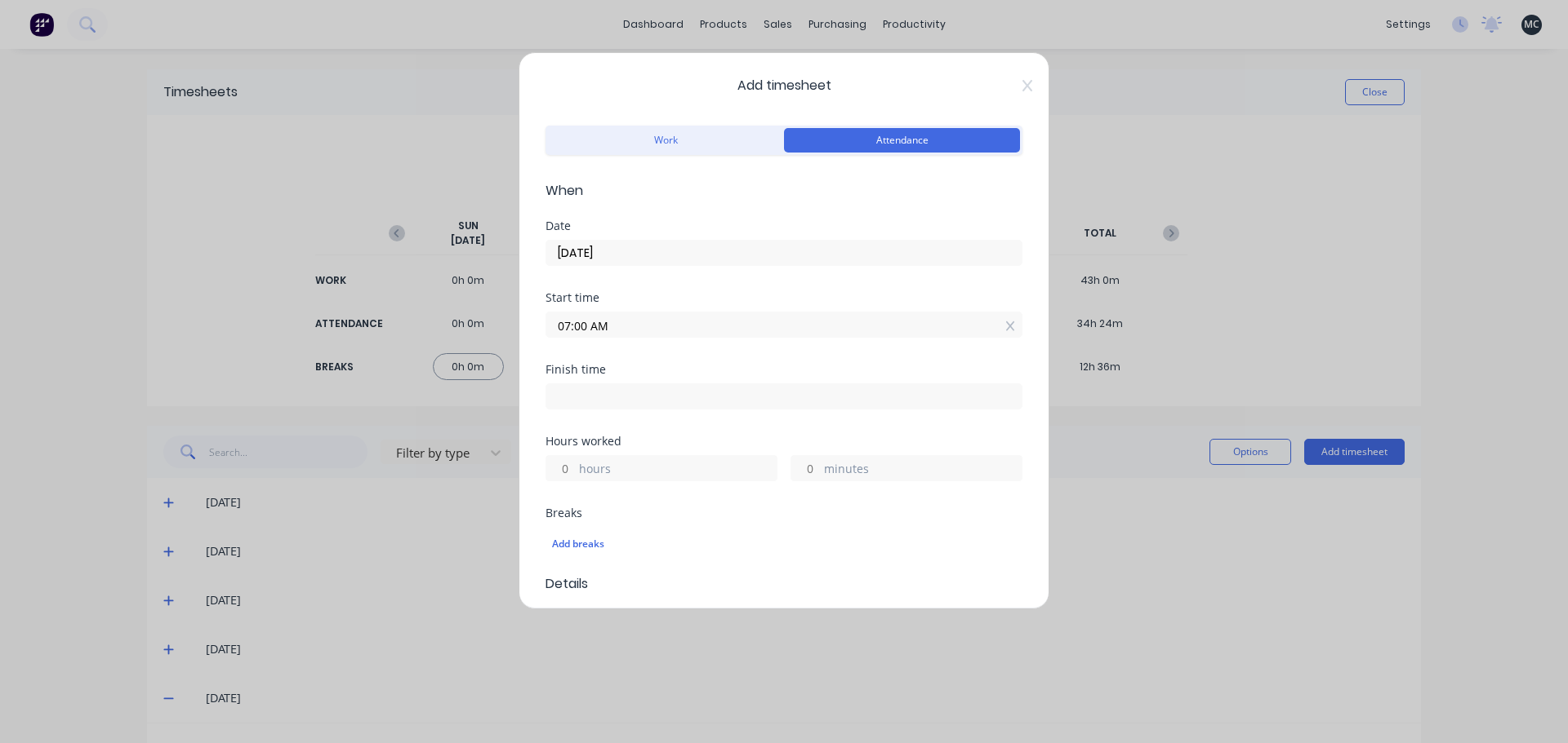
click at [721, 400] on input at bounding box center [783, 397] width 475 height 25
type input "07:44 AM"
type input "0"
type input "44"
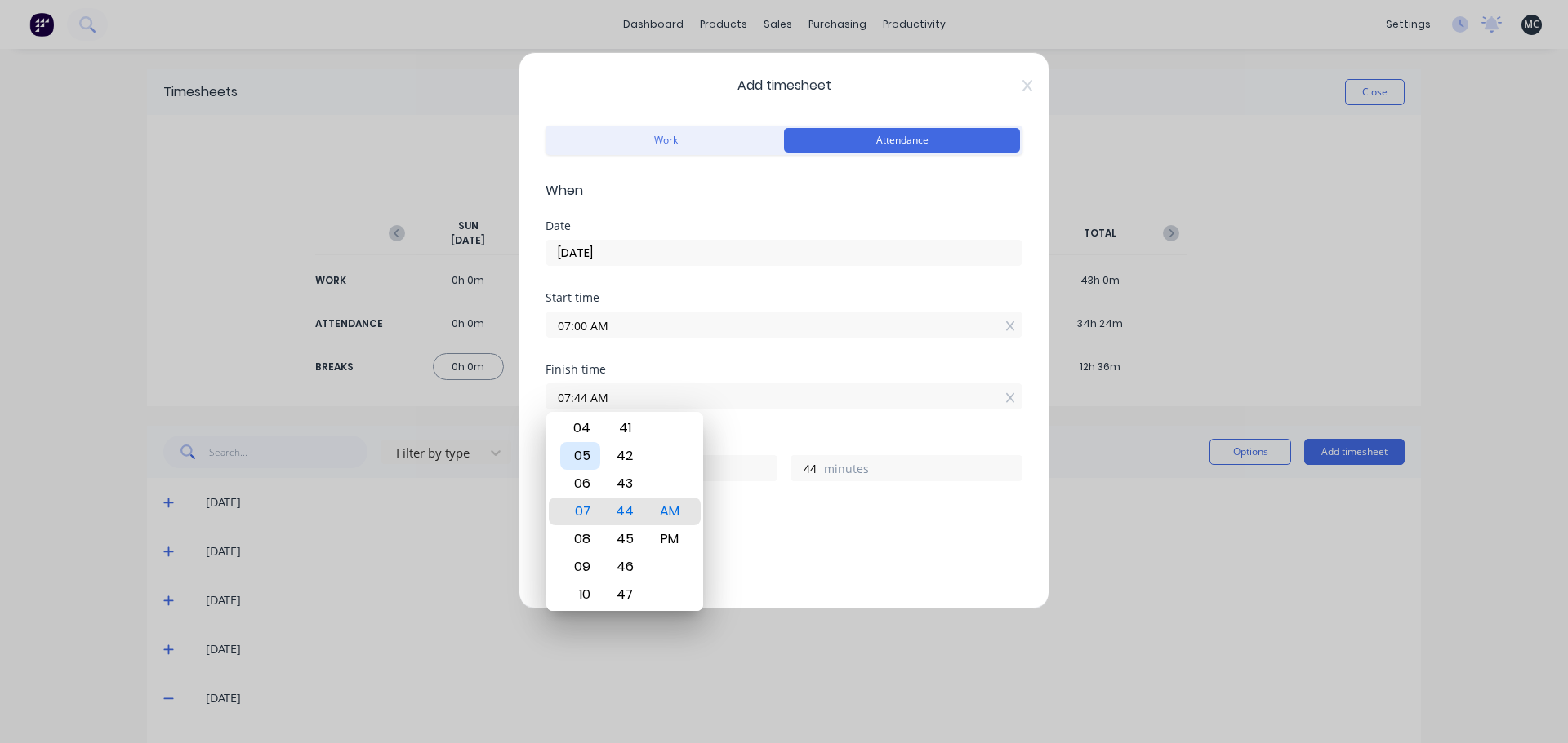
click at [583, 457] on div "05" at bounding box center [580, 456] width 40 height 28
type input "05:44 AM"
type input "22"
type input "05:40 AM"
type input "40"
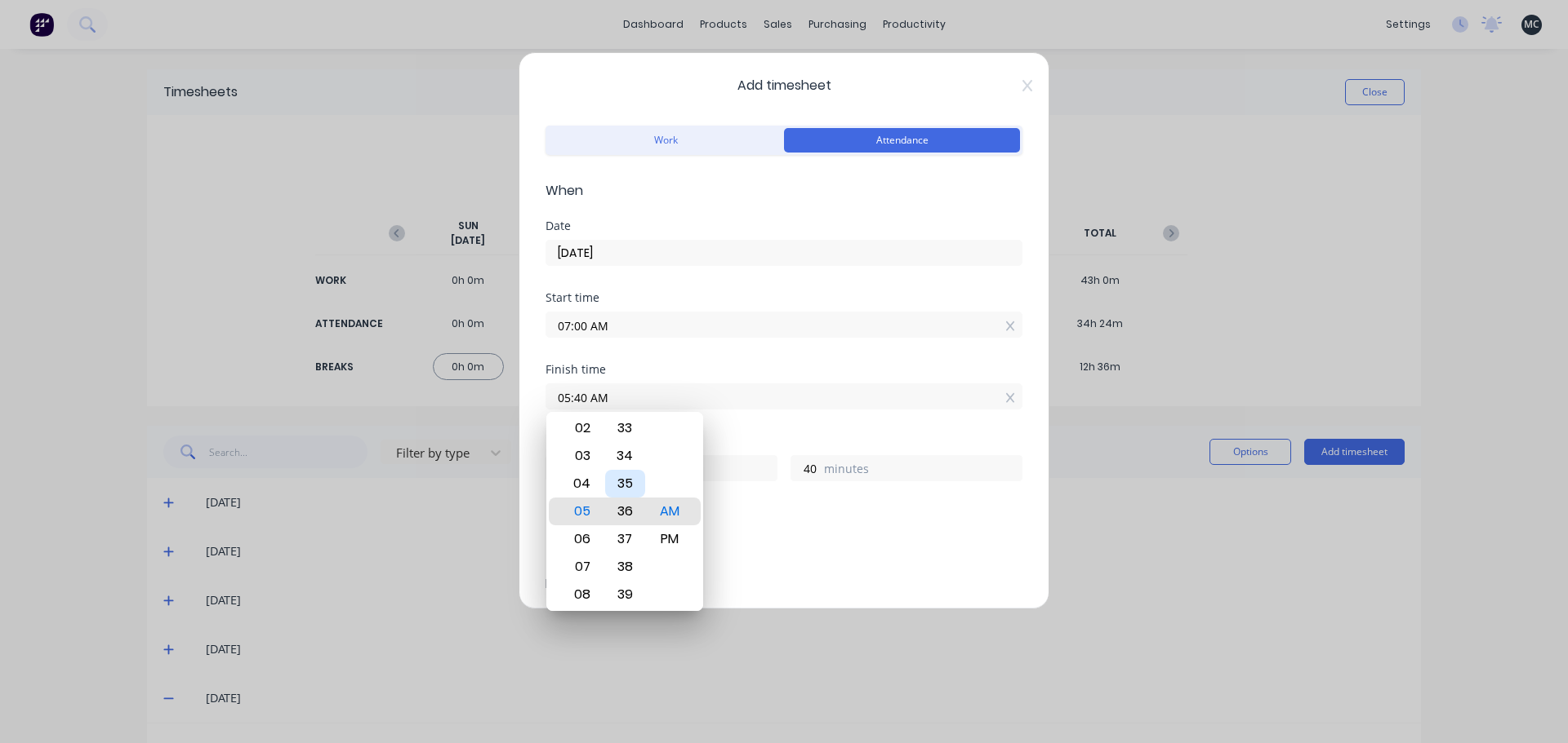
type input "05:36 AM"
type input "36"
type input "05:31 AM"
type input "31"
type input "05:25 AM"
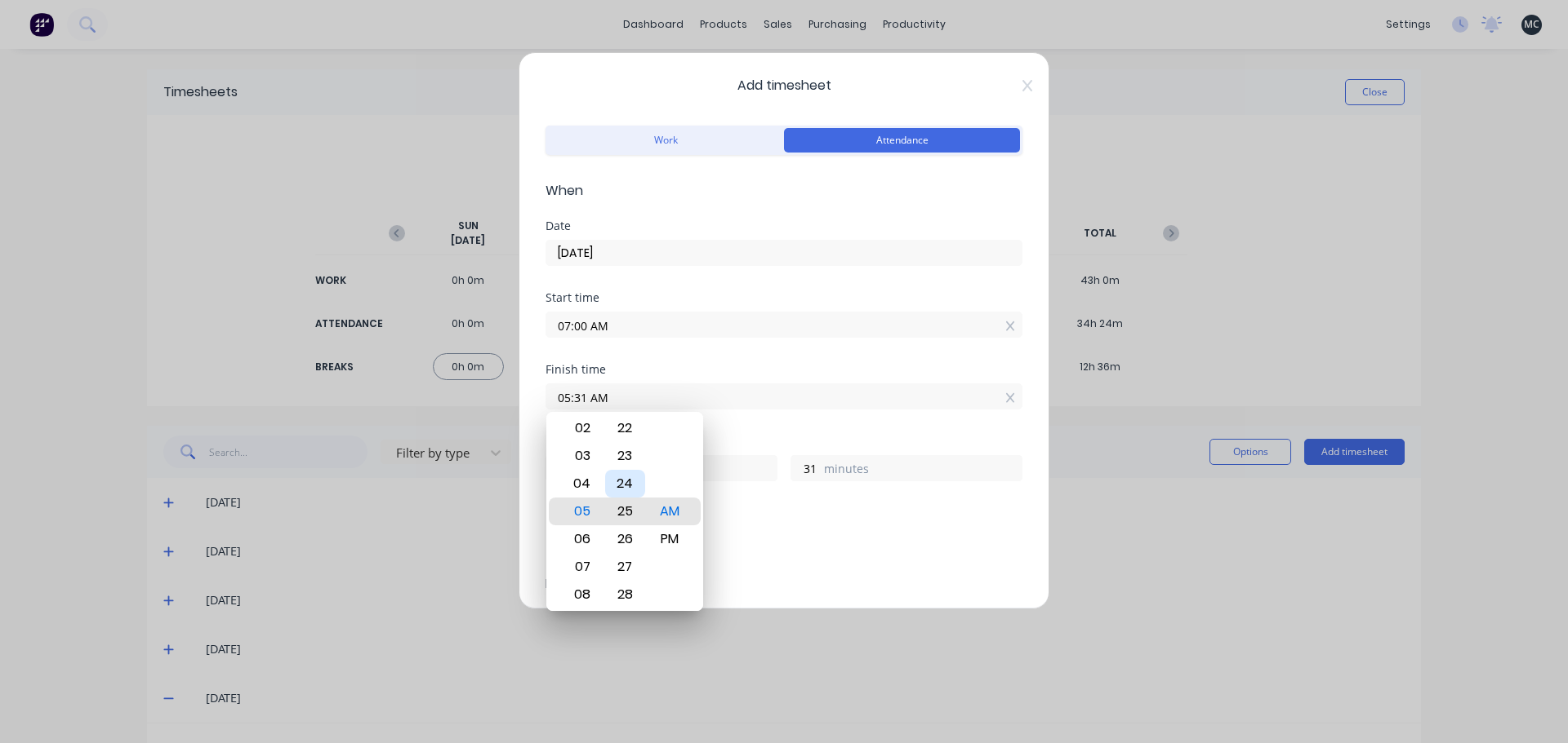
type input "25"
type input "05:22 AM"
type input "22"
type input "05:19 AM"
type input "19"
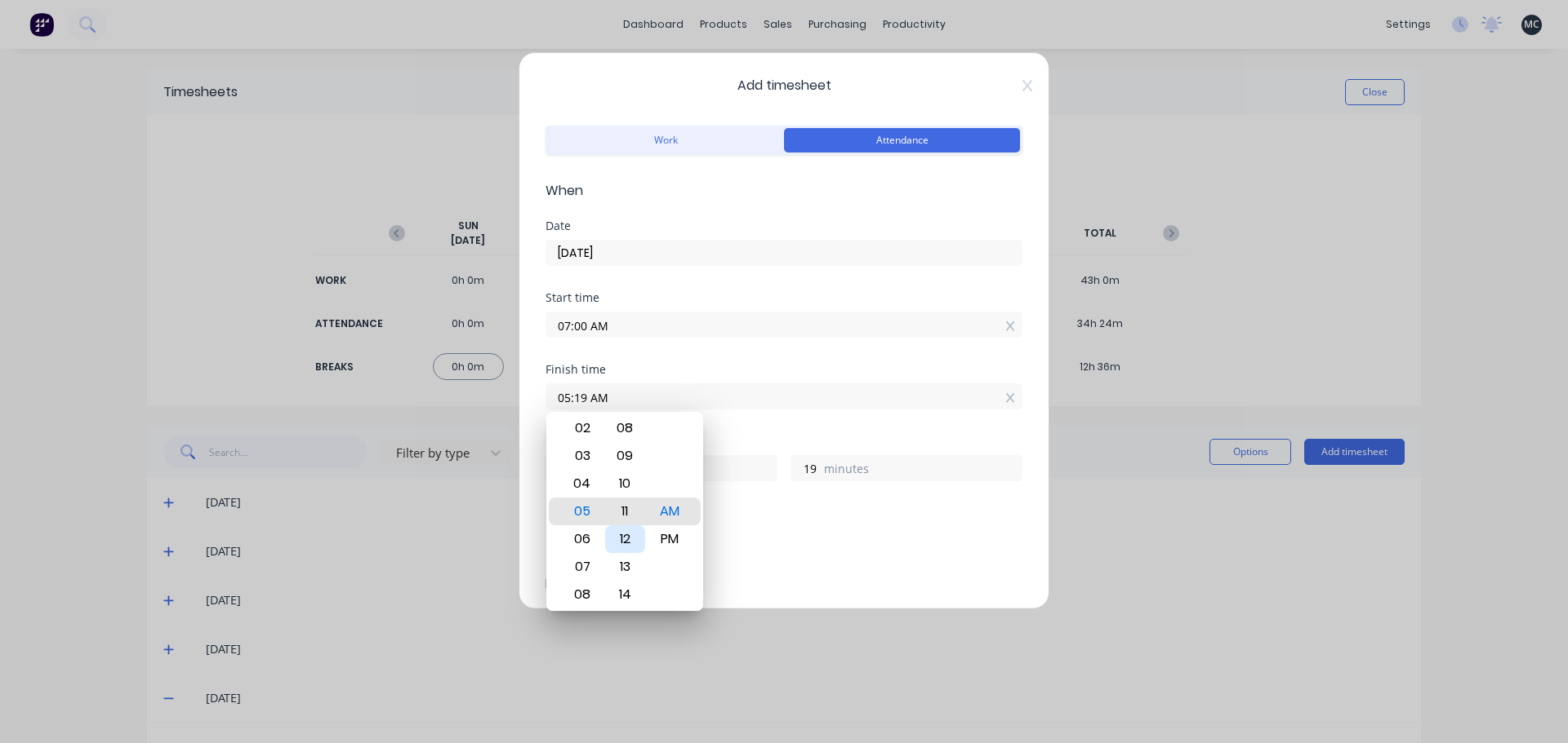
type input "05:11 AM"
type input "11"
type input "05:00 AM"
type input "0"
click at [634, 515] on div "00" at bounding box center [625, 511] width 40 height 28
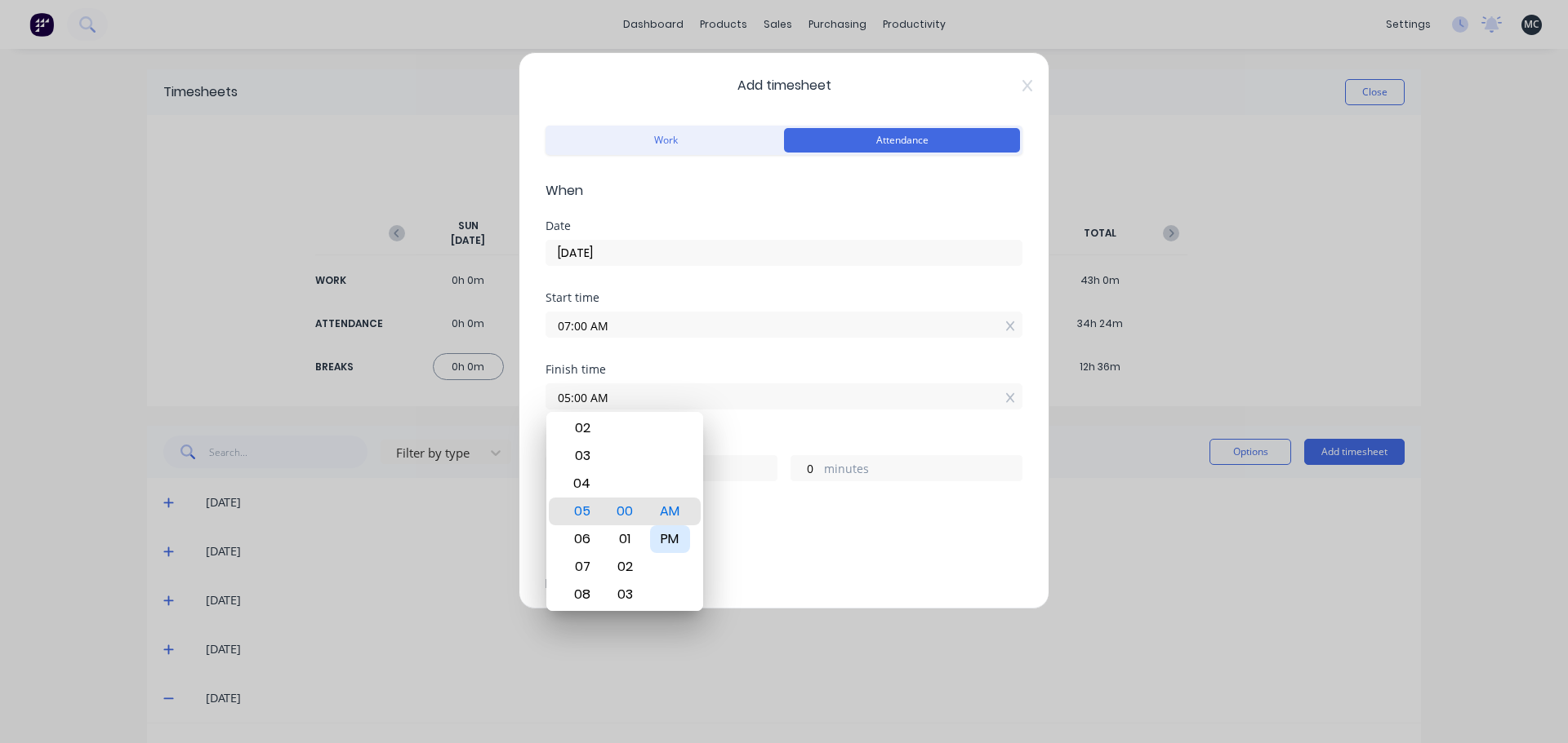
click at [676, 548] on div "PM" at bounding box center [669, 540] width 40 height 28
type input "05:00 PM"
type input "10"
click at [744, 430] on div "Finish time 05:00 PM" at bounding box center [783, 400] width 477 height 72
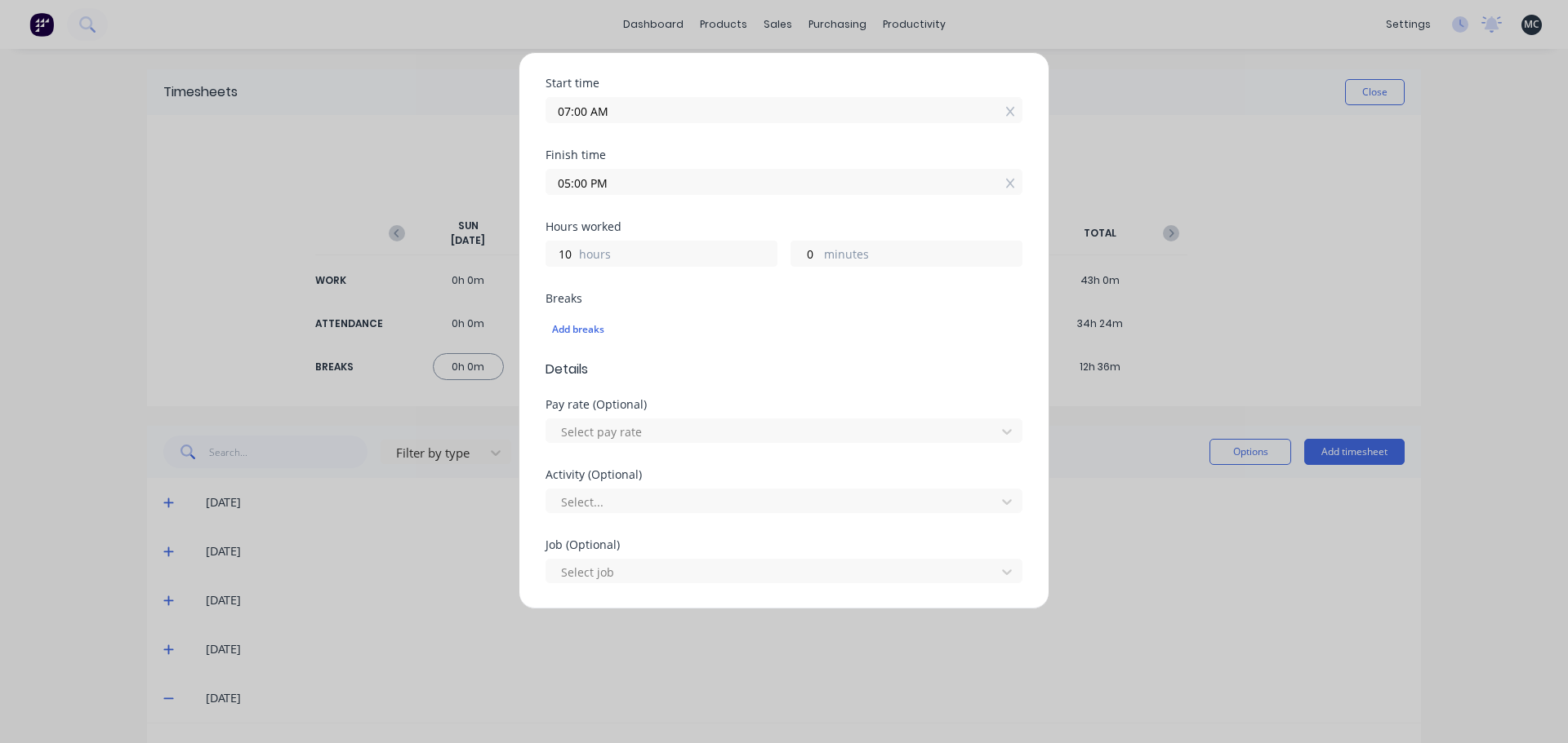
scroll to position [245, 0]
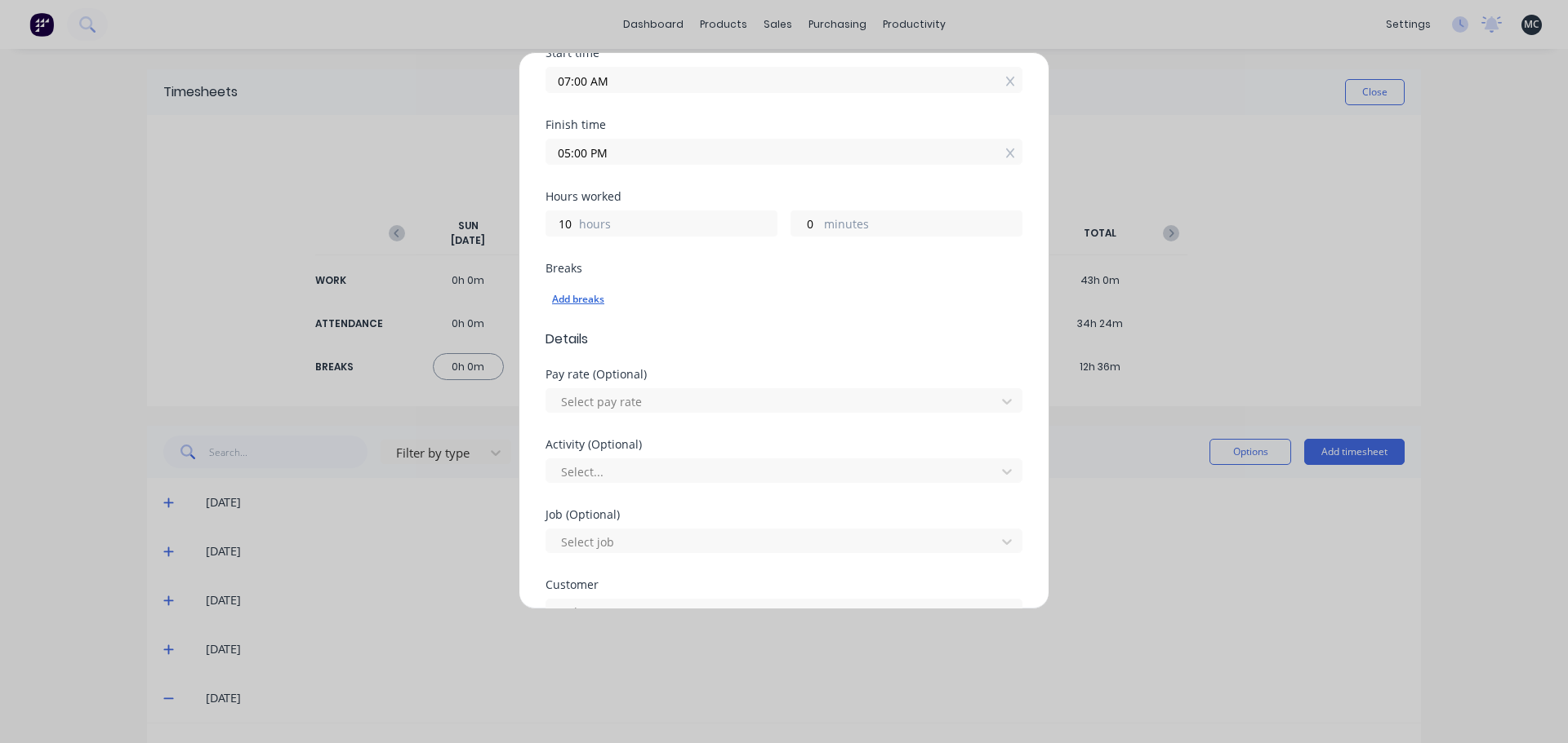
click at [586, 299] on div "Add breaks" at bounding box center [784, 299] width 463 height 21
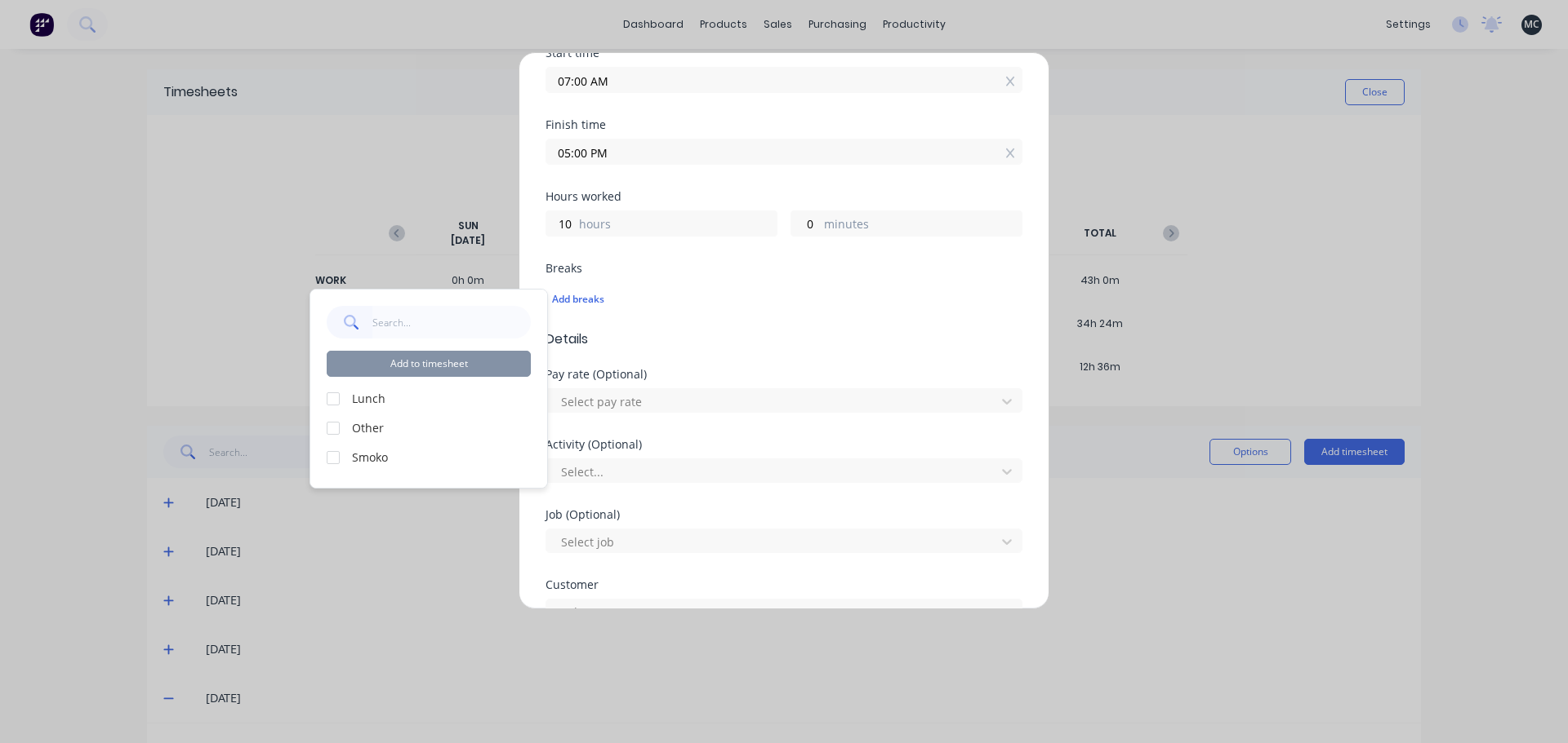
click at [329, 398] on div at bounding box center [333, 399] width 33 height 33
click at [329, 460] on div at bounding box center [333, 457] width 33 height 33
click at [448, 358] on button "Add to timesheet" at bounding box center [429, 364] width 204 height 26
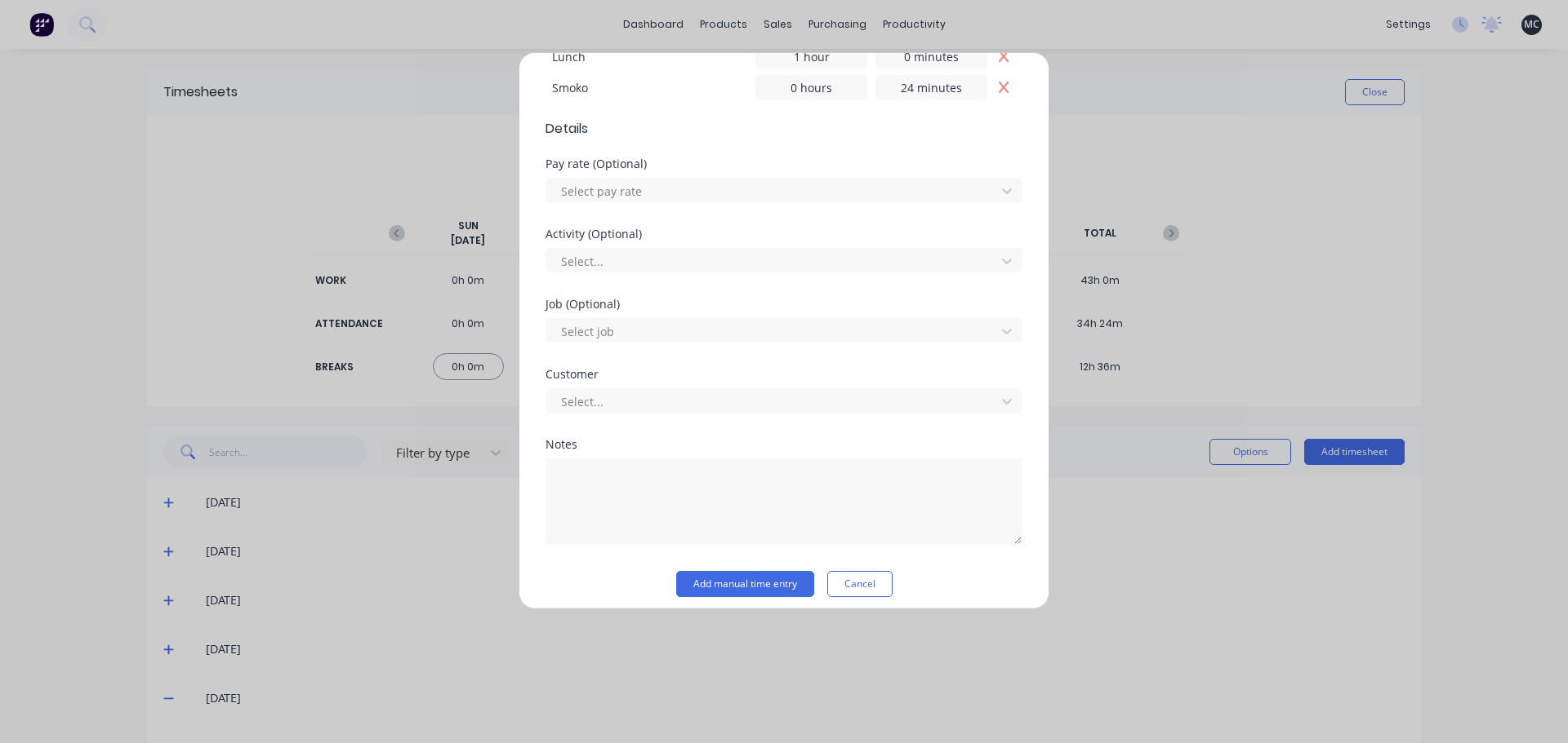
scroll to position [522, 0]
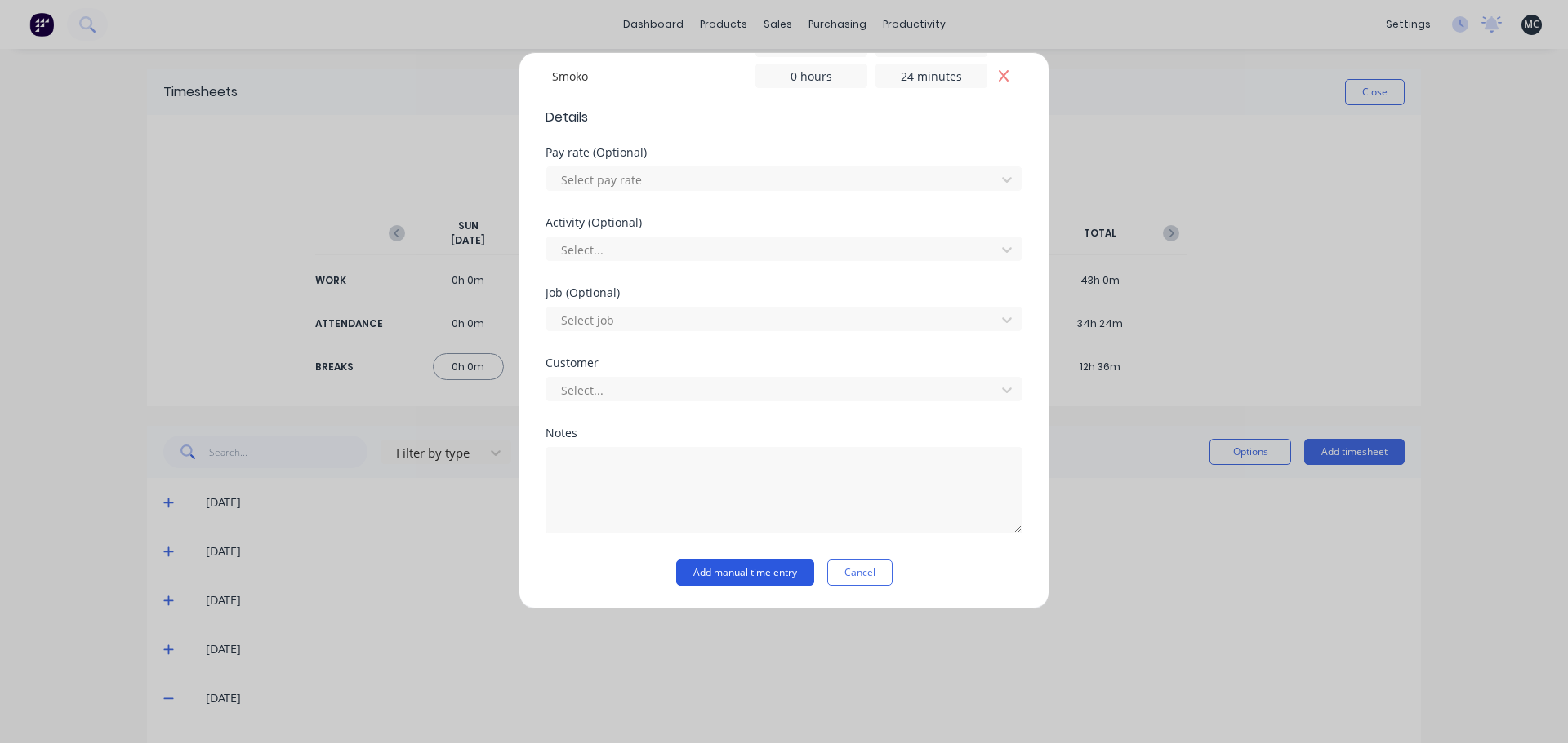
click at [722, 579] on button "Add manual time entry" at bounding box center [744, 573] width 138 height 26
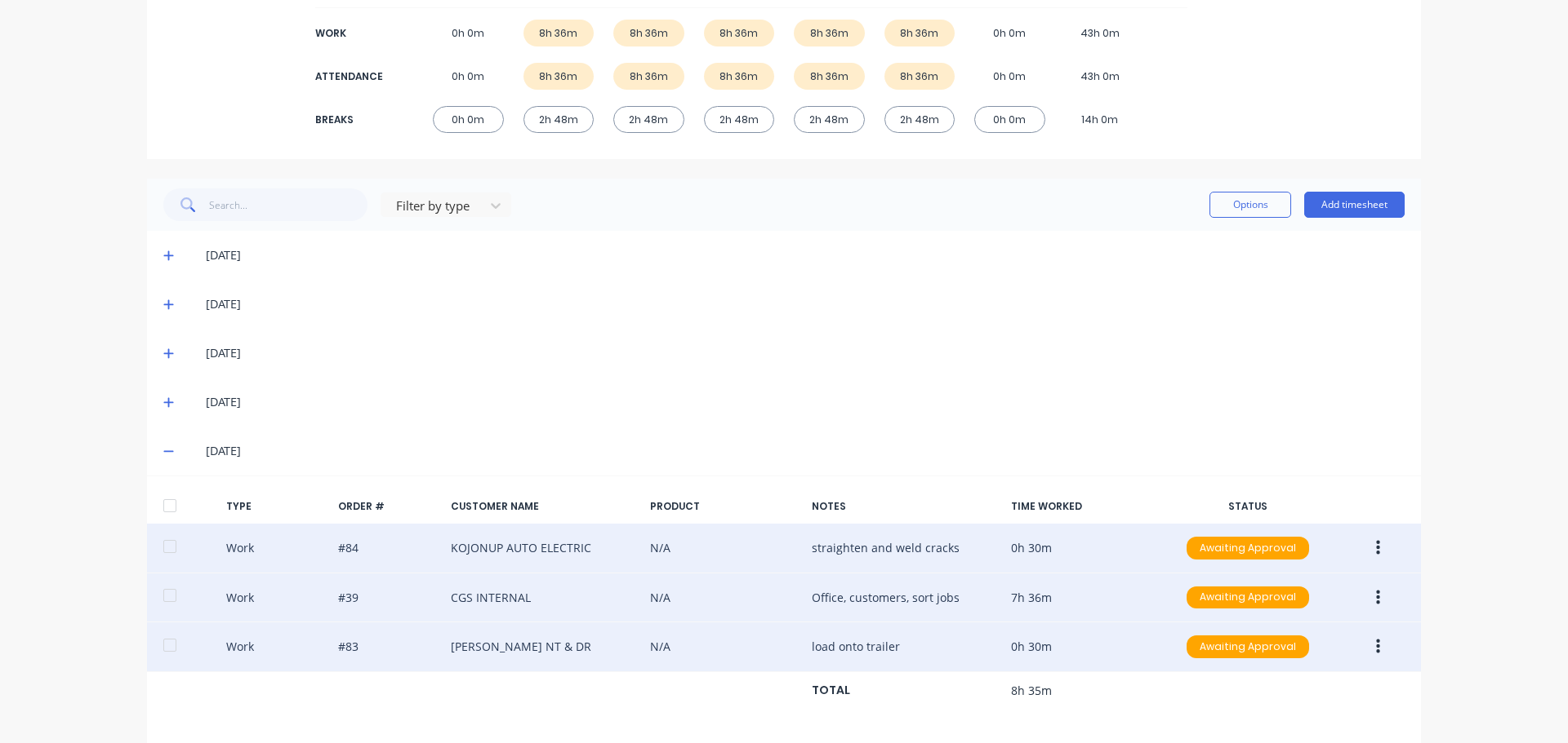
scroll to position [0, 0]
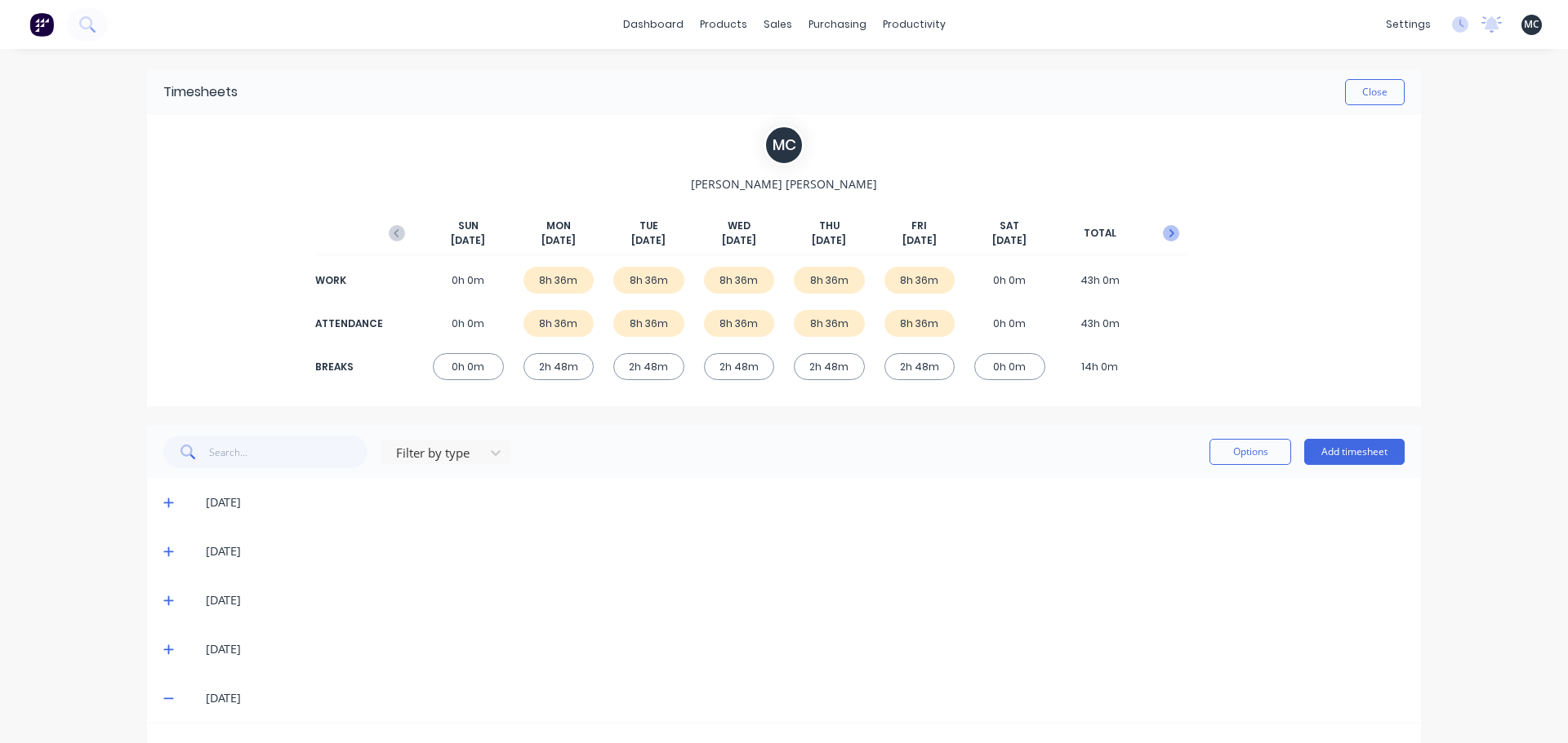
click at [1163, 236] on icon "button" at bounding box center [1171, 233] width 17 height 17
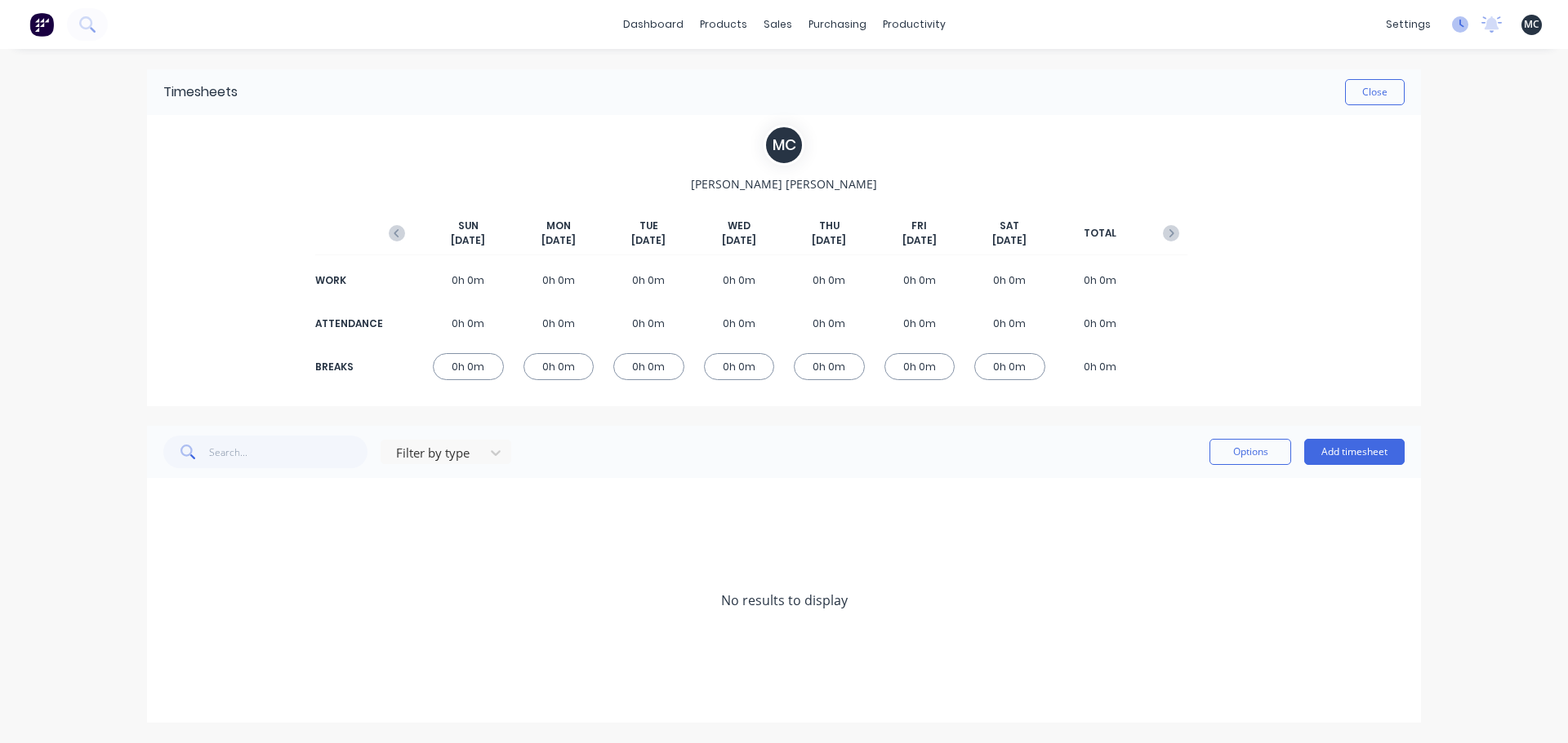
click at [1461, 28] on icon at bounding box center [1460, 25] width 17 height 17
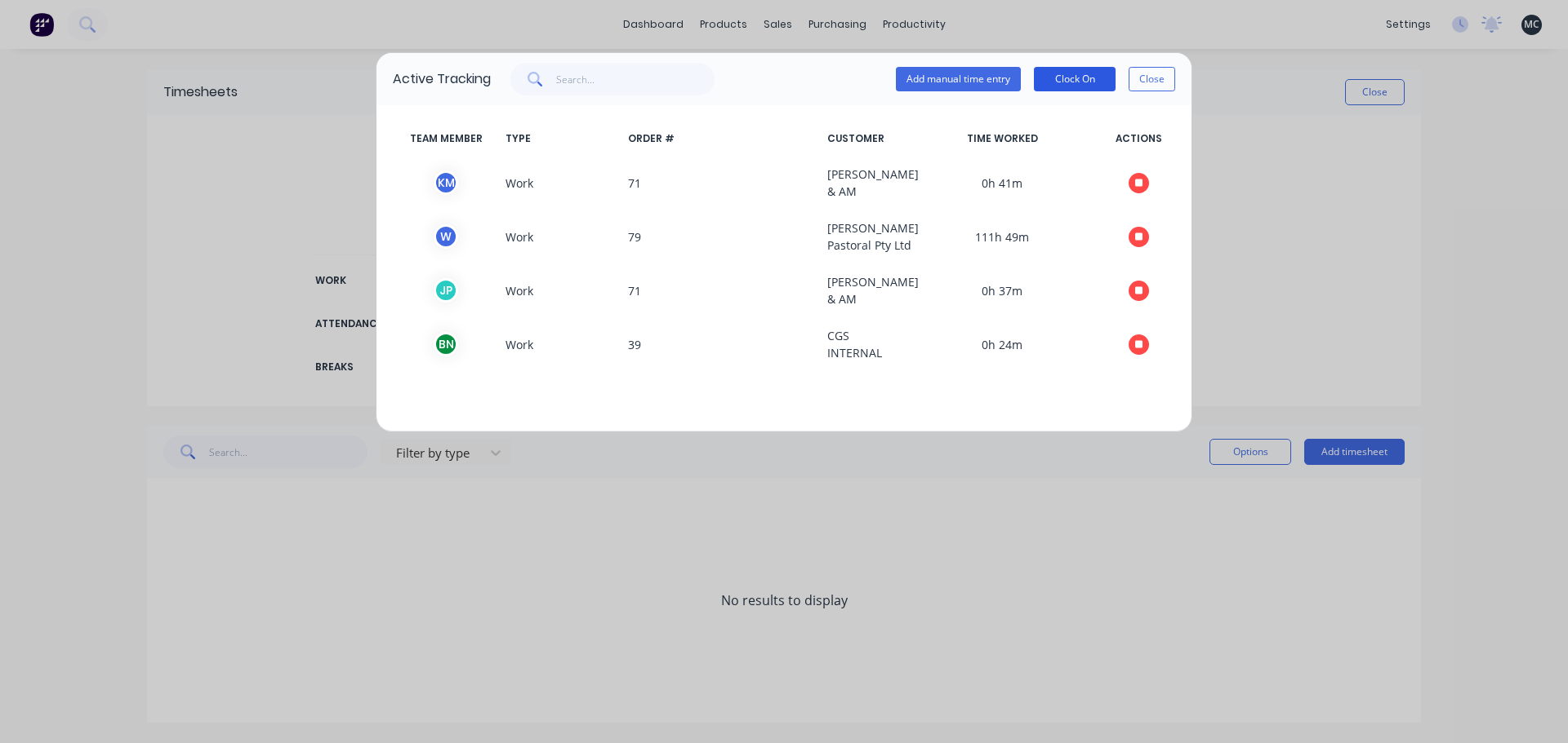
click at [1096, 81] on button "Clock On" at bounding box center [1074, 79] width 82 height 25
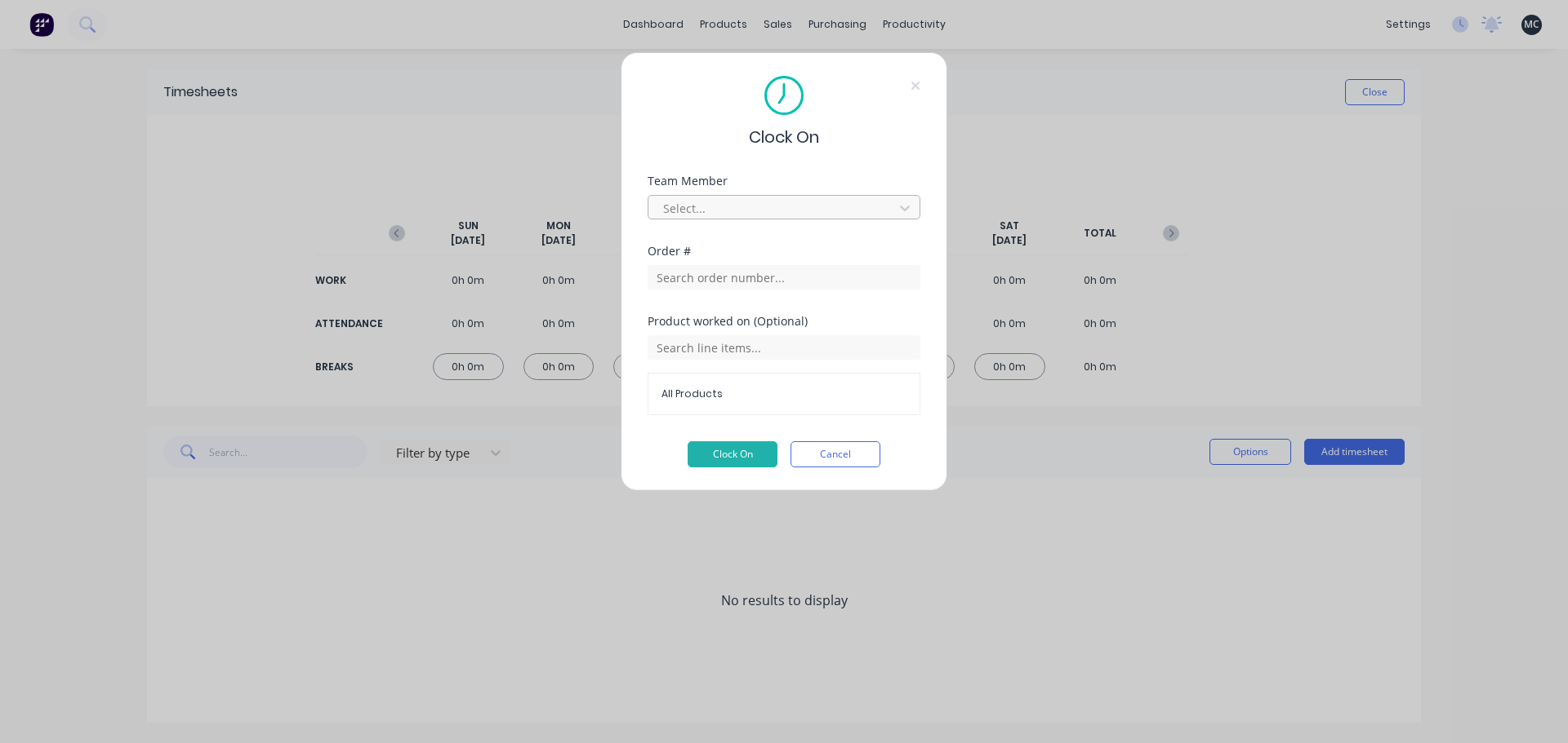
click at [718, 208] on div at bounding box center [773, 208] width 224 height 20
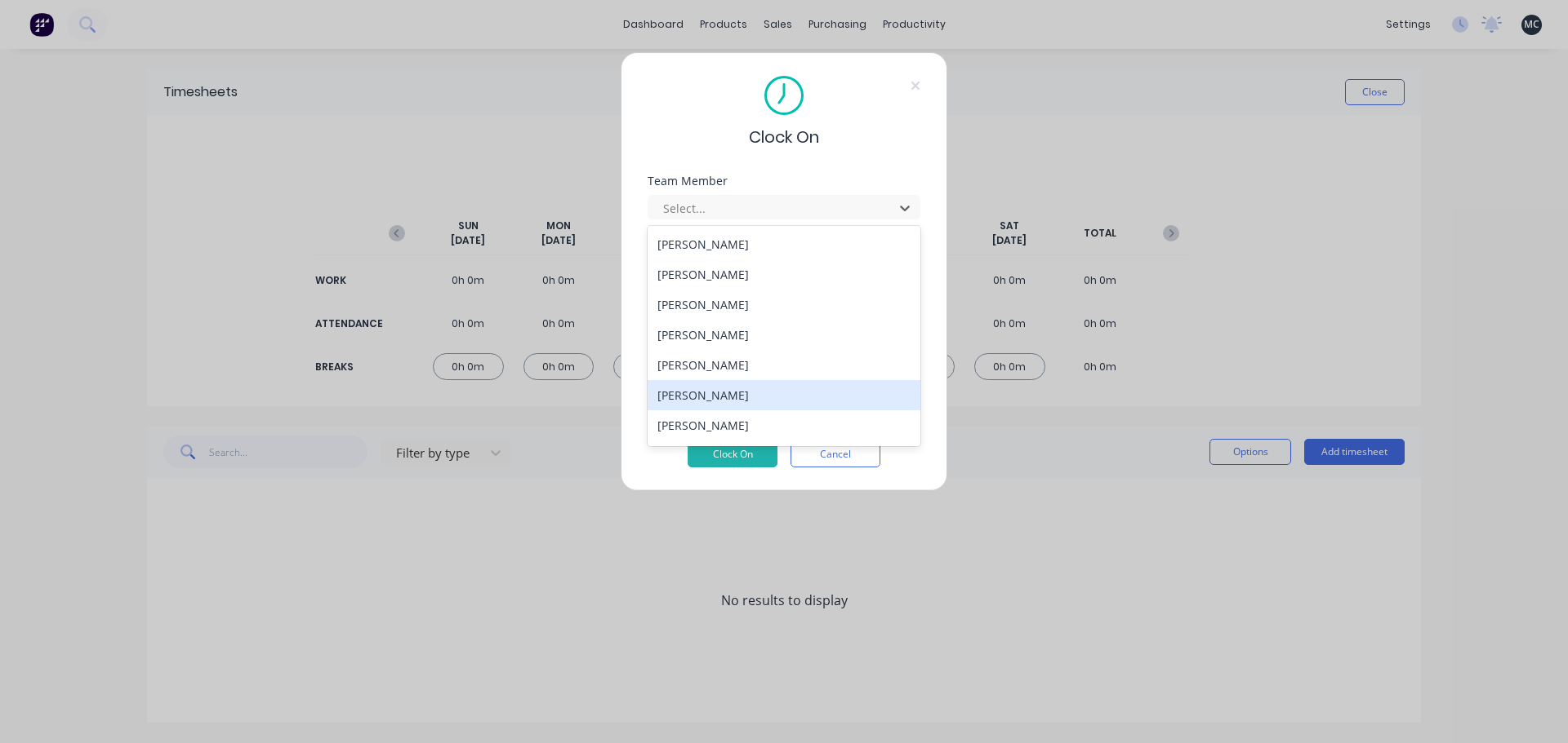
click at [710, 396] on div "[PERSON_NAME]" at bounding box center [784, 395] width 273 height 30
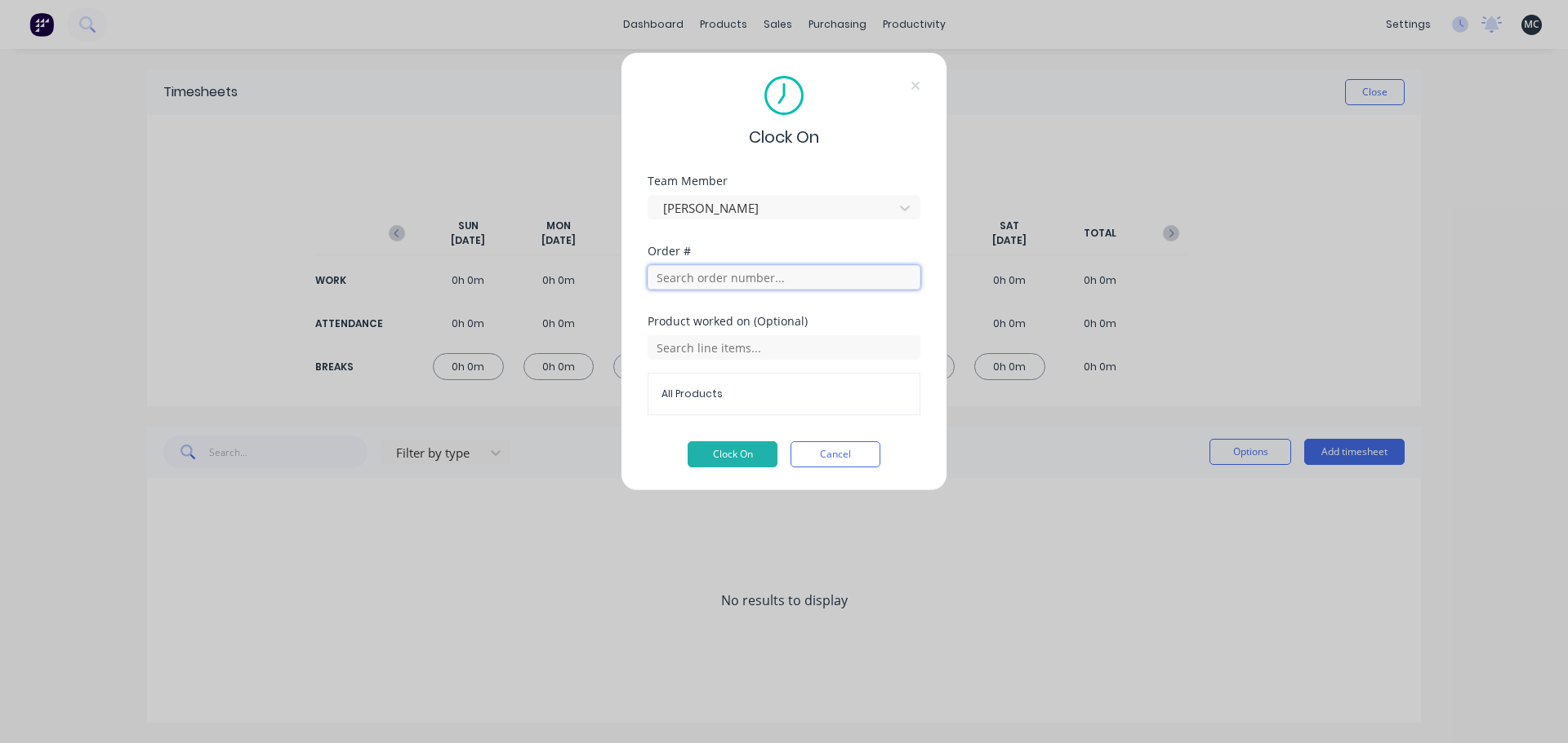
click at [755, 286] on input "text" at bounding box center [784, 277] width 273 height 25
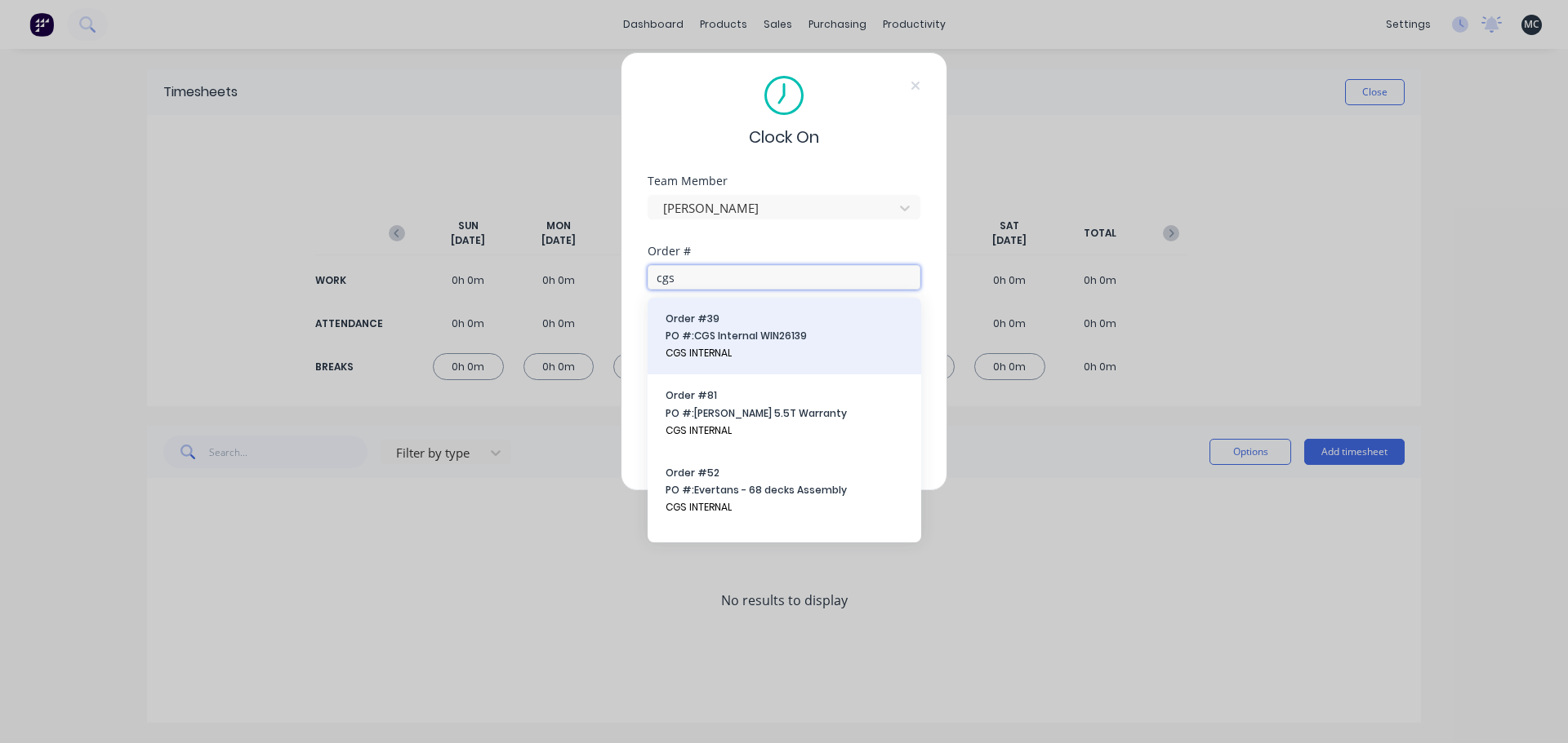
type input "cgs"
click at [807, 325] on span "Order # 39" at bounding box center [784, 319] width 238 height 15
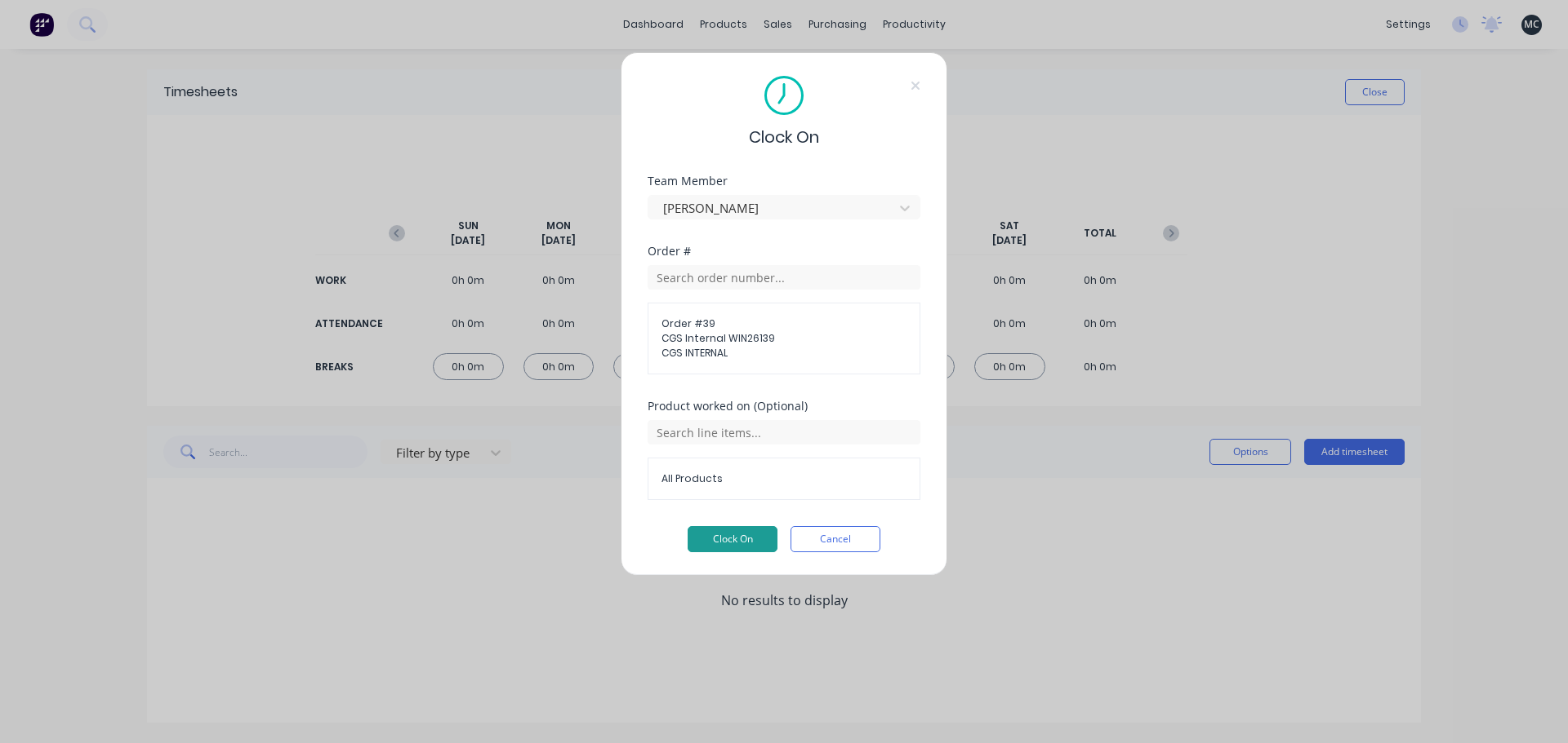
click at [721, 537] on button "Clock On" at bounding box center [732, 540] width 90 height 26
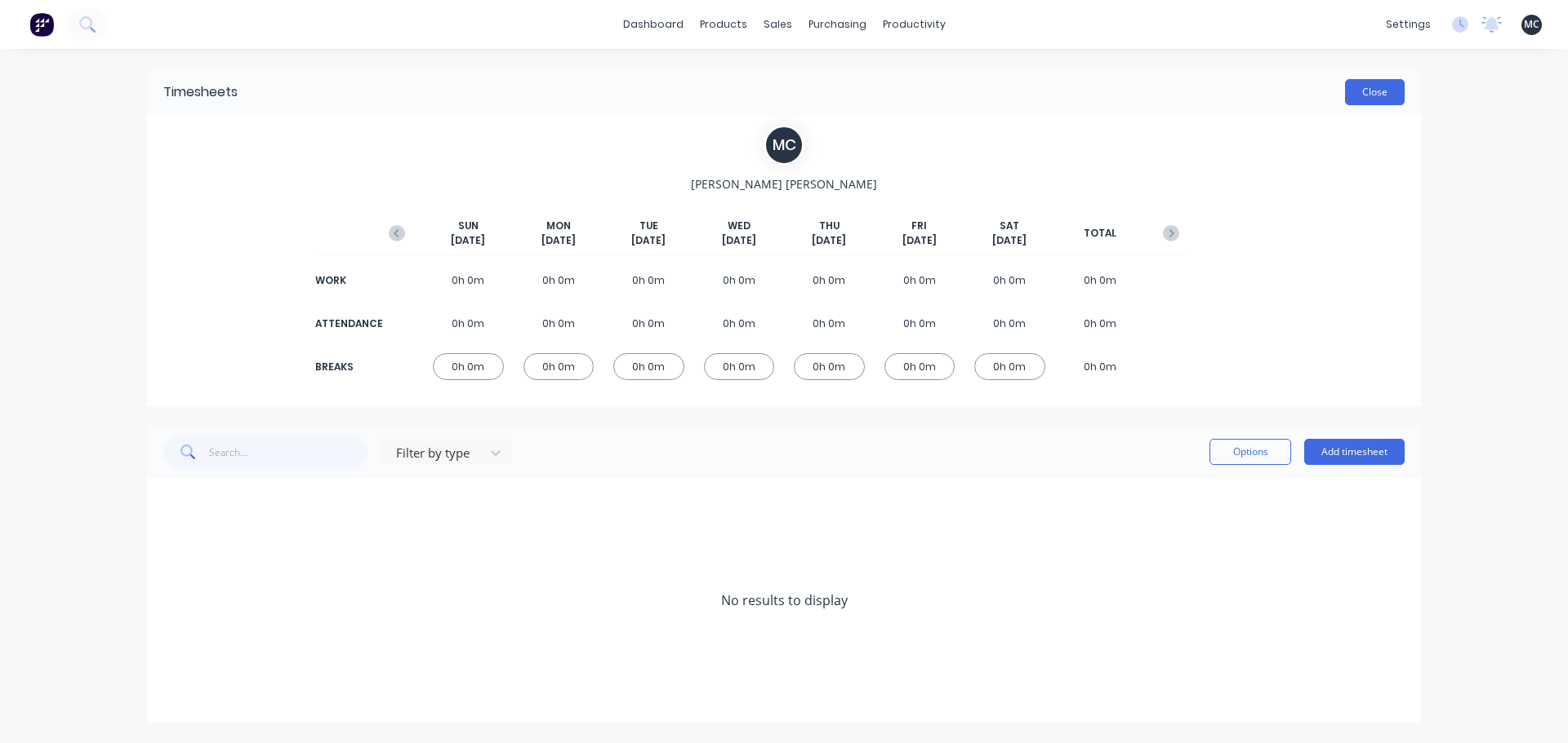
click at [1364, 84] on button "Close" at bounding box center [1375, 92] width 60 height 26
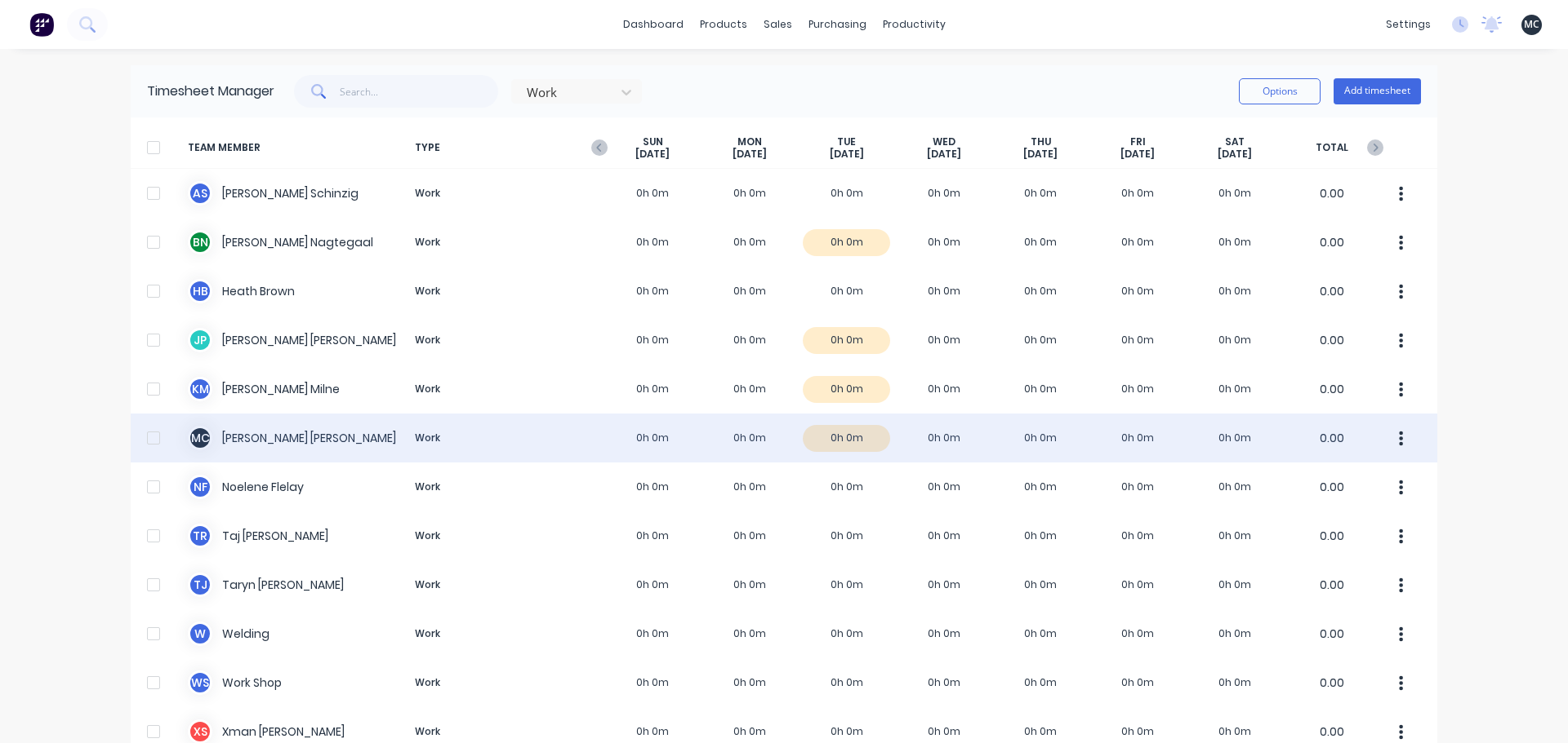
click at [857, 443] on div "M C [PERSON_NAME] Work 0h 0m 0h 0m 0h 0m 0h 0m 0h 0m 0h 0m 0h 0m 0.00" at bounding box center [783, 438] width 1306 height 49
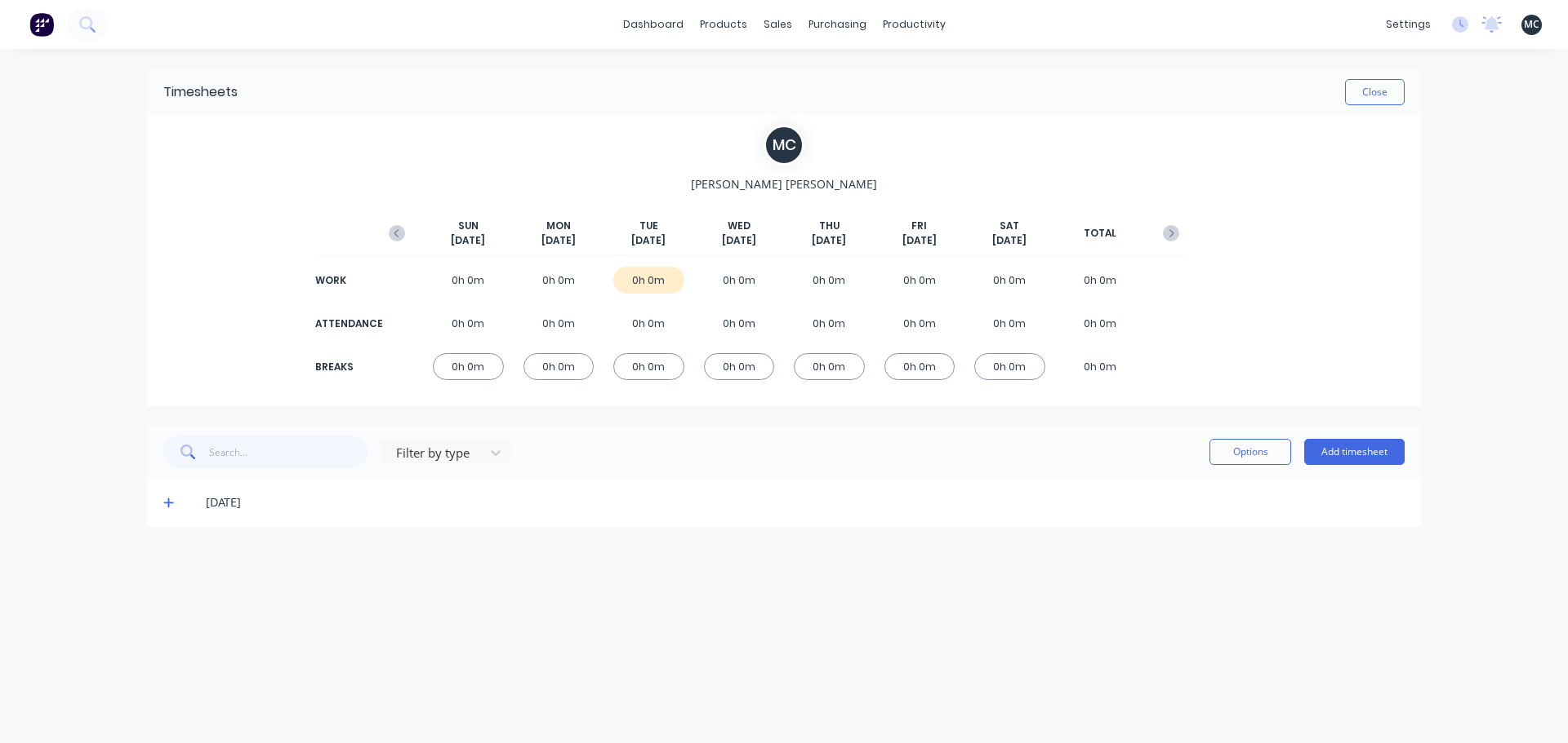
click at [653, 284] on div "0h 0m" at bounding box center [648, 280] width 71 height 27
click at [171, 501] on icon at bounding box center [168, 502] width 11 height 11
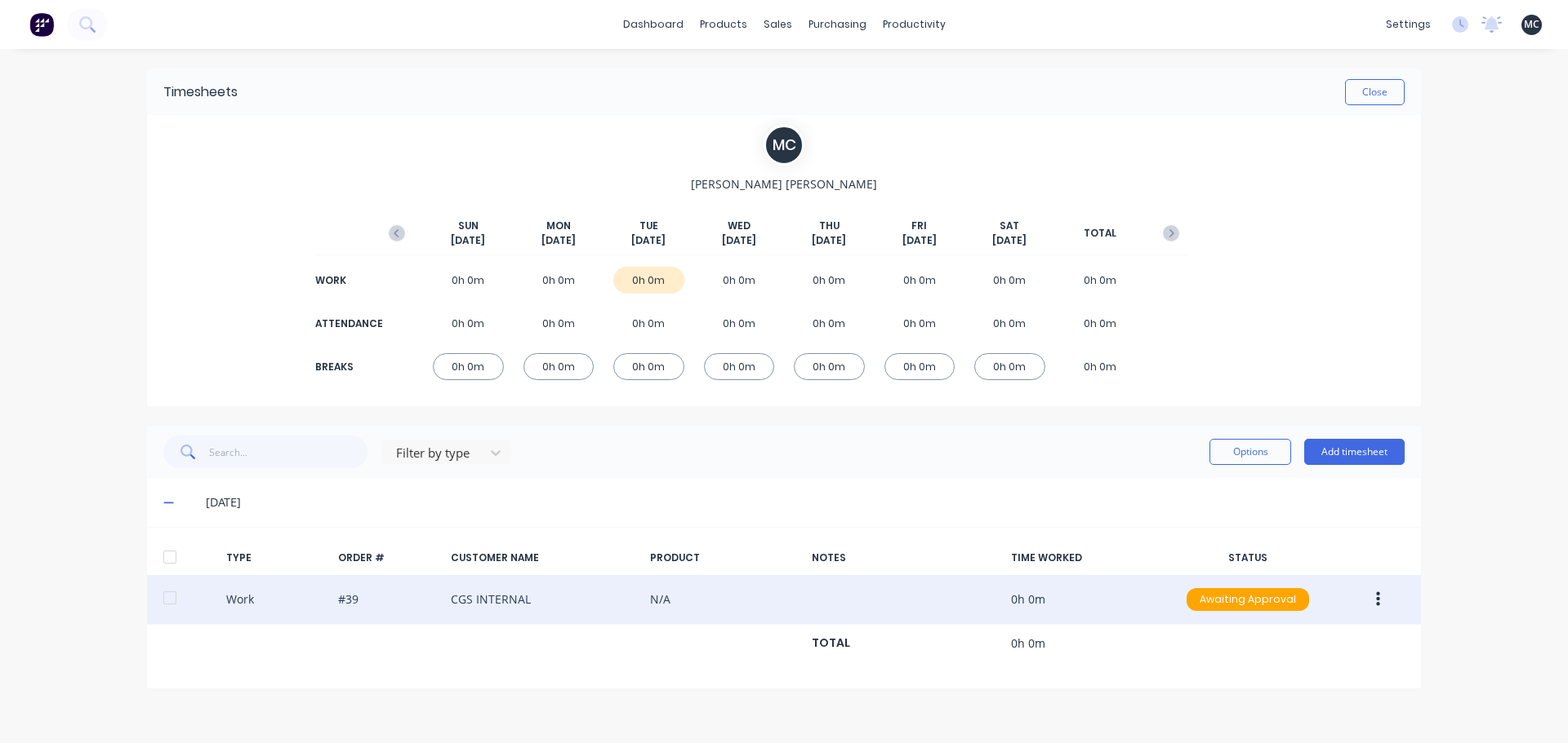
click at [1379, 600] on icon "button" at bounding box center [1378, 600] width 4 height 18
click at [1361, 540] on div "Edit" at bounding box center [1319, 538] width 126 height 24
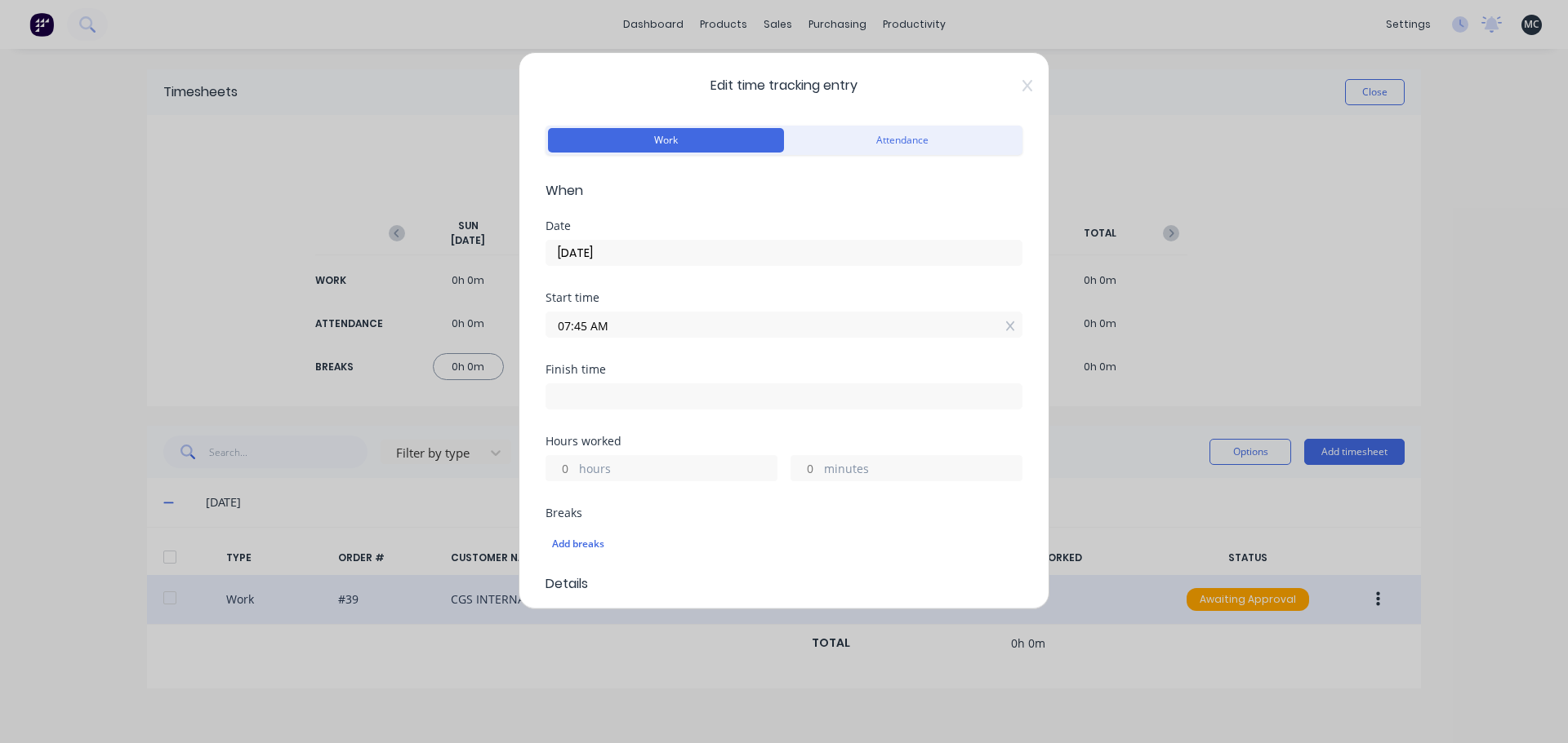
click at [583, 327] on input "07:45 AM" at bounding box center [783, 325] width 475 height 25
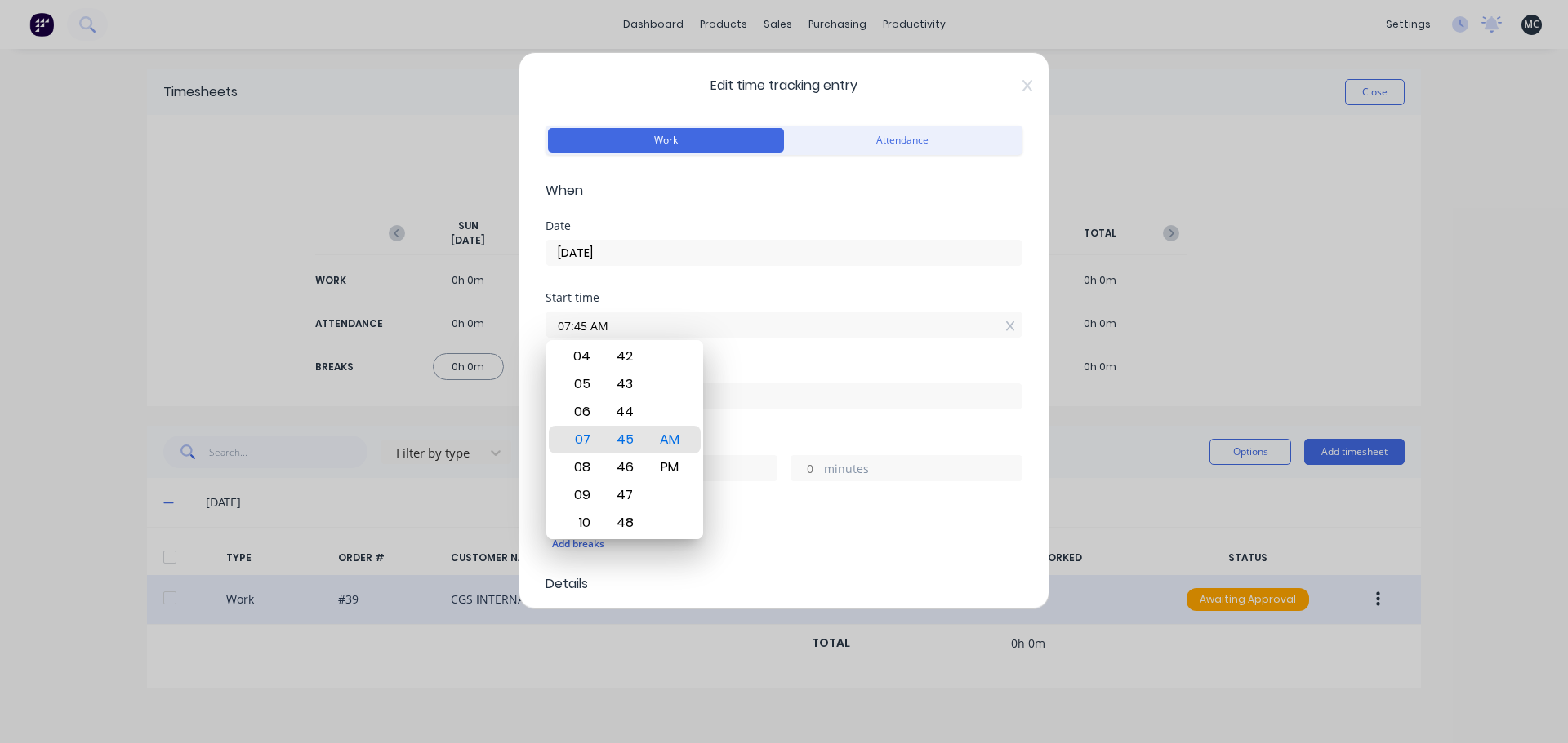
click at [588, 327] on input "07:45 AM" at bounding box center [783, 325] width 475 height 25
type input "07:00 AM"
click at [888, 367] on div "Finish time" at bounding box center [783, 369] width 477 height 11
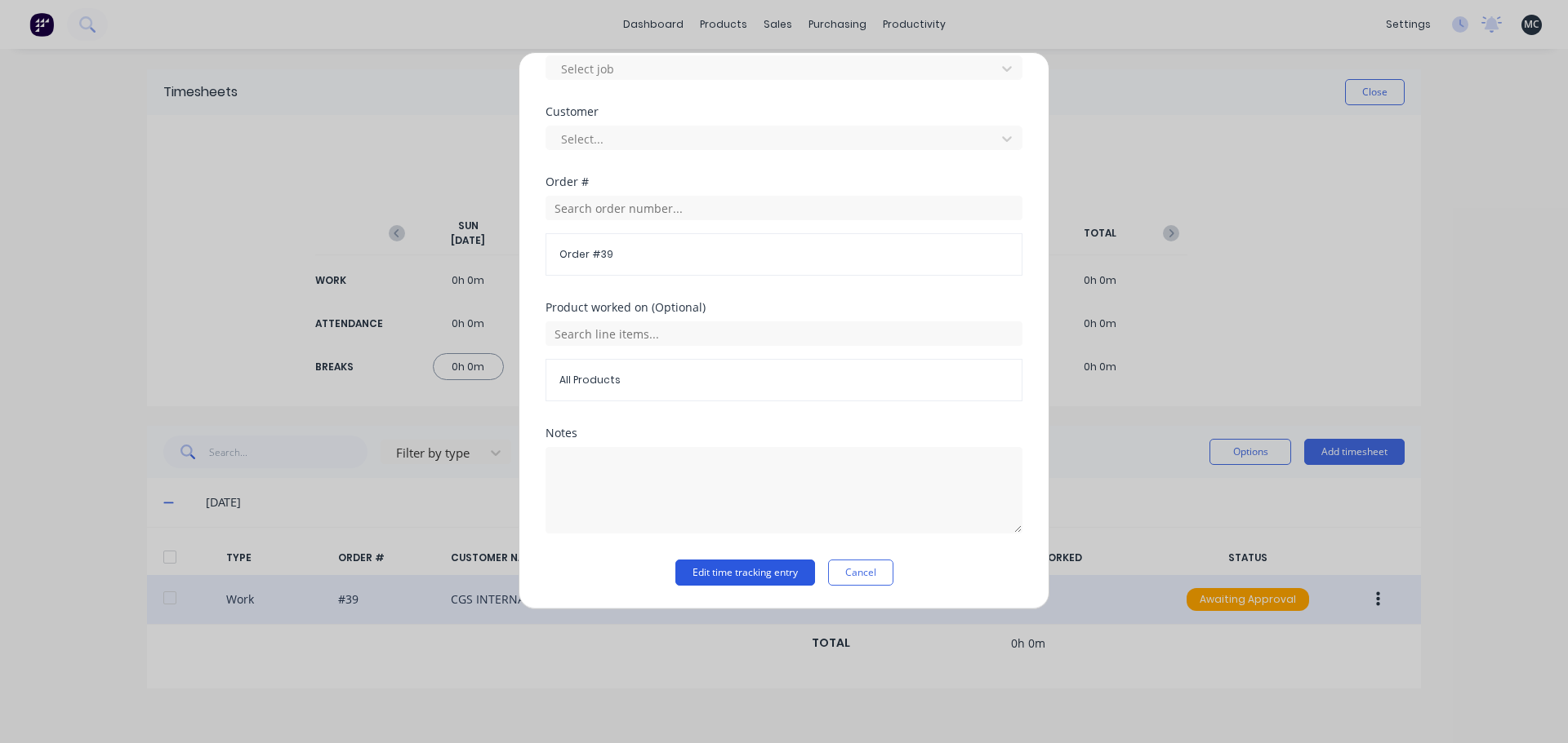
click at [772, 569] on button "Edit time tracking entry" at bounding box center [744, 573] width 139 height 26
click at [761, 576] on button "Edit time tracking entry" at bounding box center [744, 573] width 139 height 26
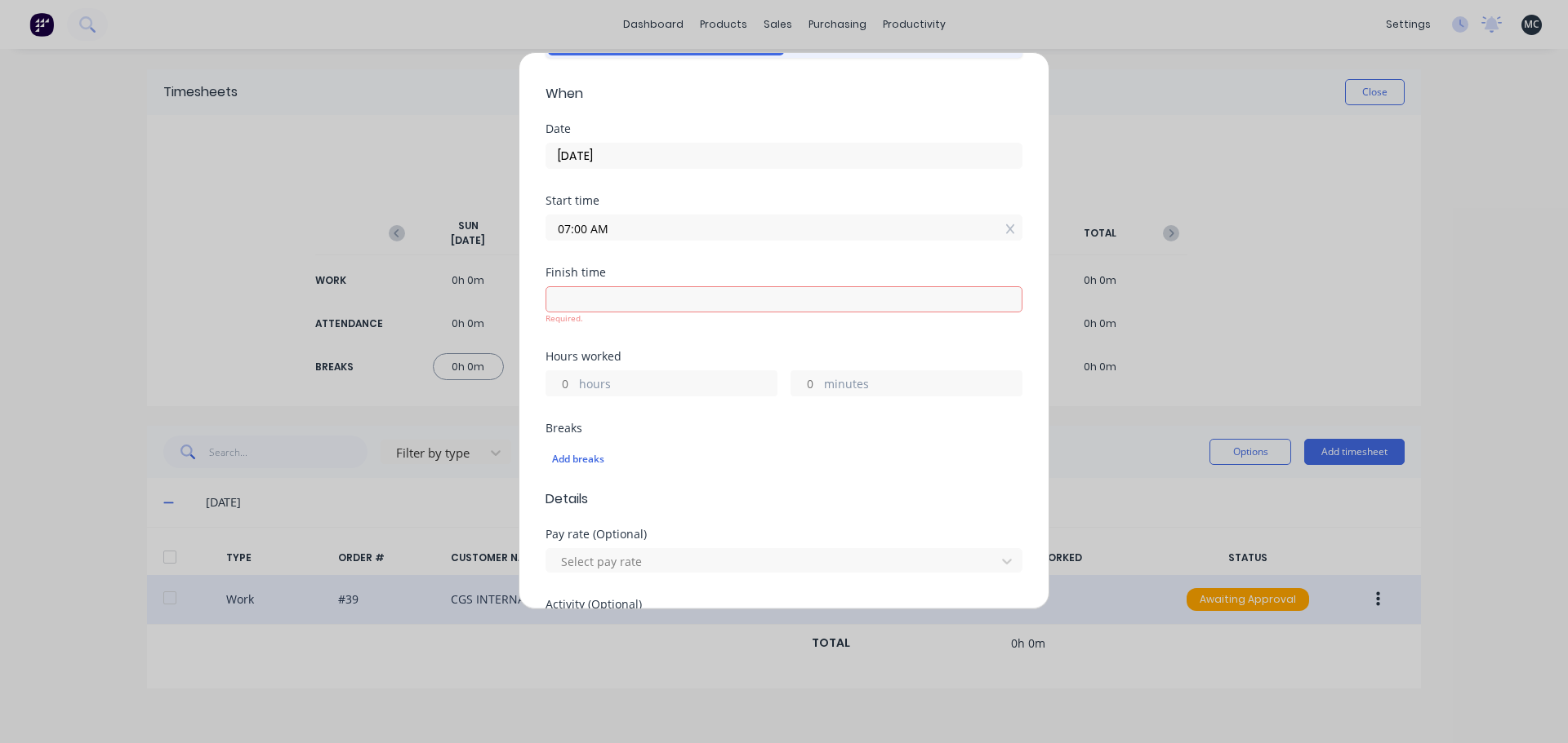
scroll to position [0, 0]
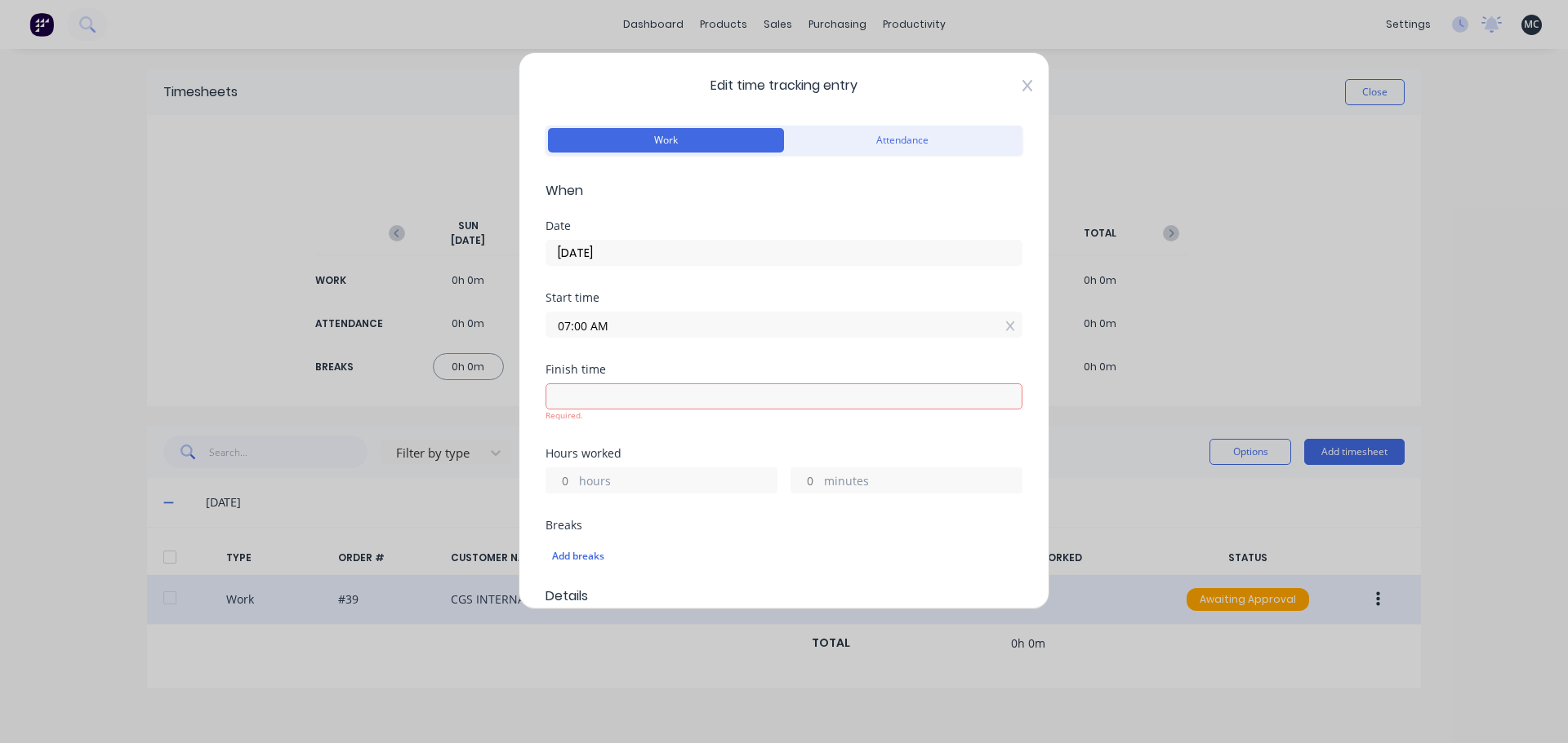
click at [1022, 84] on icon at bounding box center [1026, 85] width 10 height 13
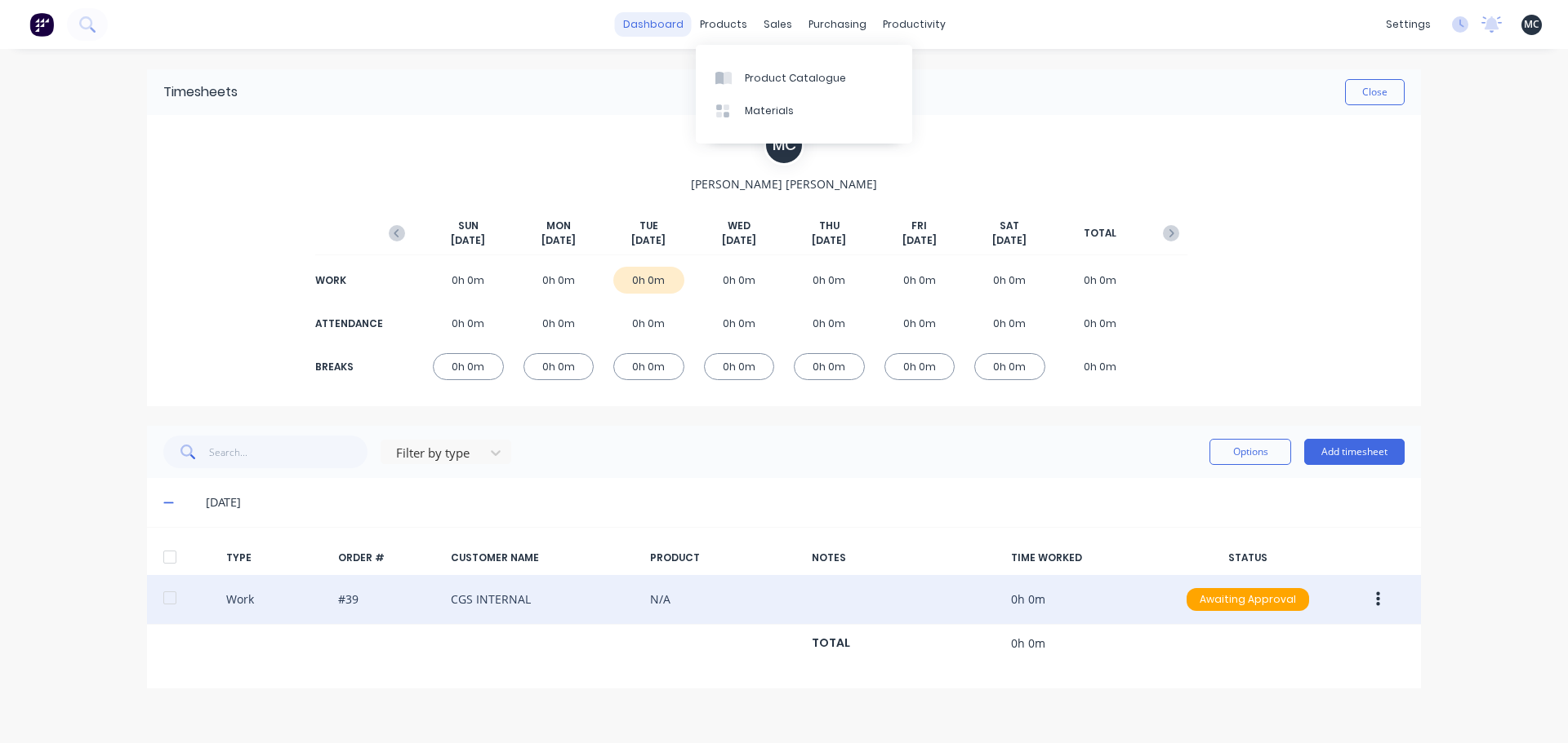
click at [654, 18] on link "dashboard" at bounding box center [653, 25] width 77 height 25
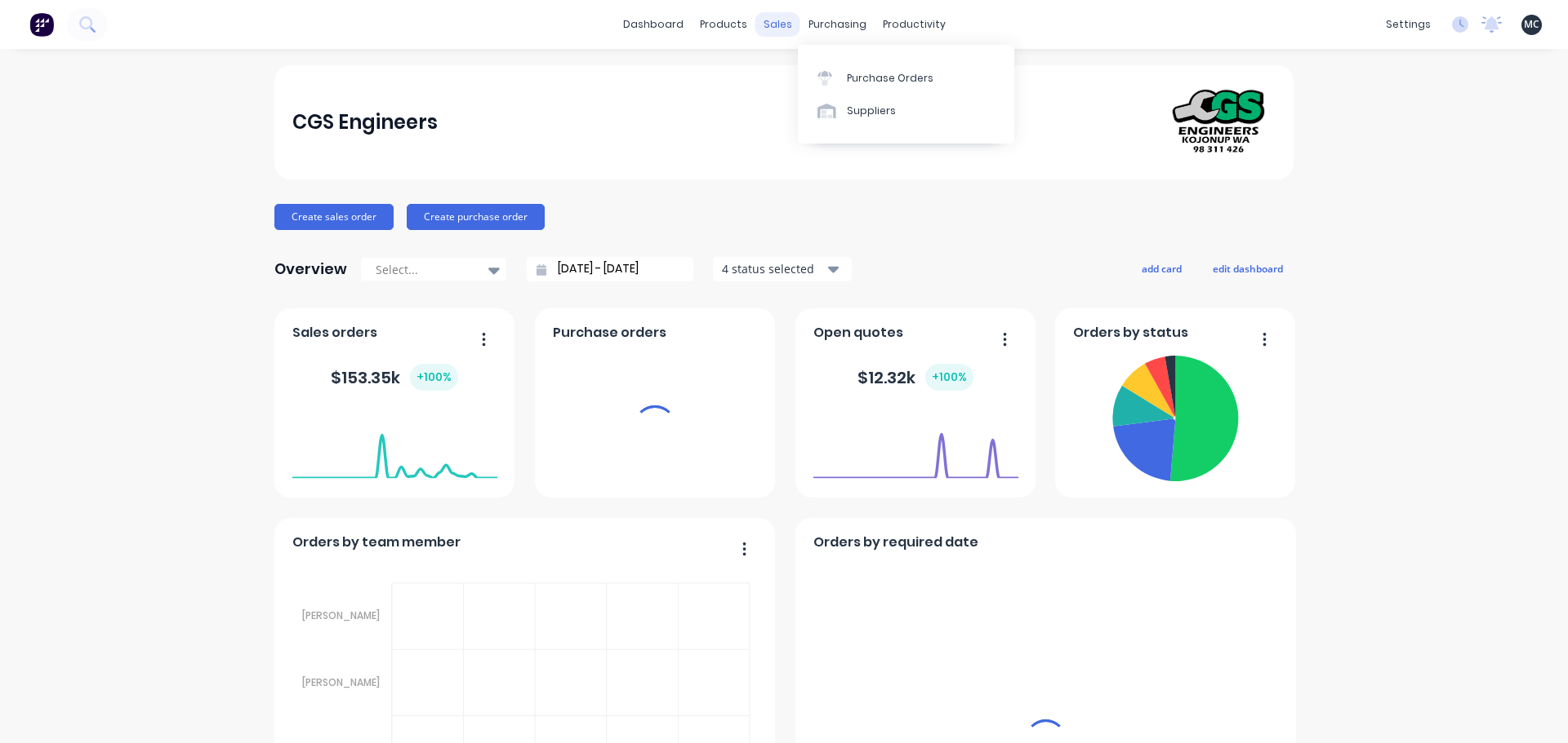
click at [779, 26] on div "sales" at bounding box center [777, 25] width 45 height 25
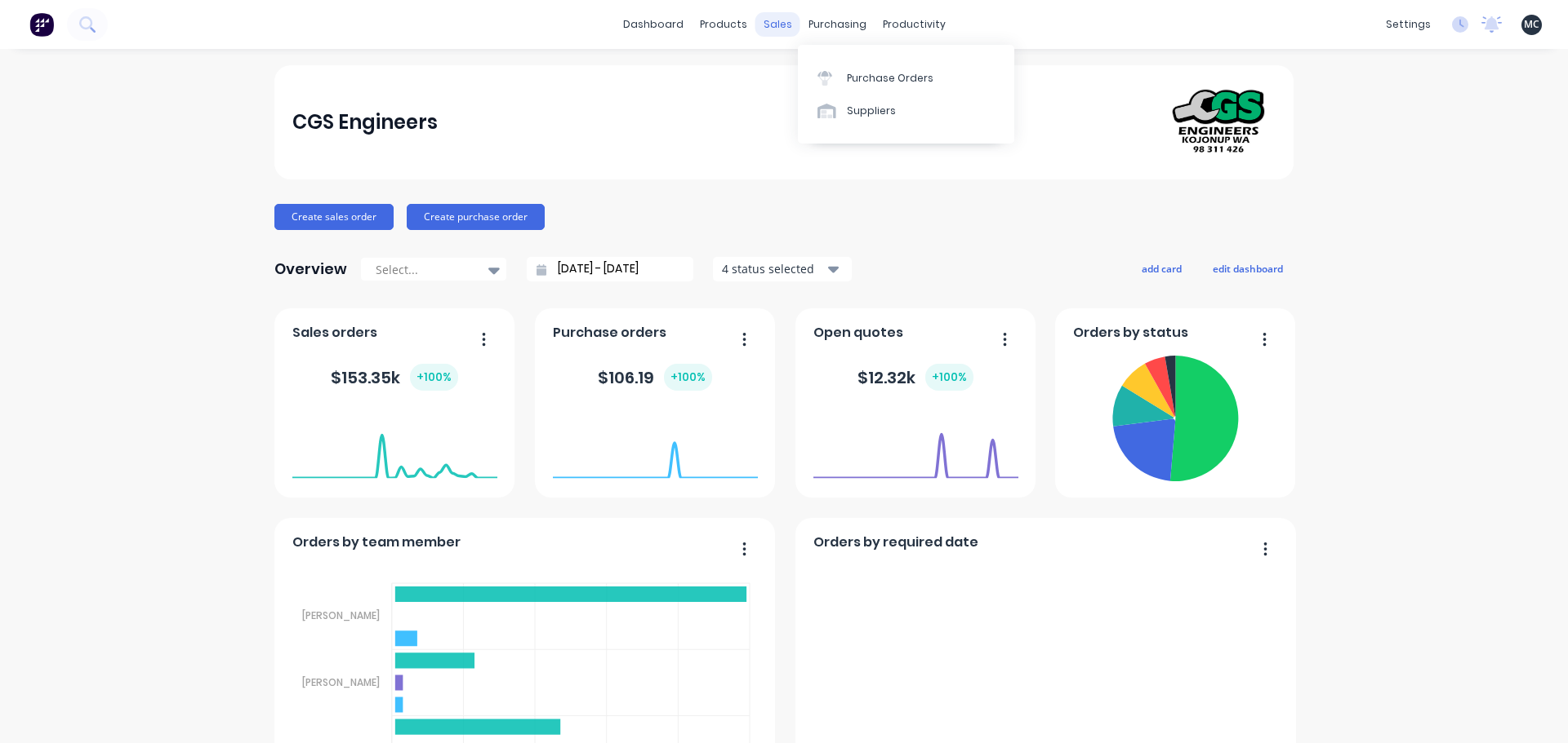
click at [768, 24] on div "sales" at bounding box center [777, 25] width 45 height 25
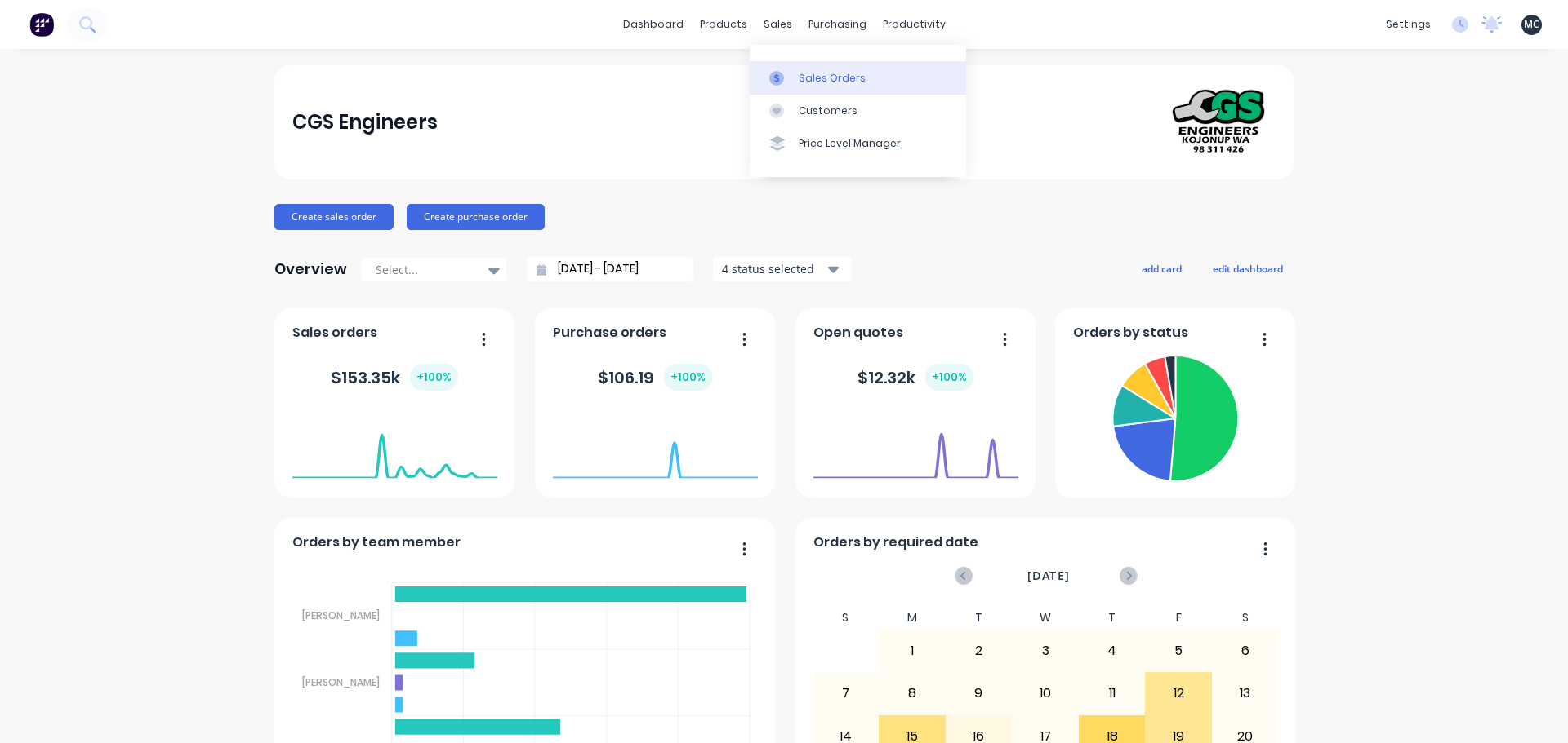
click at [775, 73] on icon at bounding box center [776, 78] width 15 height 15
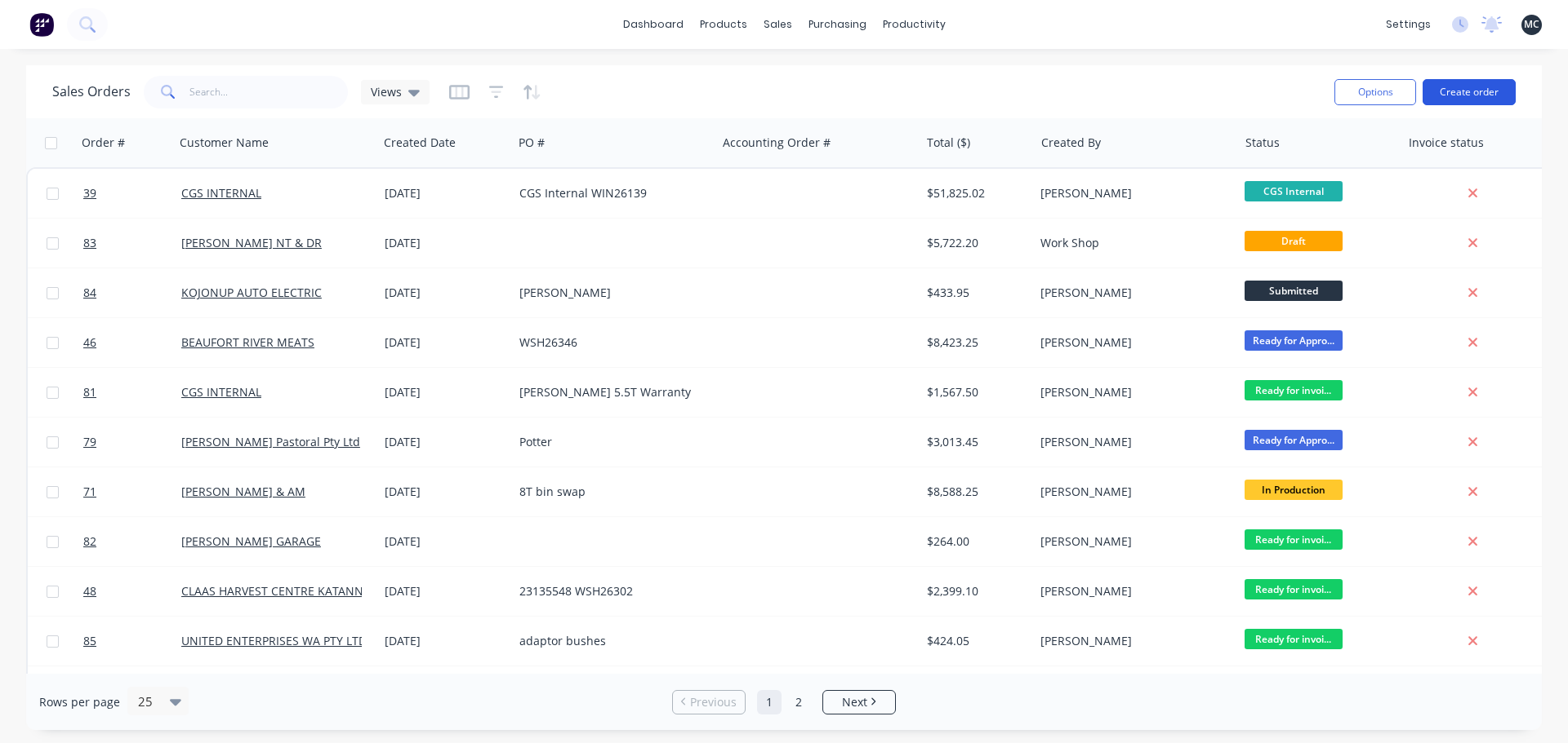
click at [1498, 94] on button "Create order" at bounding box center [1469, 92] width 93 height 26
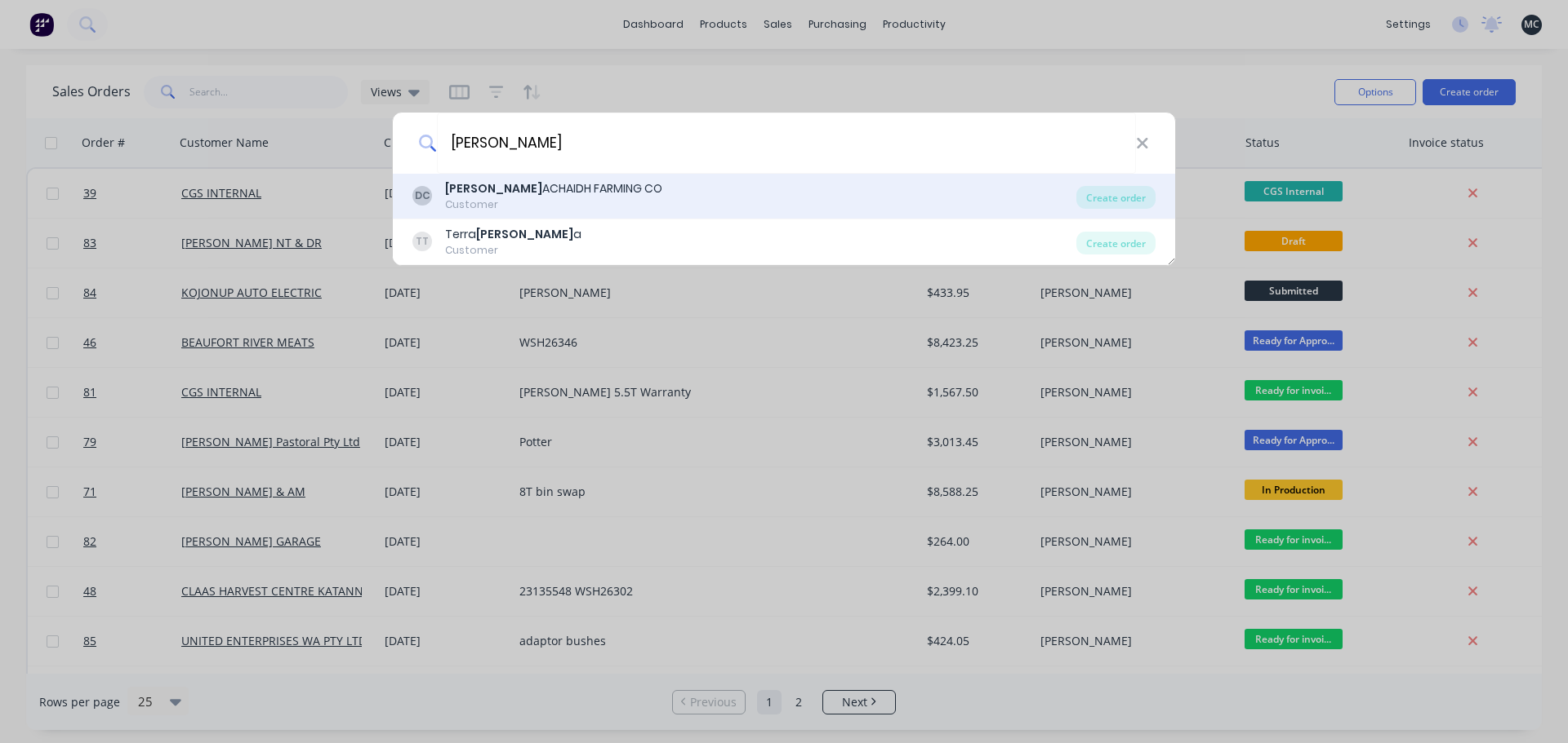
type input "[PERSON_NAME]"
click at [525, 195] on div "[PERSON_NAME] ACHAIDH FARMING CO" at bounding box center [553, 188] width 218 height 17
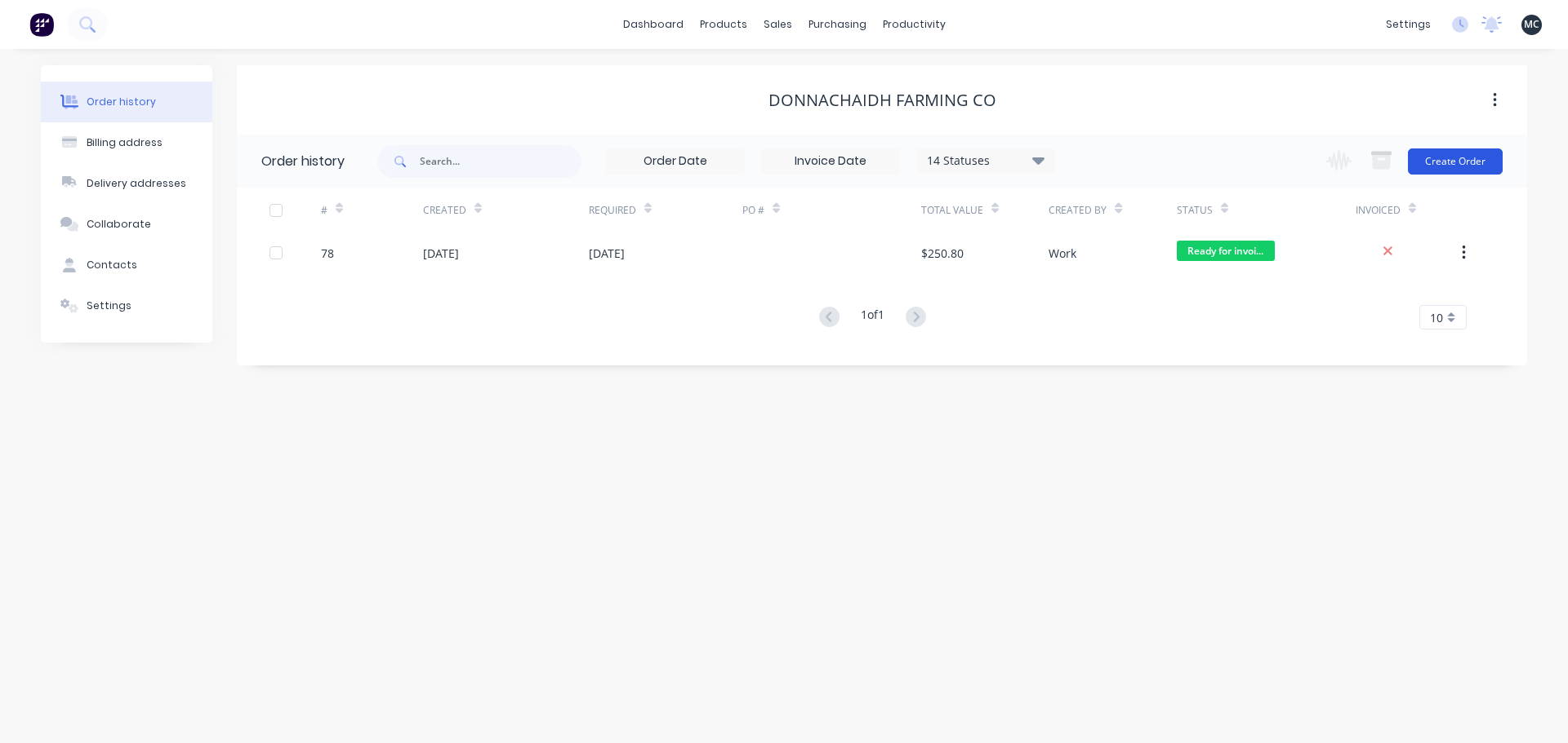
click at [1446, 162] on button "Create Order" at bounding box center [1455, 162] width 95 height 26
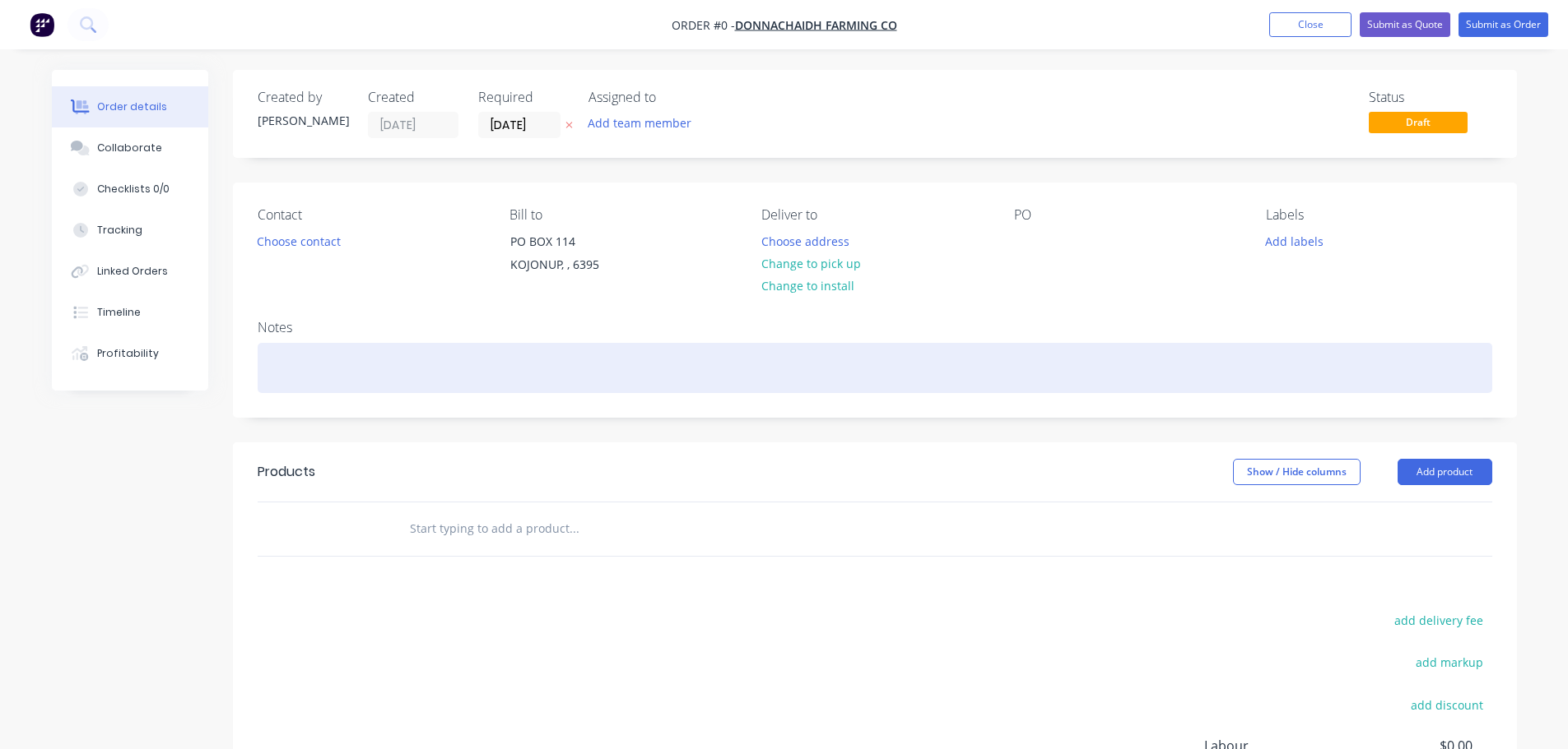
click at [420, 358] on div at bounding box center [875, 367] width 1234 height 51
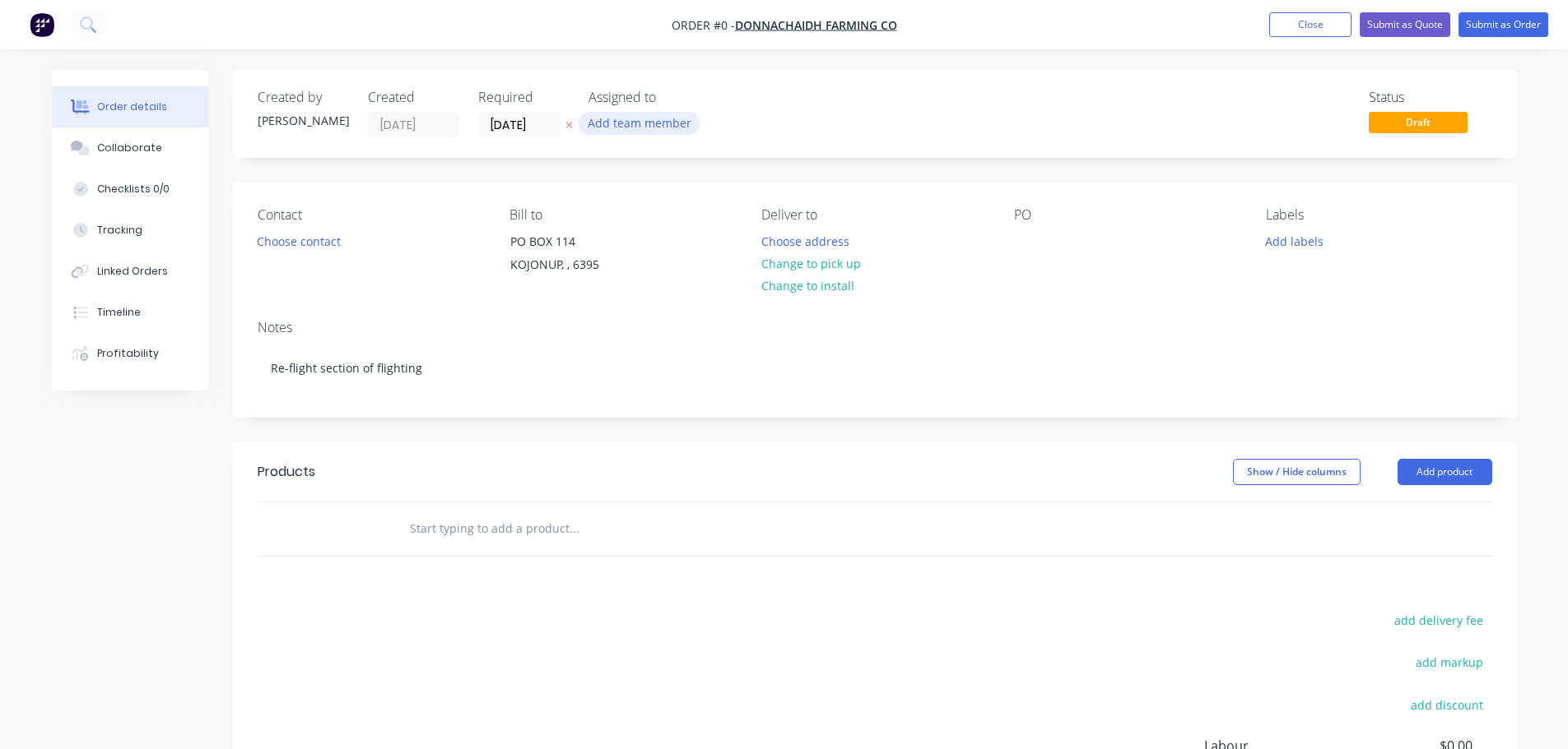
click at [636, 125] on div "Order details Collaborate Checklists 0/0 Tracking Linked Orders Timeline Profit…" at bounding box center [784, 523] width 1498 height 906
click at [636, 125] on button "Add team member" at bounding box center [639, 122] width 121 height 22
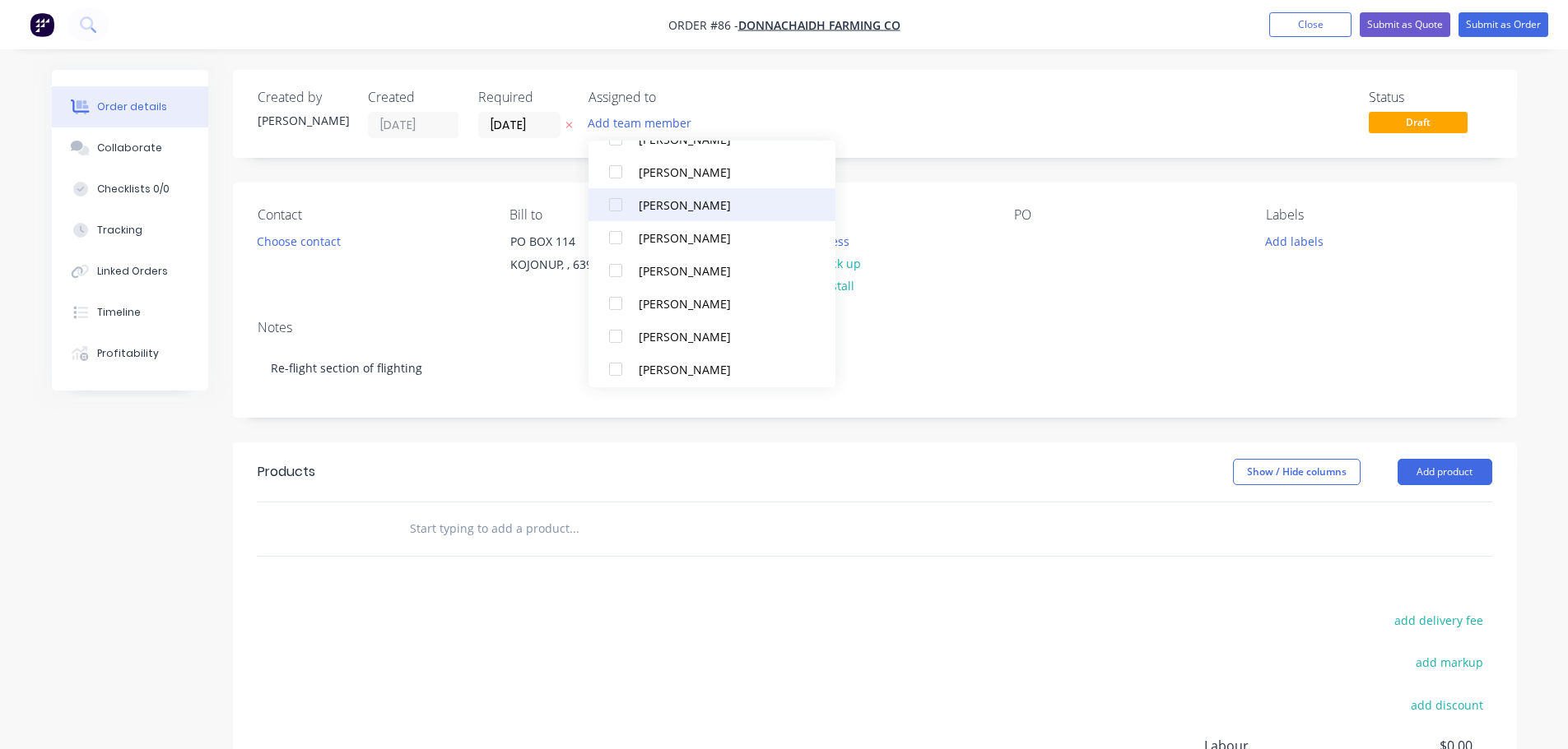
scroll to position [214, 0]
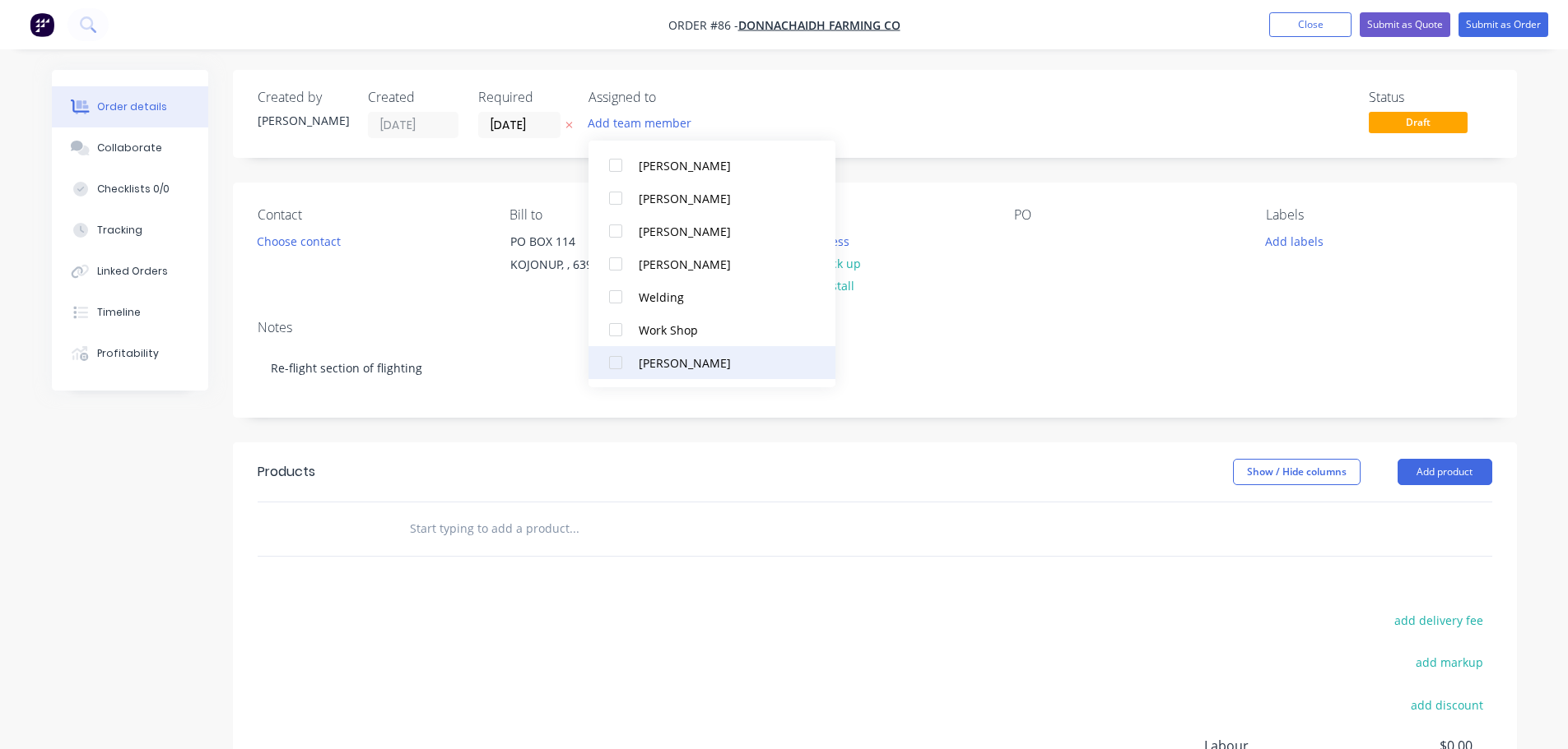
click at [621, 356] on div at bounding box center [615, 362] width 33 height 33
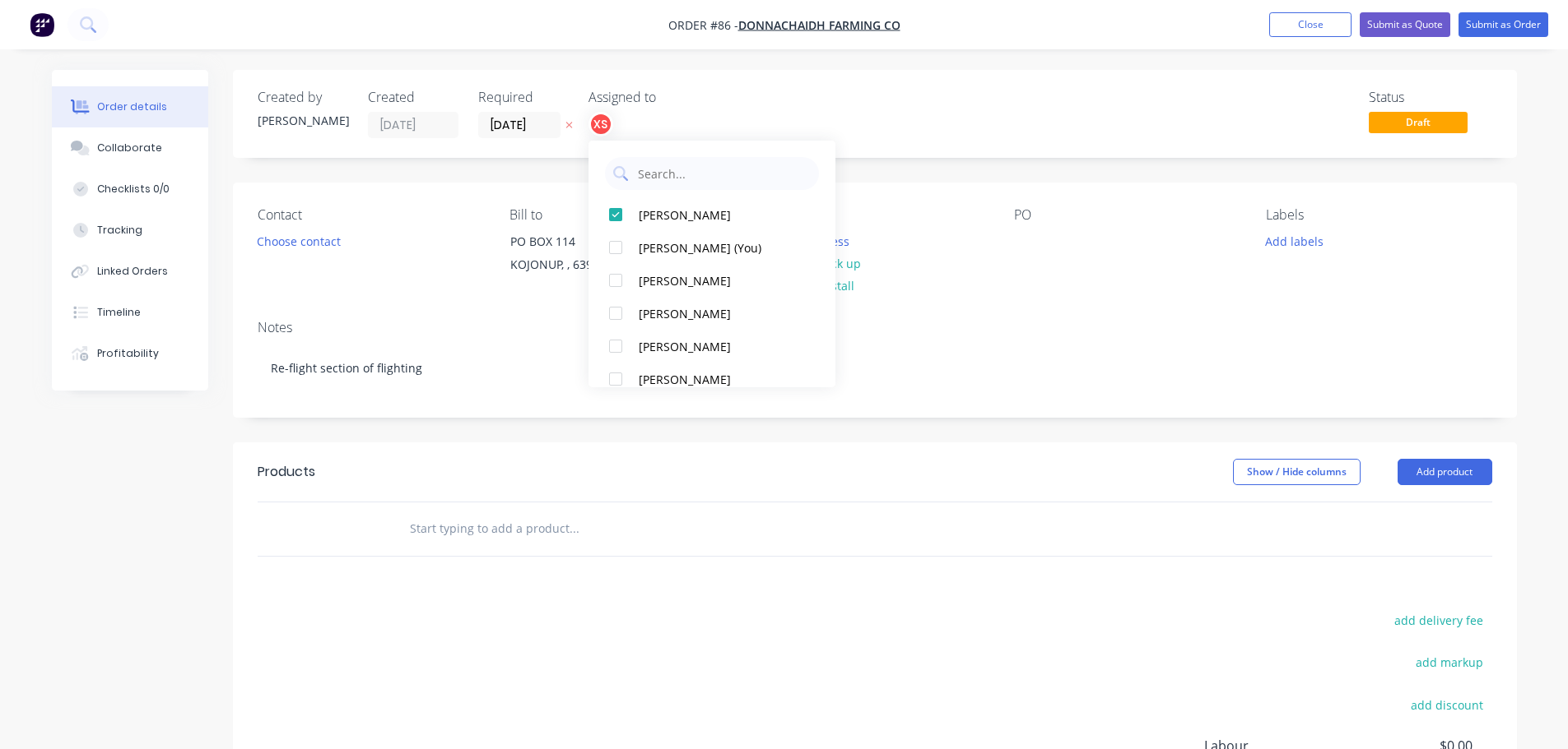
click at [899, 94] on div "Status Draft" at bounding box center [1122, 114] width 739 height 49
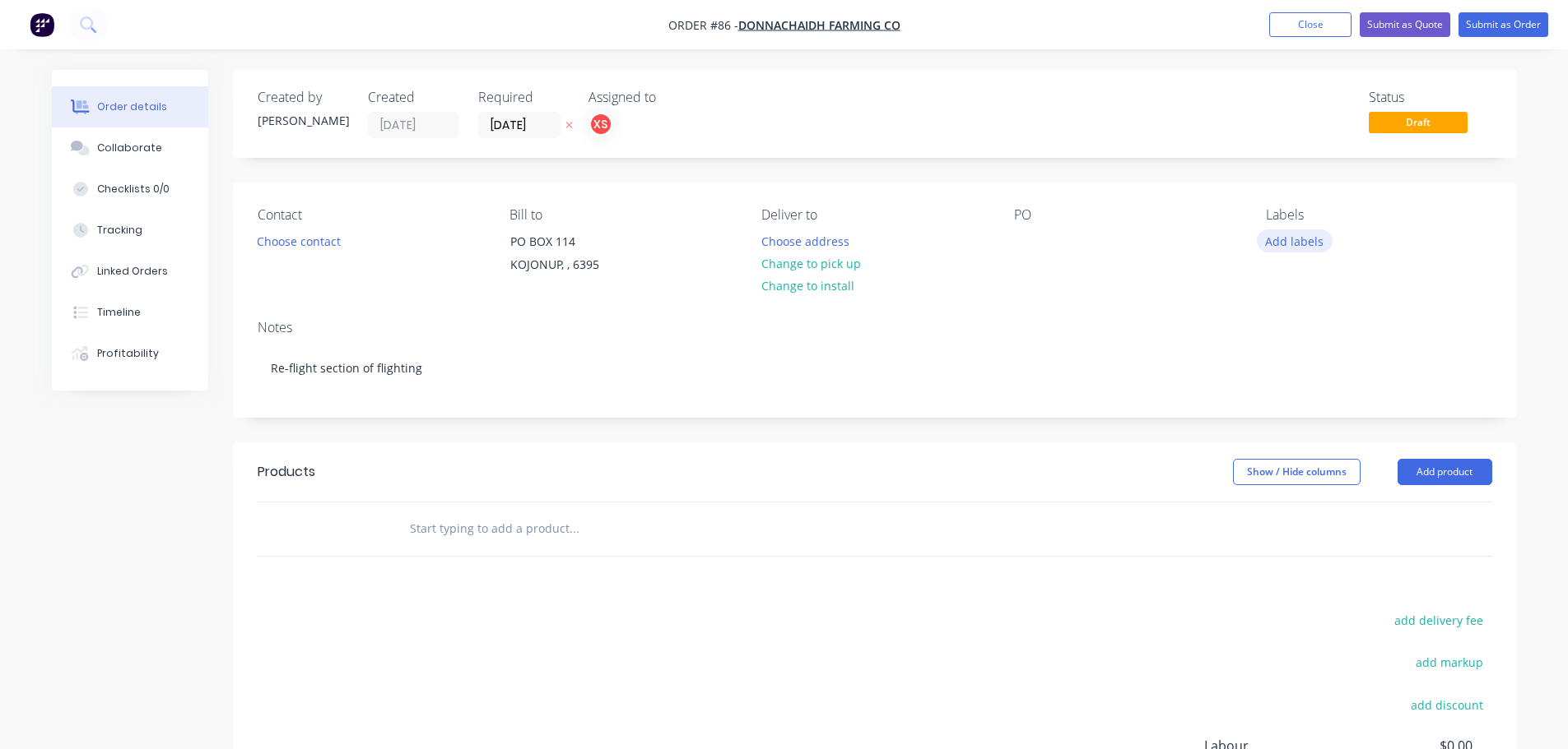
click at [1302, 238] on button "Add labels" at bounding box center [1294, 240] width 75 height 22
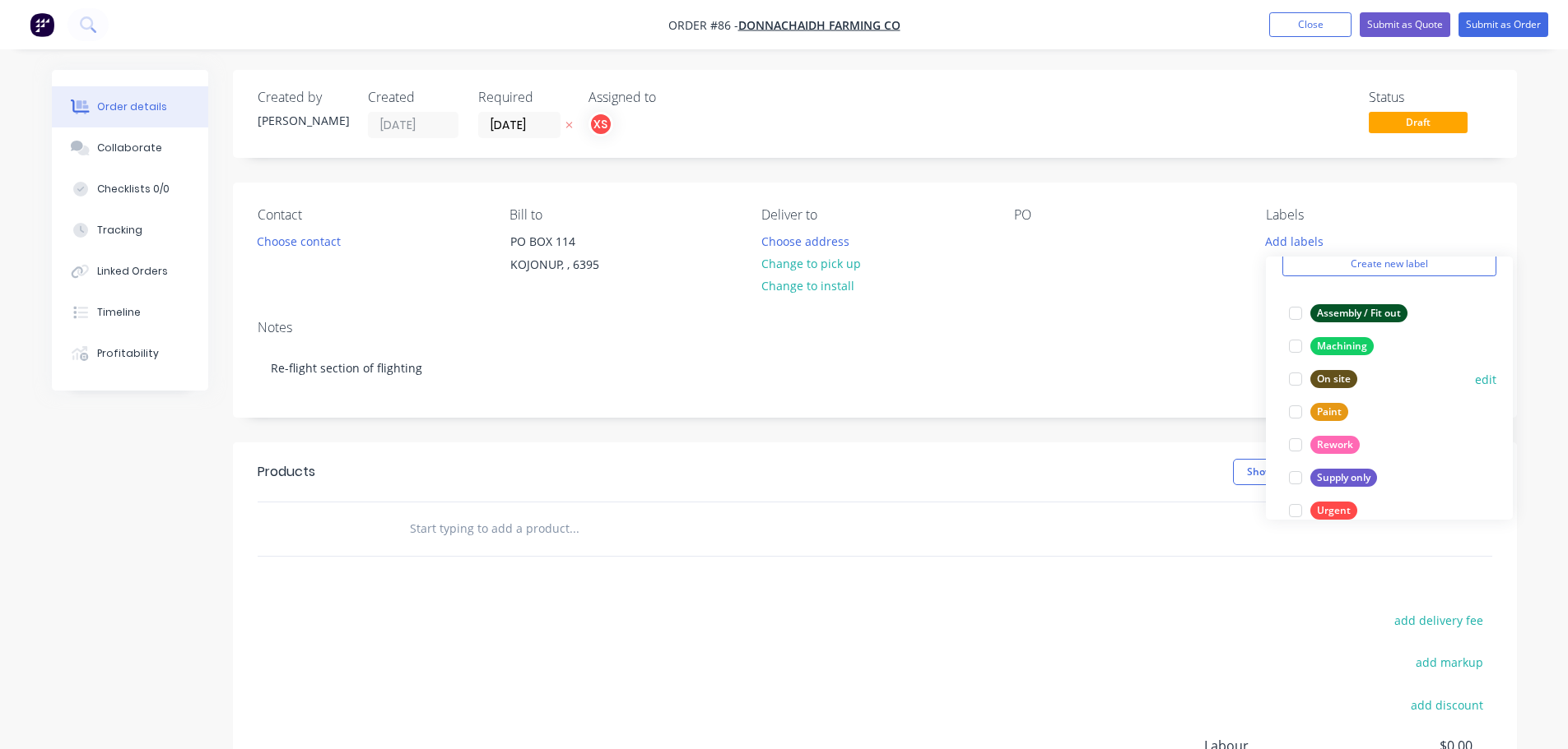
scroll to position [131, 0]
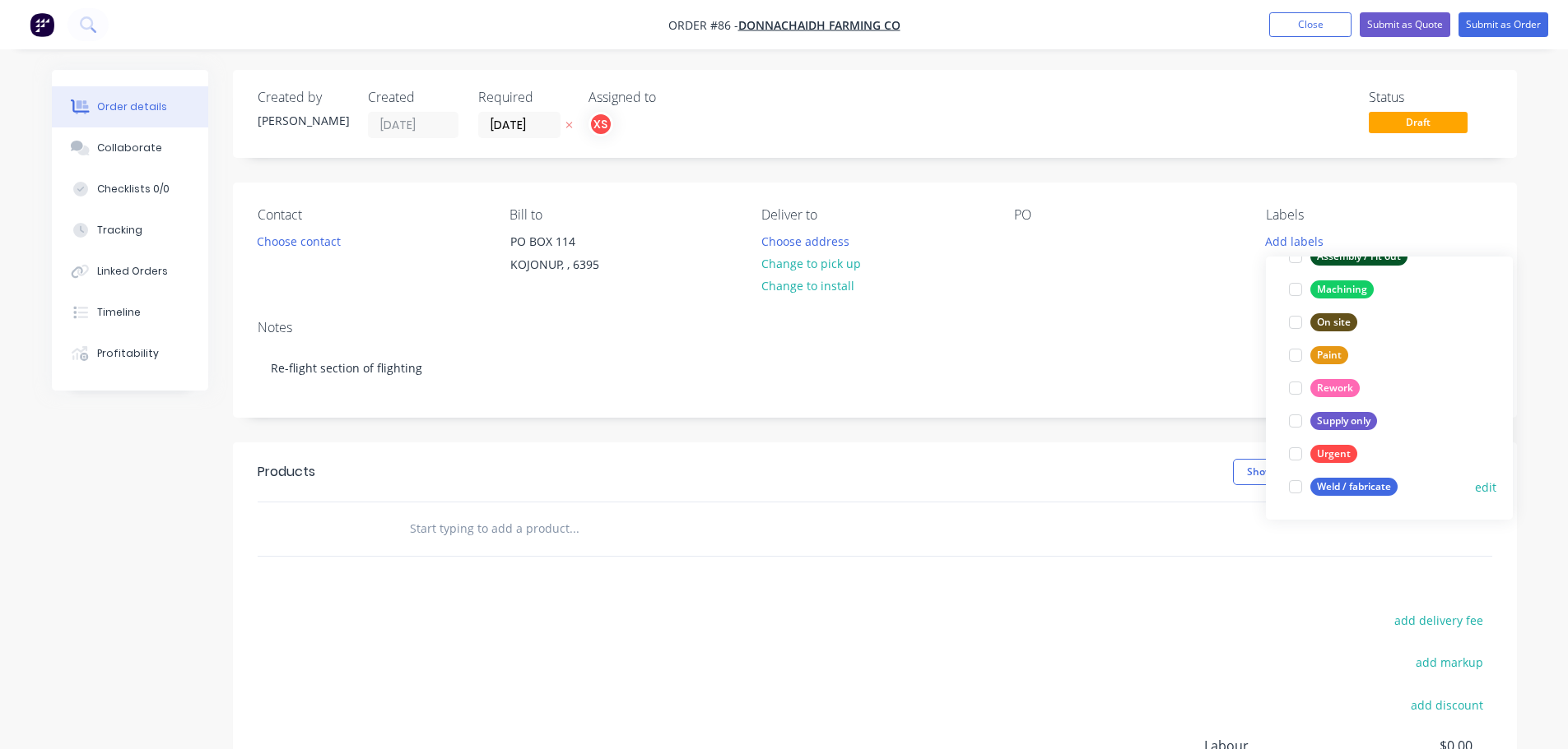
click at [1300, 479] on div at bounding box center [1295, 486] width 33 height 33
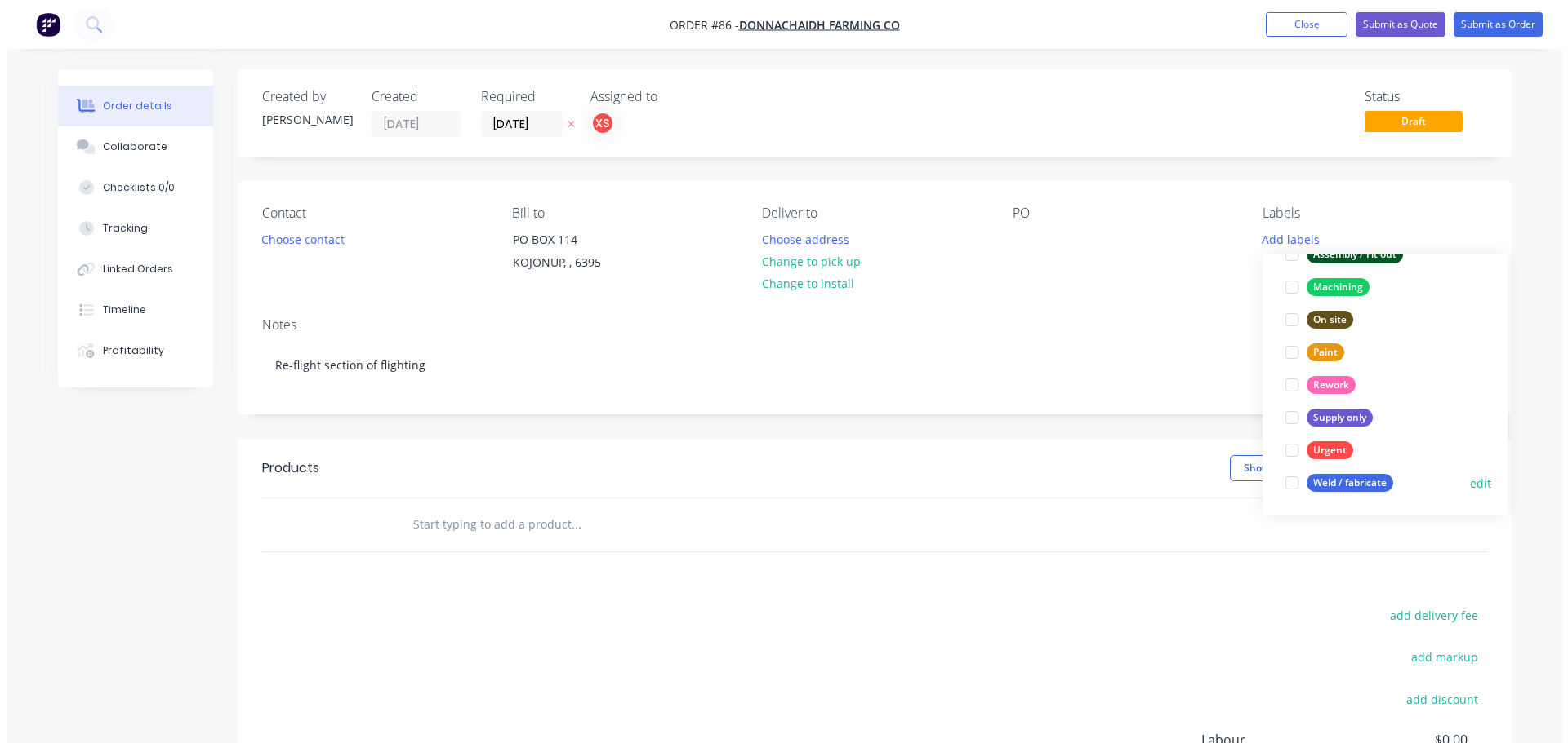
scroll to position [0, 0]
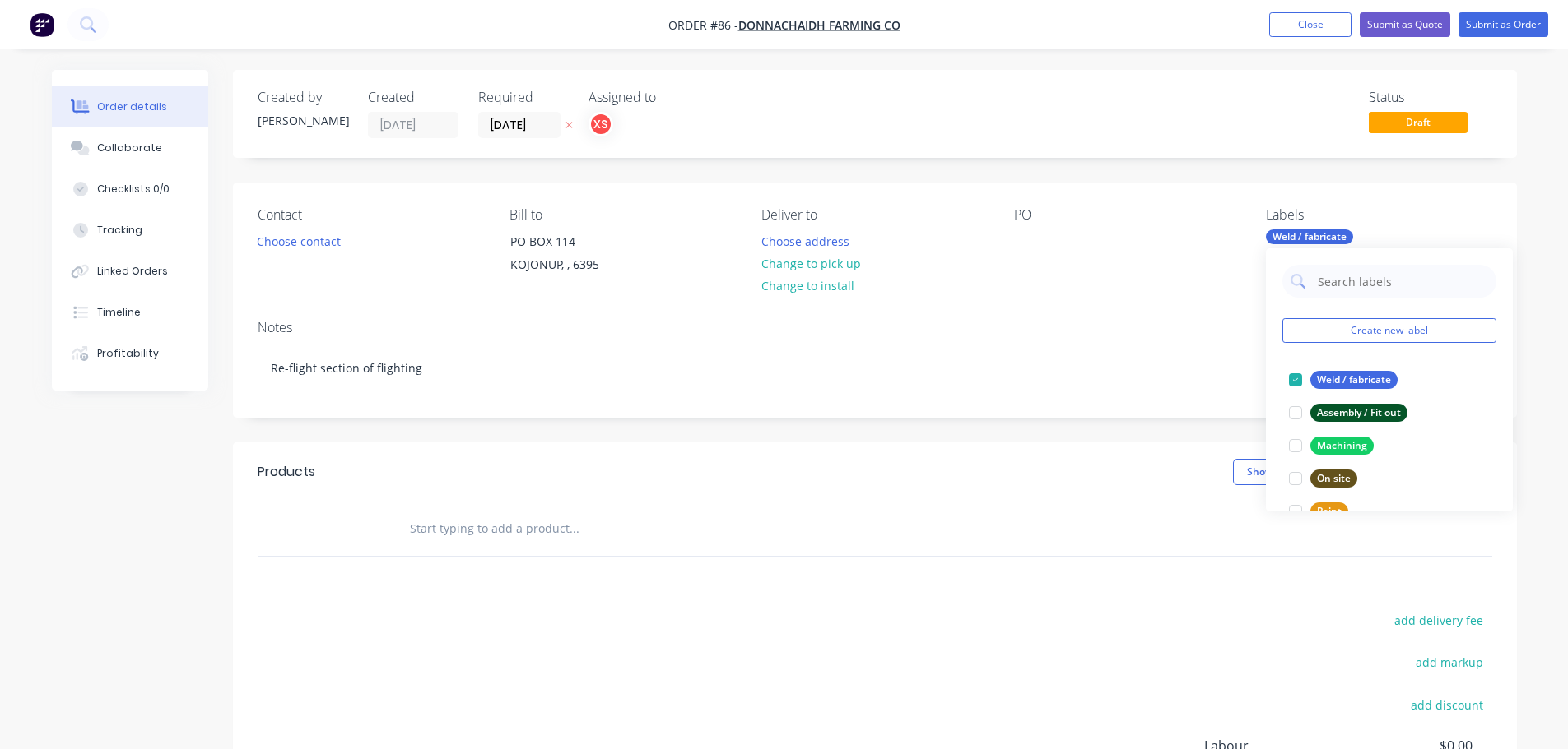
click at [1178, 340] on div "Notes Re-flight section of flighting" at bounding box center [875, 362] width 1284 height 110
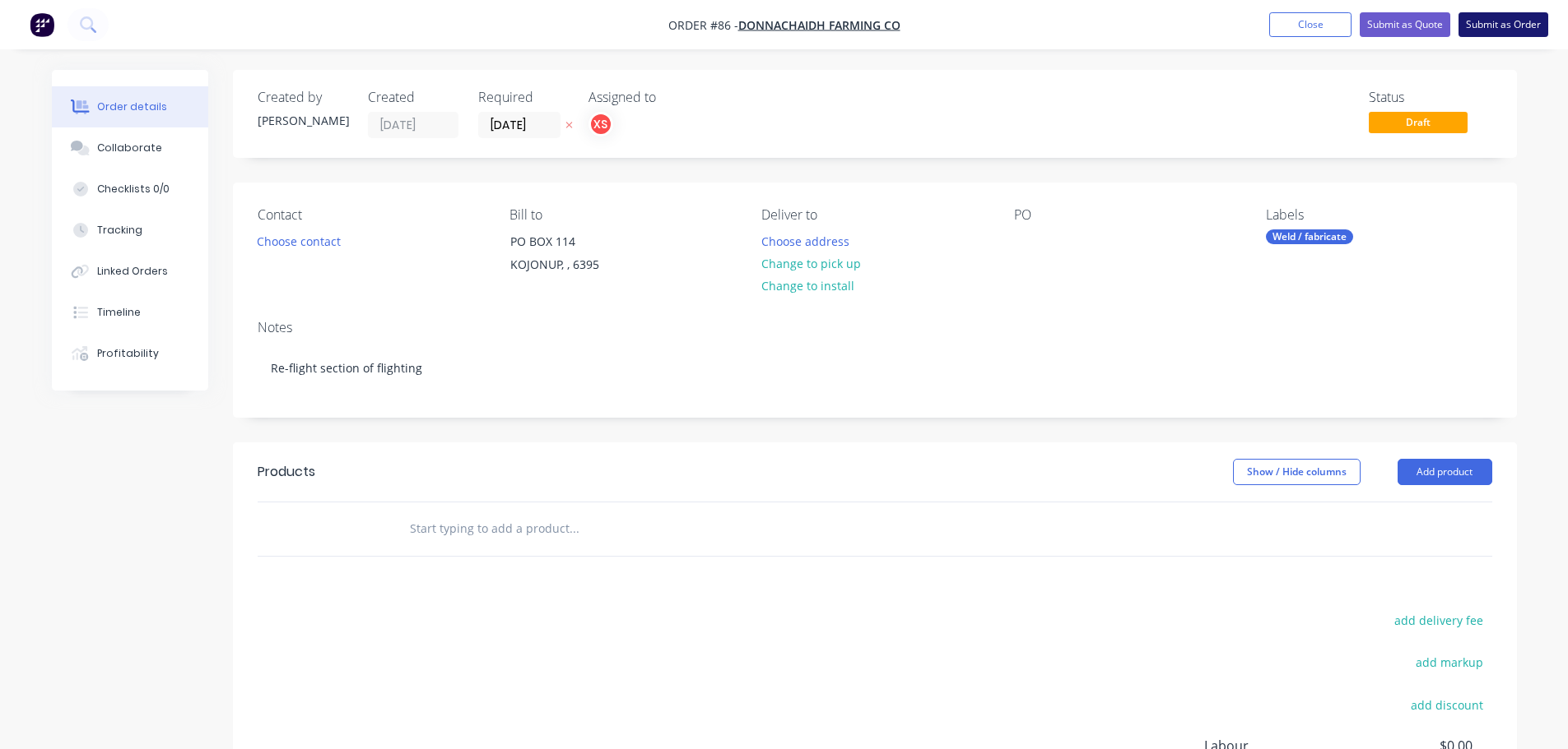
click at [1506, 26] on button "Submit as Order" at bounding box center [1502, 25] width 90 height 25
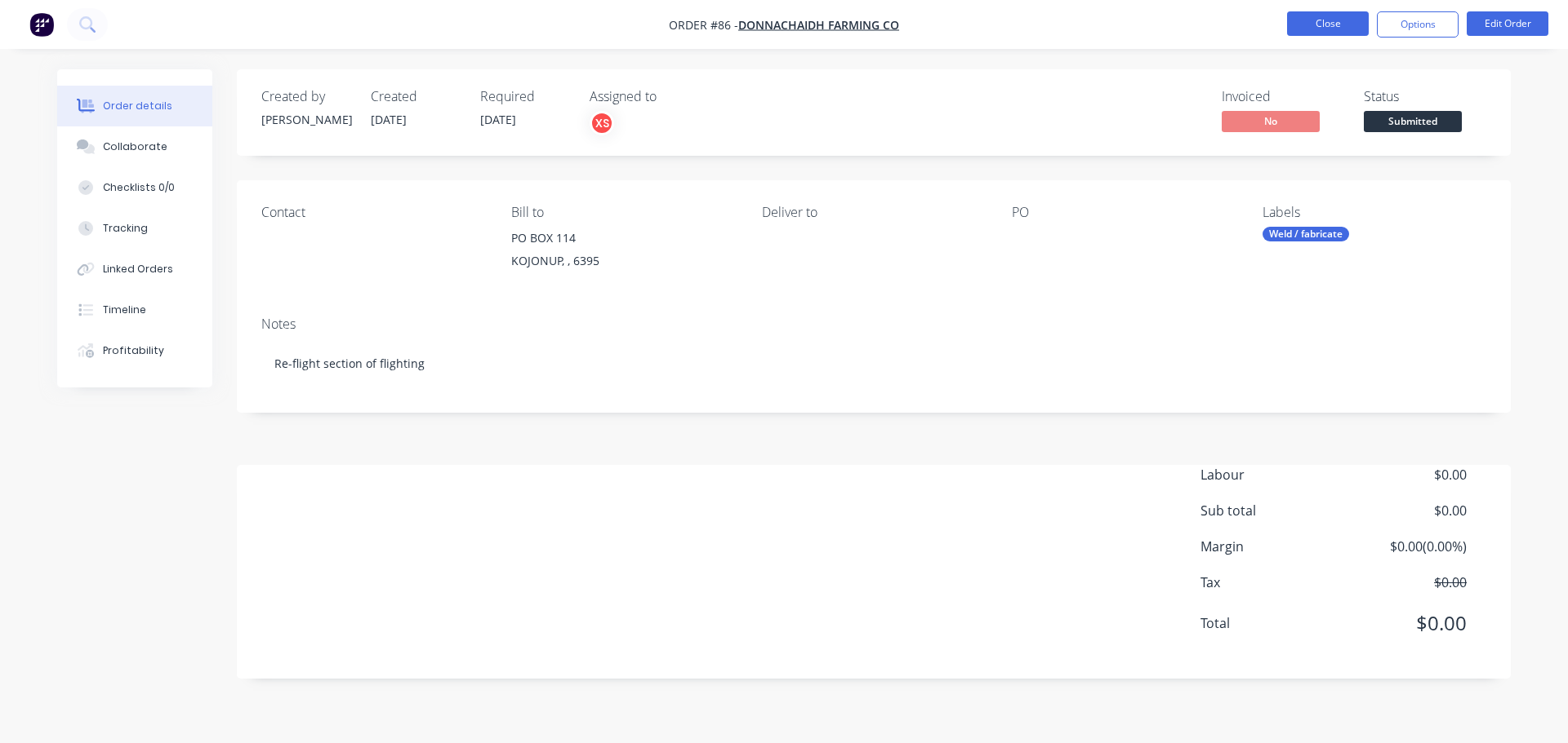
click at [1342, 26] on button "Close" at bounding box center [1328, 24] width 82 height 25
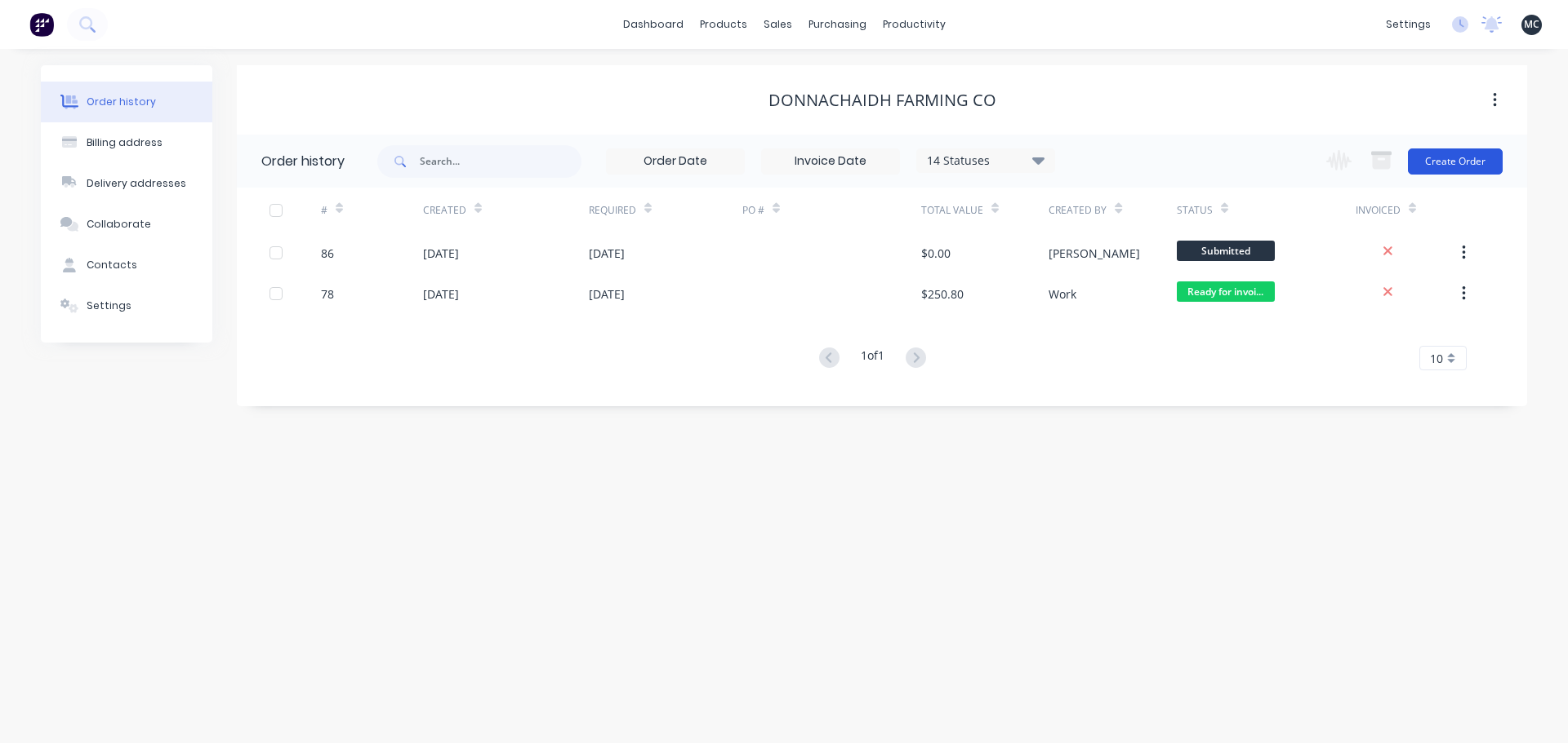
click at [1479, 162] on button "Create Order" at bounding box center [1455, 162] width 95 height 26
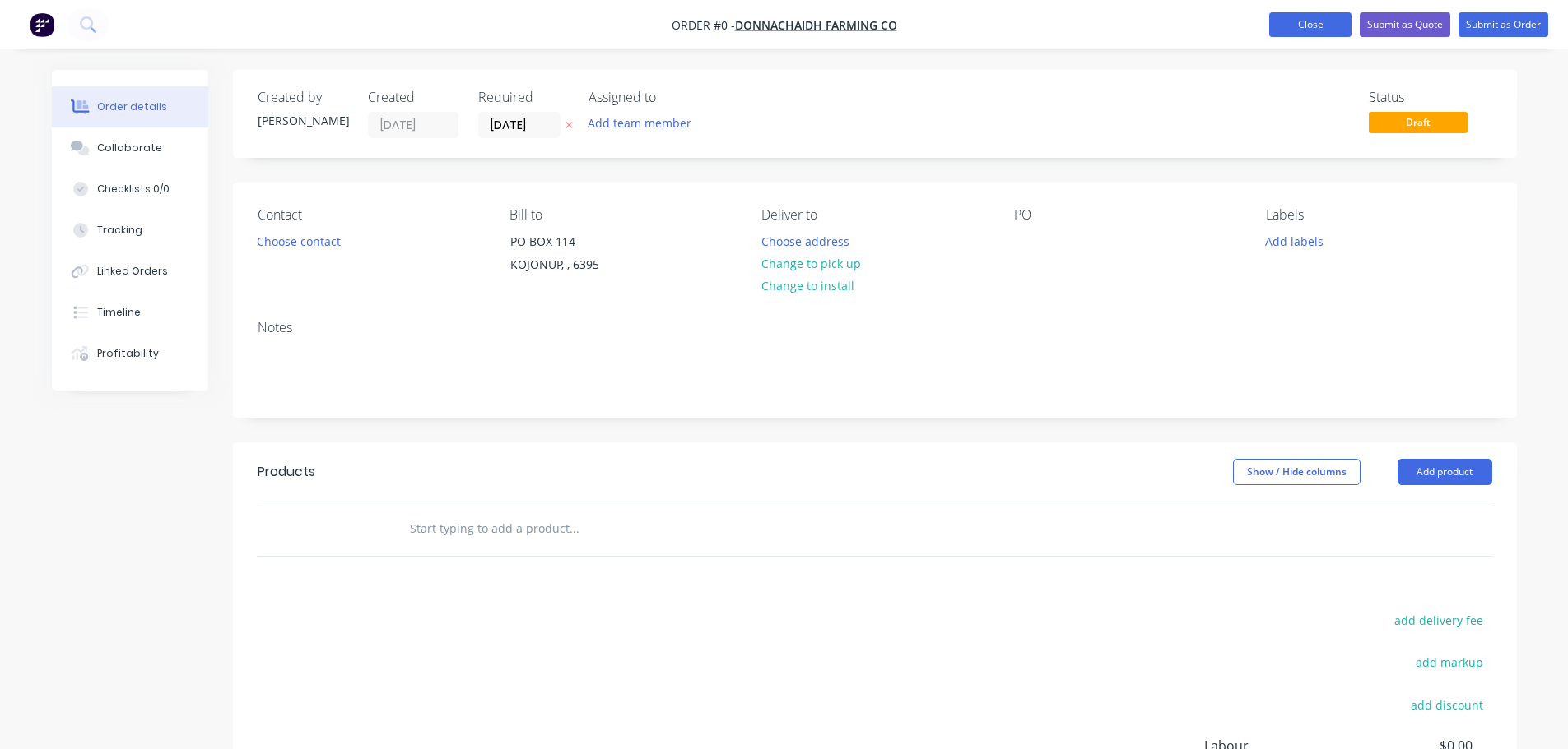
click at [1311, 30] on button "Close" at bounding box center [1310, 25] width 83 height 25
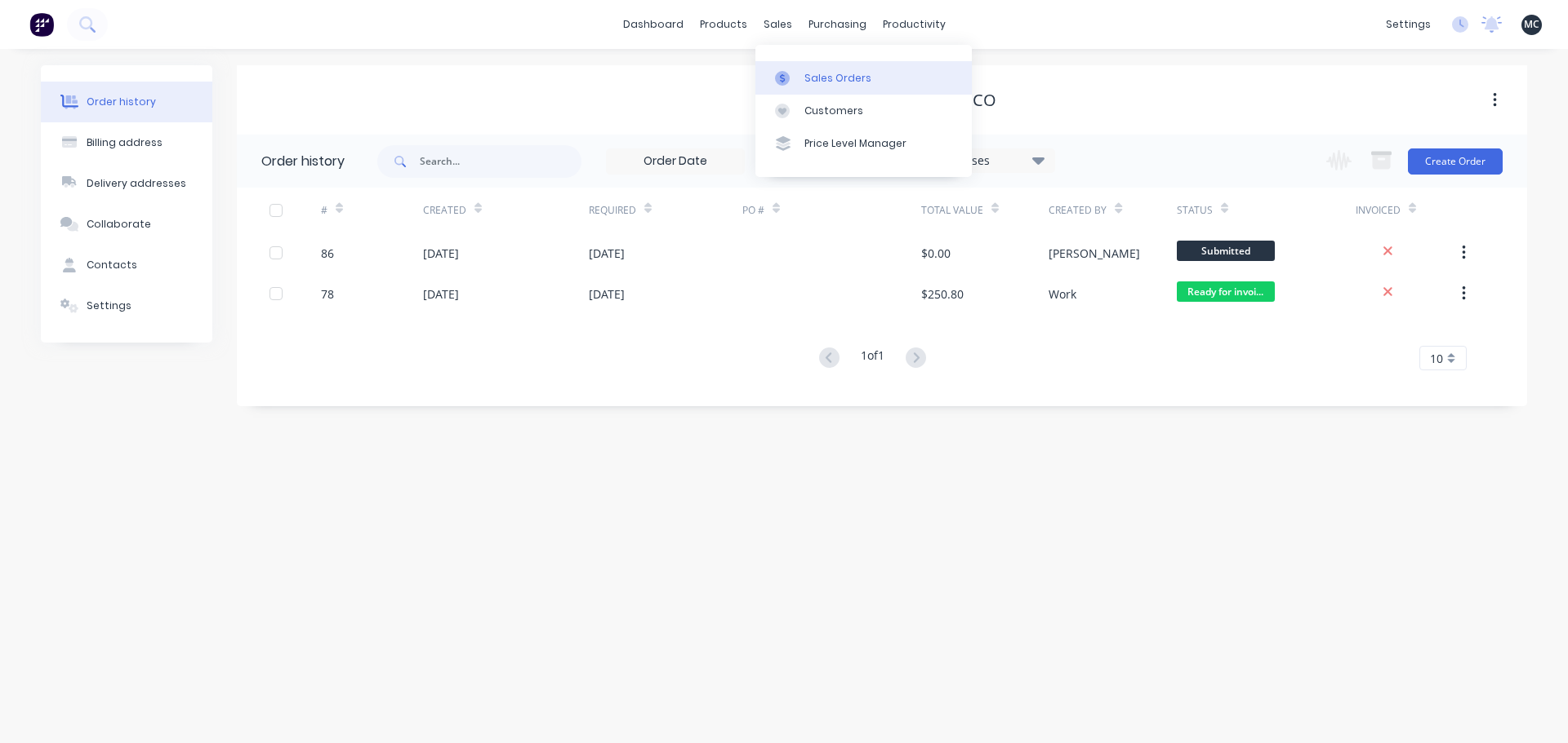
click at [790, 71] on div at bounding box center [788, 78] width 25 height 15
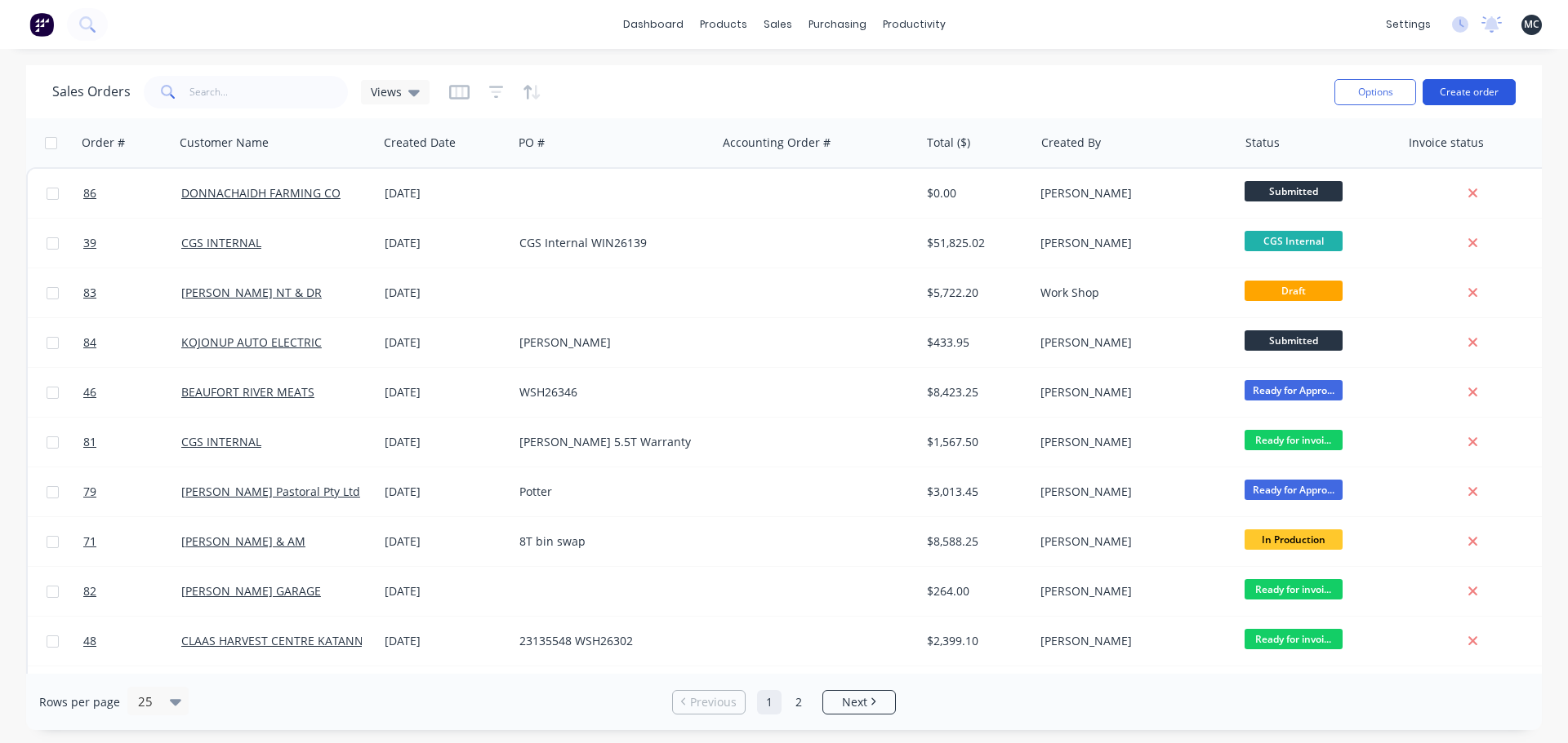
click at [1458, 86] on button "Create order" at bounding box center [1469, 92] width 93 height 26
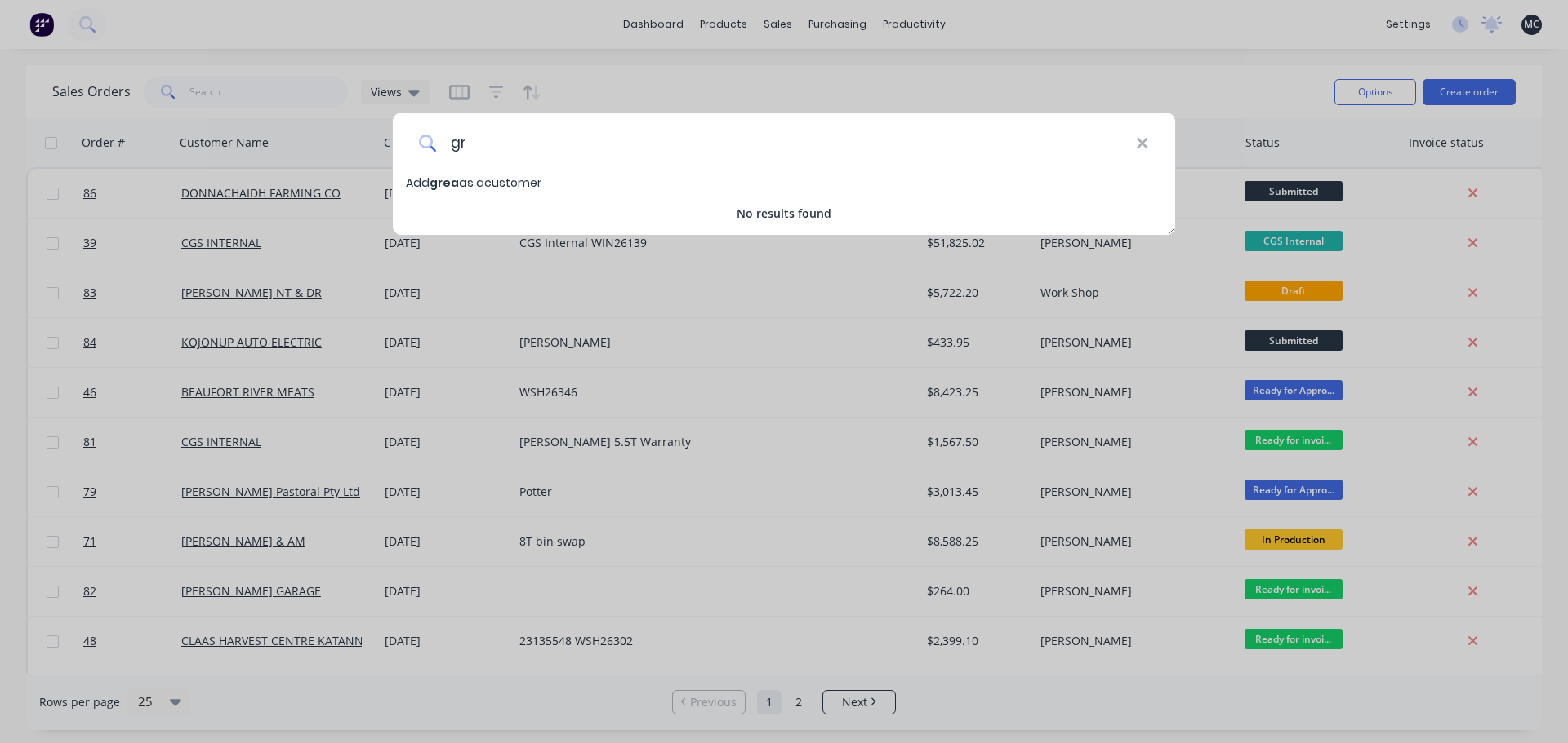
type input "g"
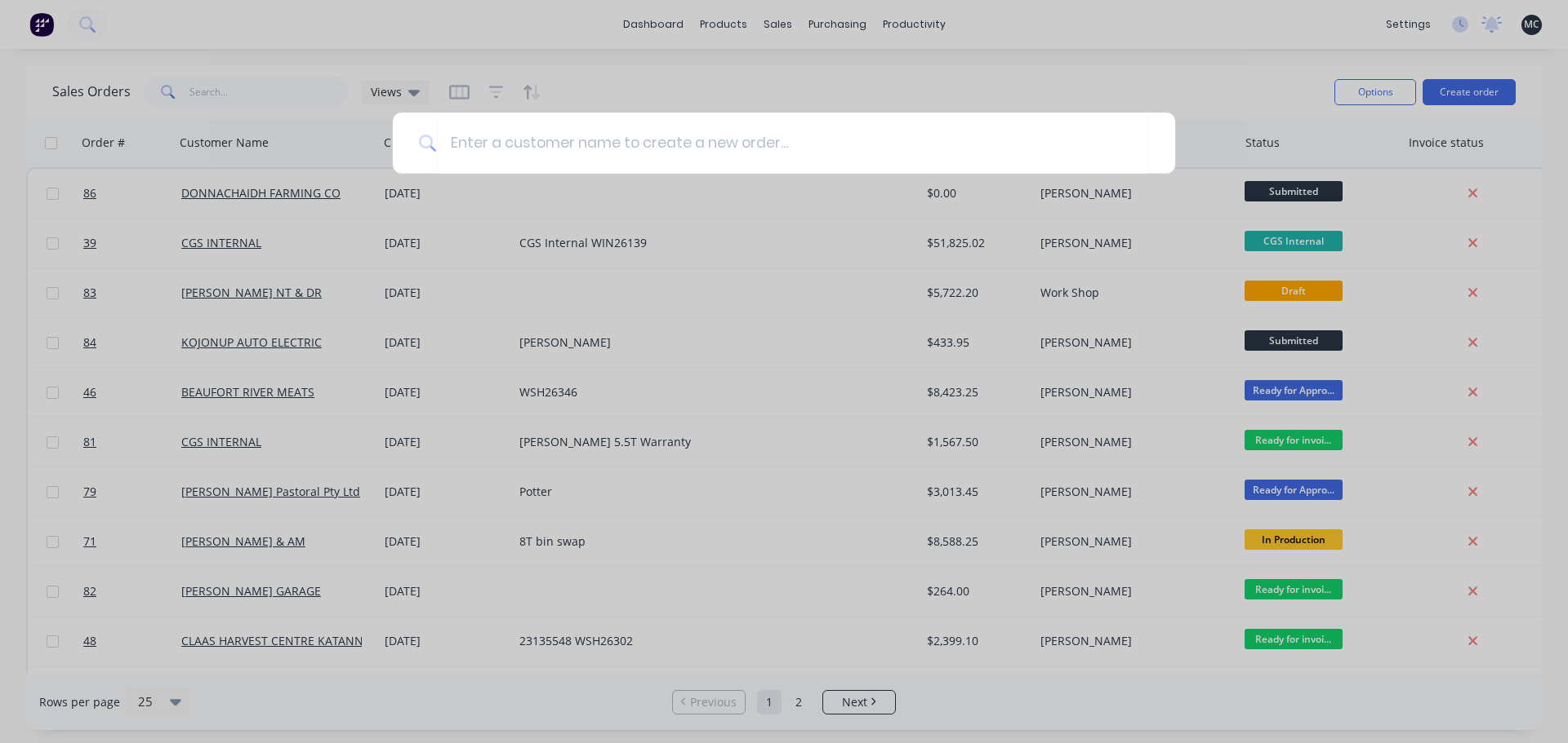
click at [793, 82] on div at bounding box center [784, 372] width 1568 height 743
